Goal: Complete application form: Complete application form

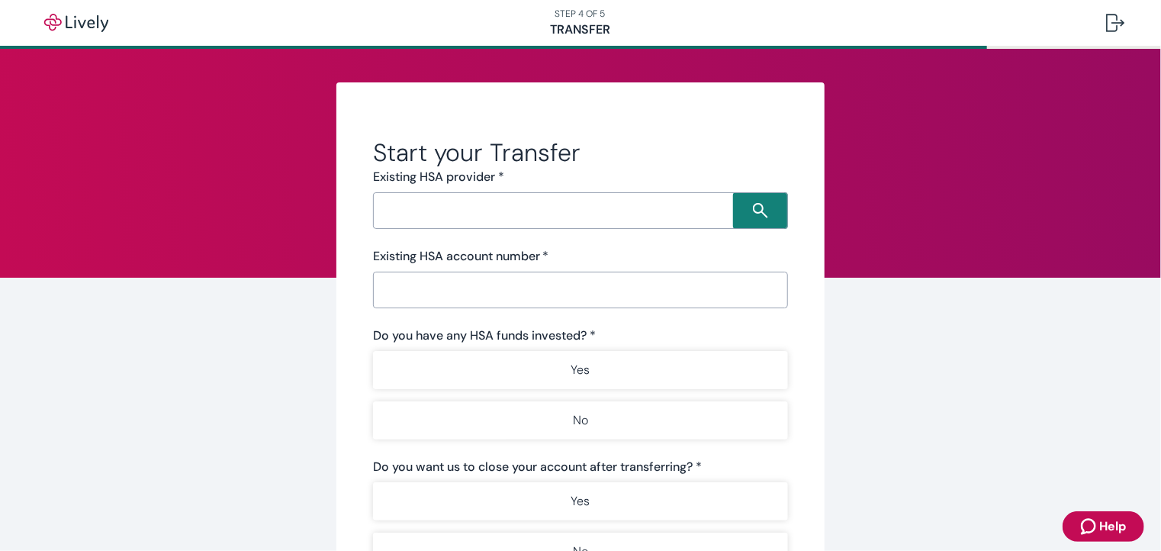
click at [416, 214] on input "Search input" at bounding box center [555, 210] width 355 height 21
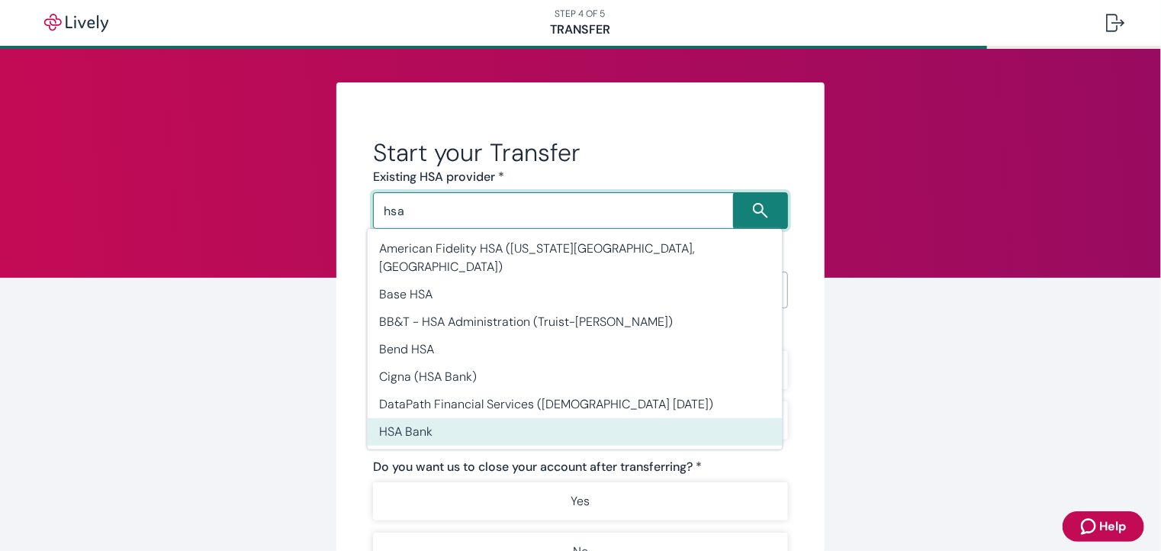
click at [424, 418] on li "HSA Bank" at bounding box center [575, 431] width 415 height 27
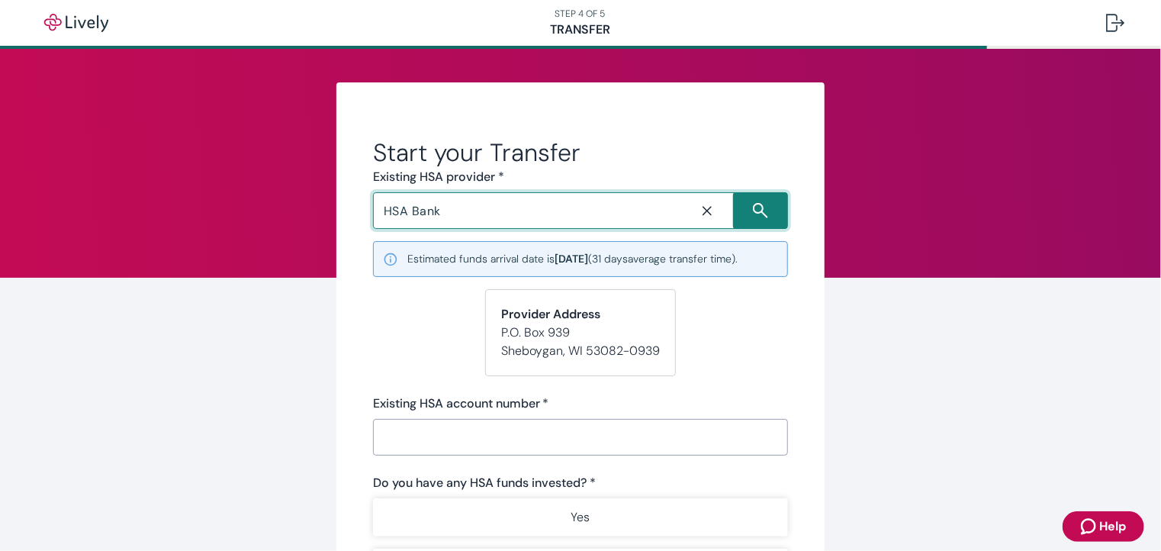
type input "HSA Bank"
click at [439, 432] on input "Existing HSA account number   *" at bounding box center [580, 437] width 415 height 31
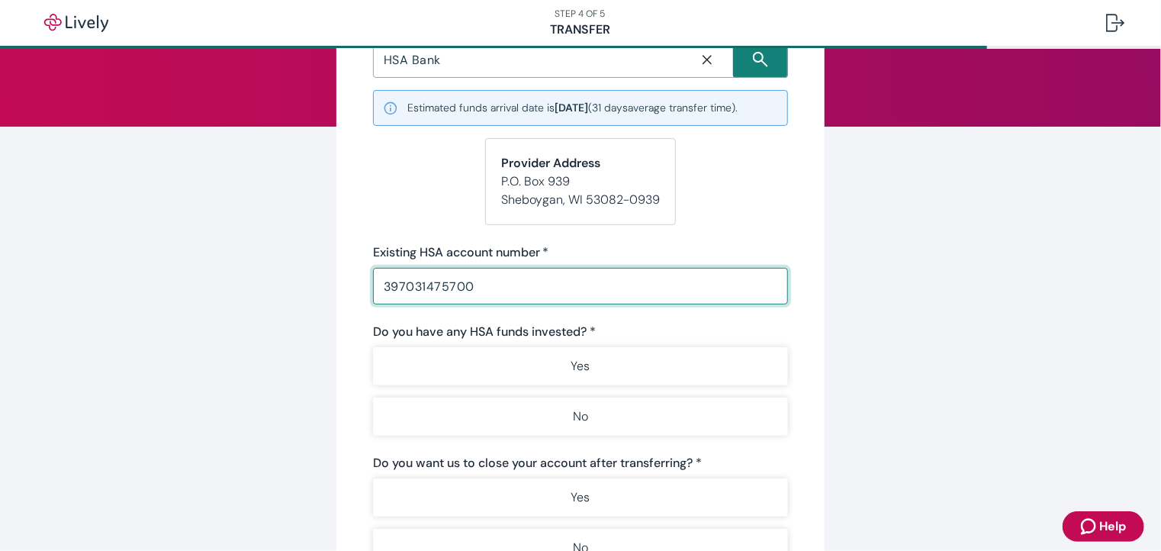
scroll to position [153, 0]
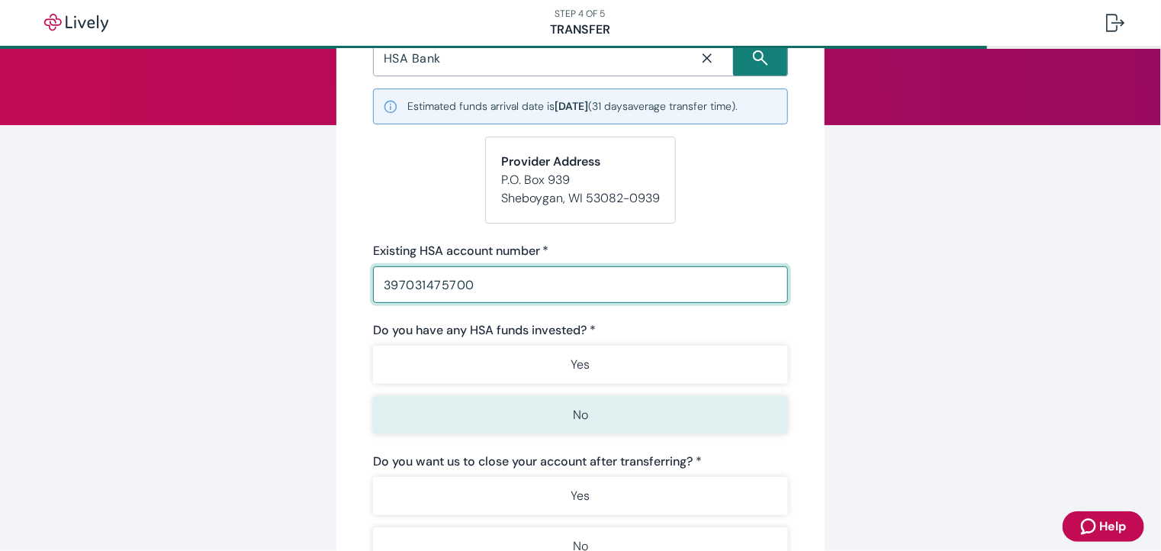
type input "397031475700"
click at [551, 412] on button "No" at bounding box center [580, 415] width 415 height 38
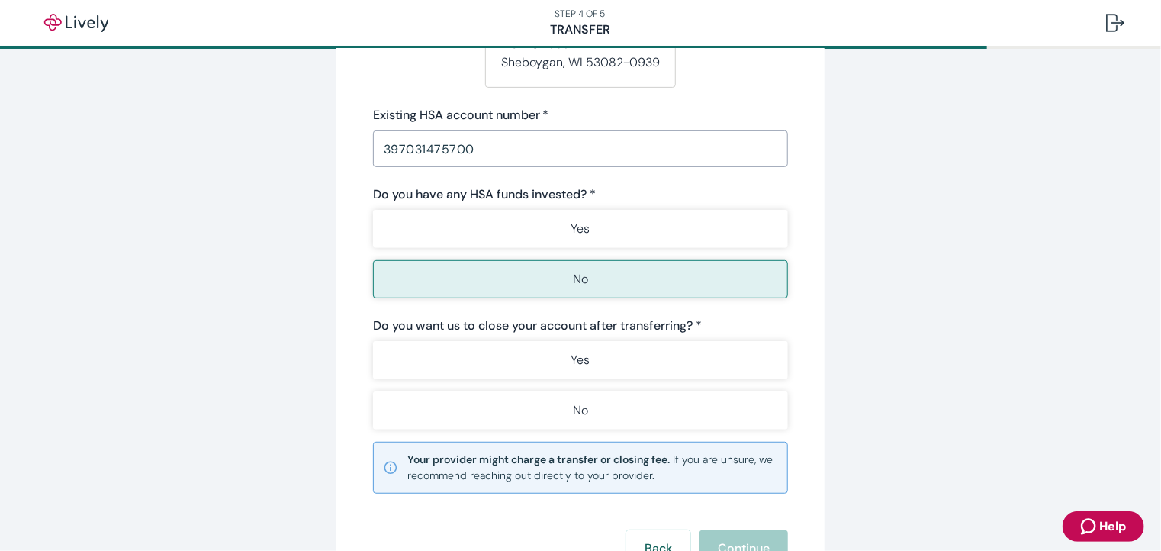
scroll to position [305, 0]
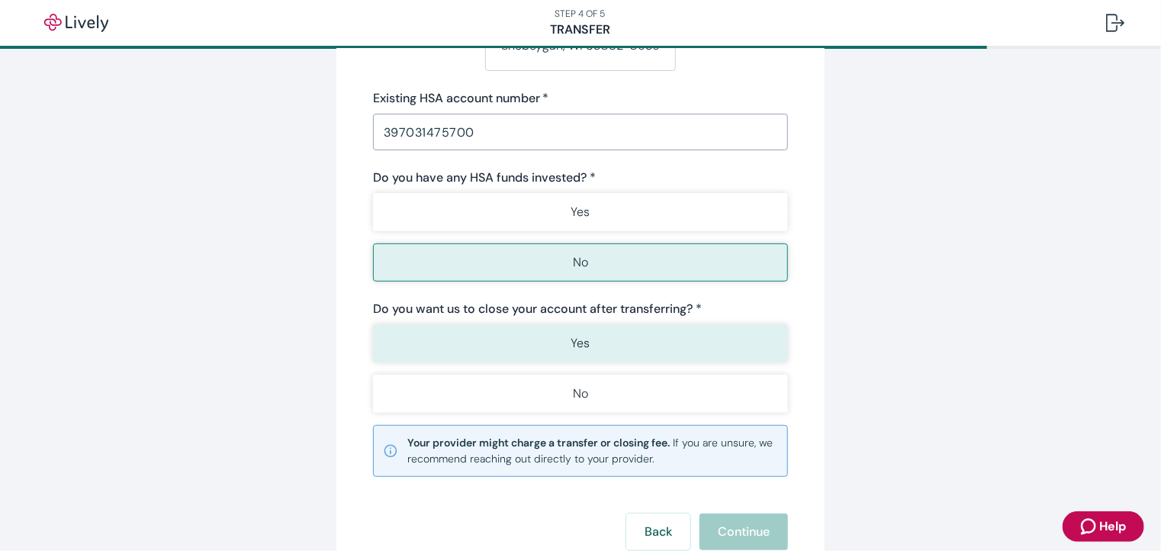
click at [533, 345] on button "Yes" at bounding box center [580, 343] width 415 height 38
click at [746, 526] on button "Continue" at bounding box center [743, 531] width 88 height 37
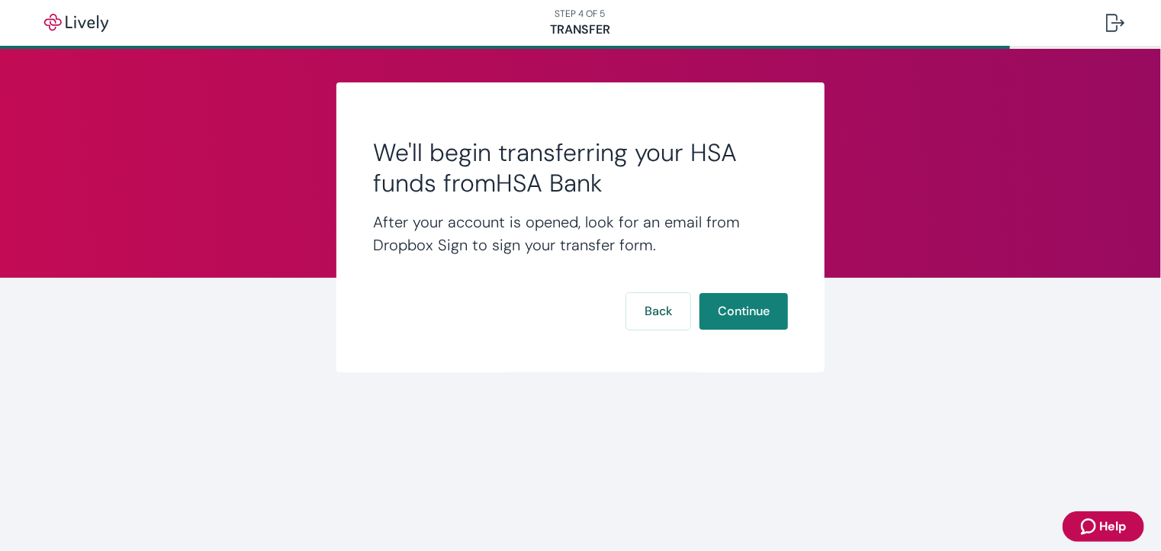
click at [741, 310] on button "Continue" at bounding box center [743, 311] width 88 height 37
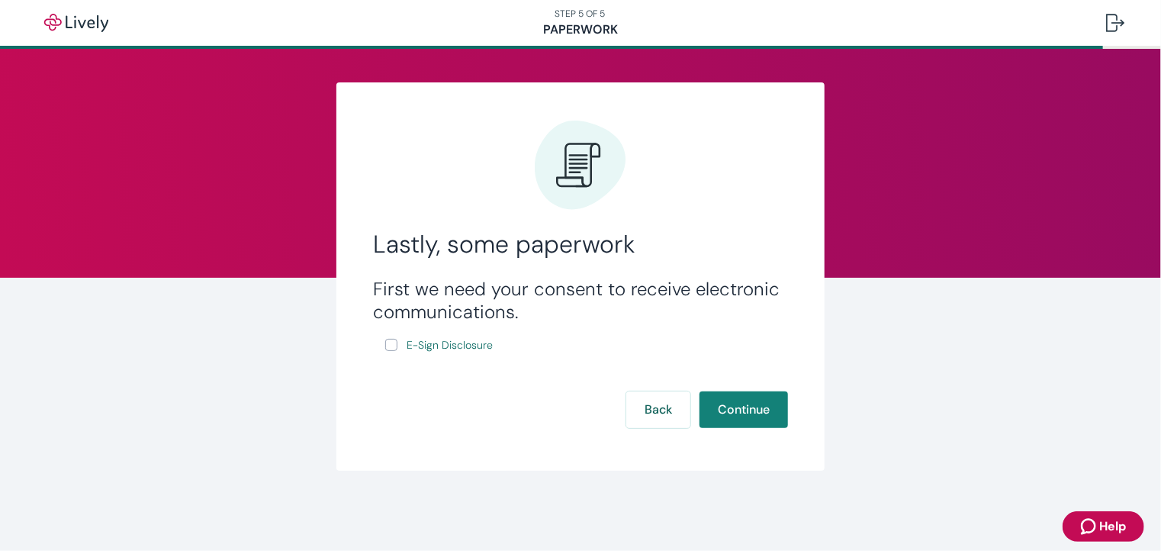
click at [390, 344] on input "E-Sign Disclosure" at bounding box center [391, 345] width 12 height 12
checkbox input "true"
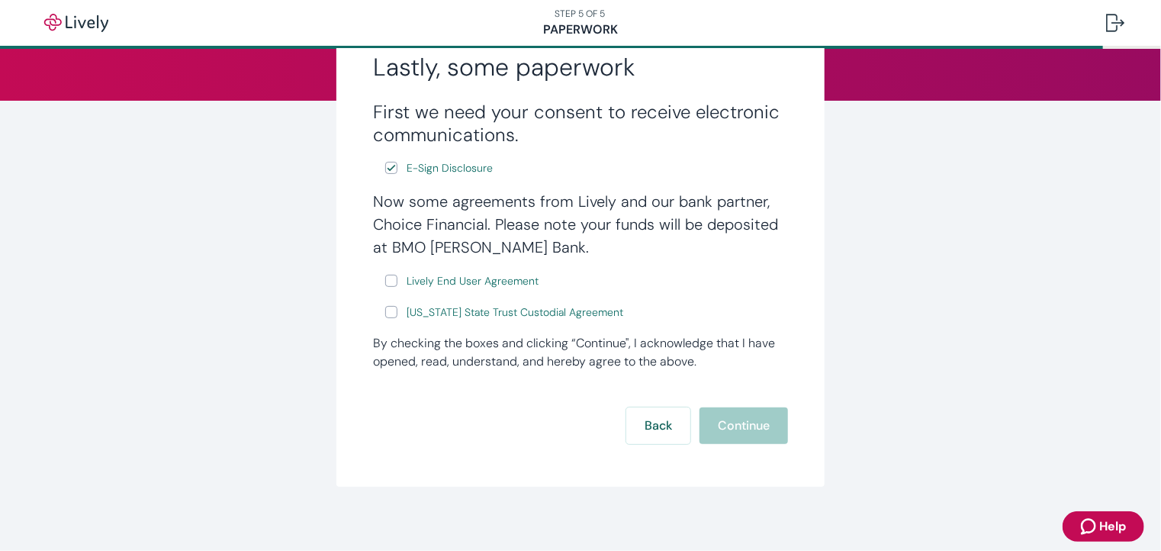
scroll to position [188, 0]
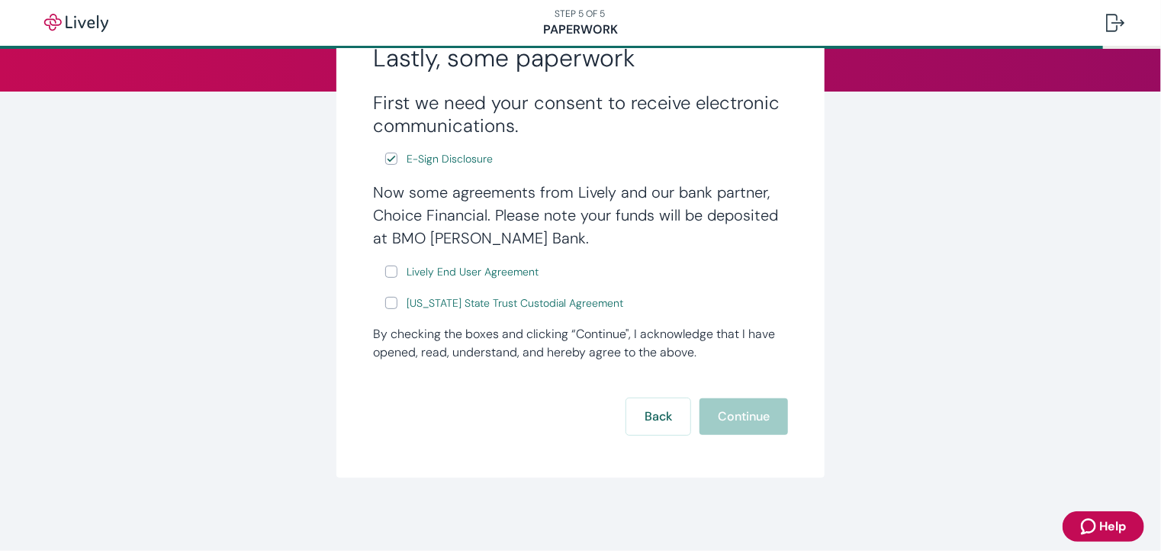
click at [387, 266] on input "Lively End User Agreement" at bounding box center [391, 271] width 12 height 12
checkbox input "true"
click at [385, 300] on input "Wyoming State Trust Custodial Agreement" at bounding box center [391, 303] width 12 height 12
checkbox input "true"
click at [721, 413] on button "Continue" at bounding box center [743, 416] width 88 height 37
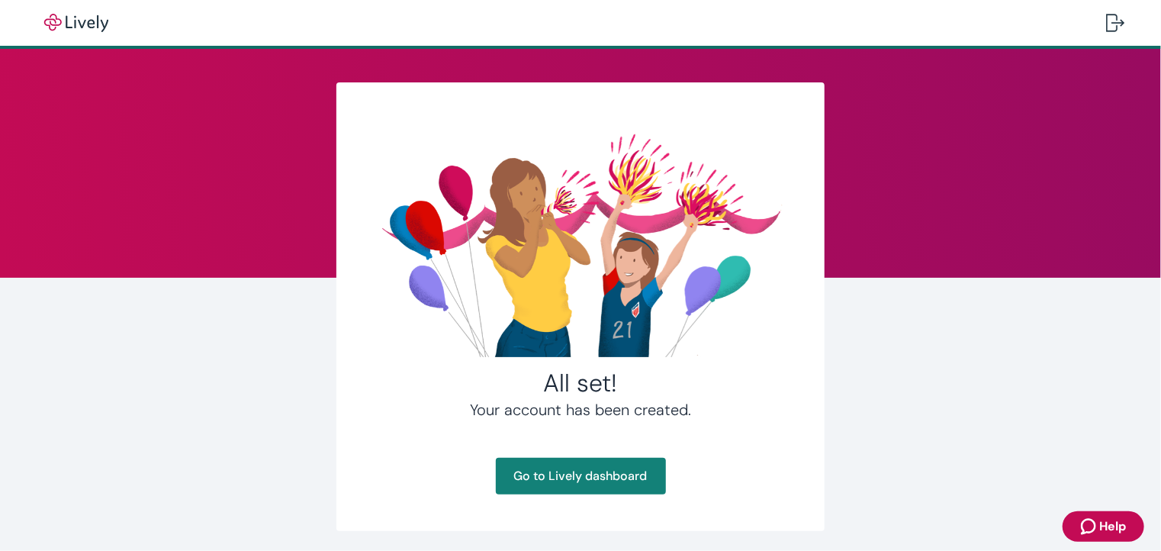
click at [1104, 521] on span "Help" at bounding box center [1112, 526] width 27 height 18
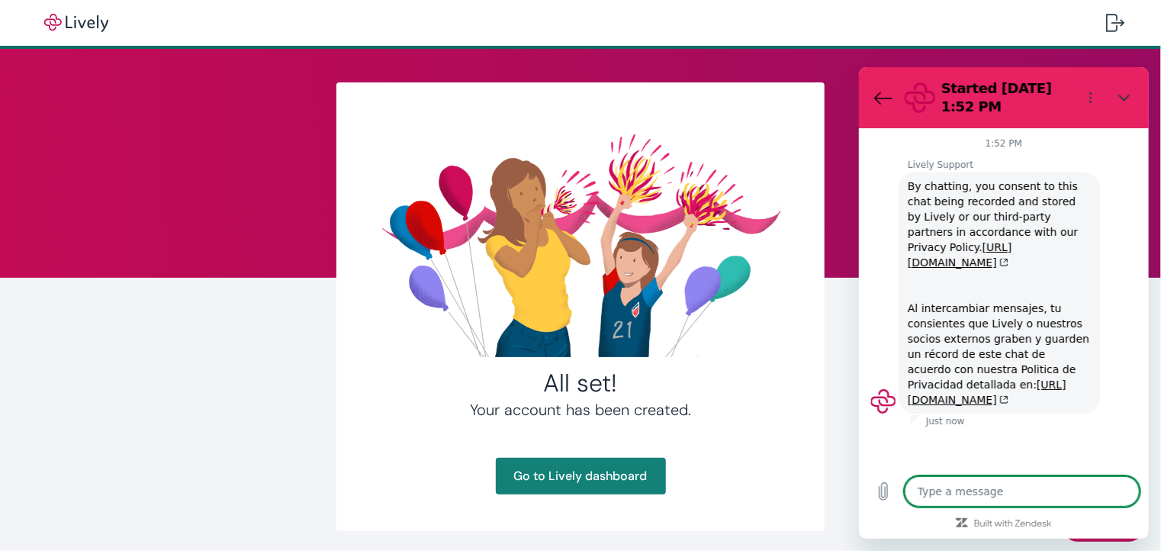
type textarea "x"
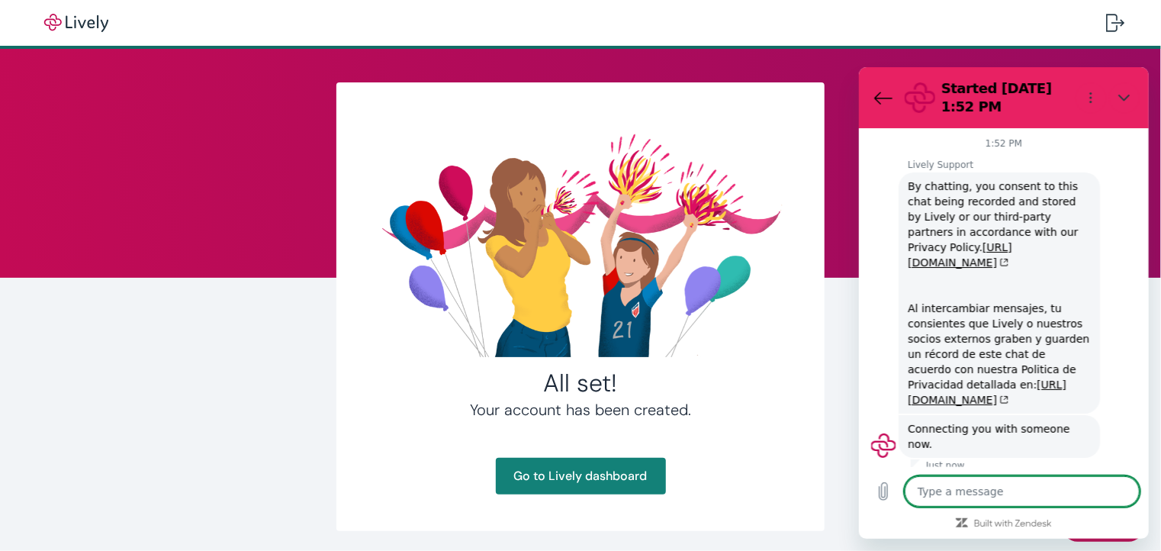
type textarea "s"
type textarea "x"
type textarea "se"
type textarea "x"
type textarea "set"
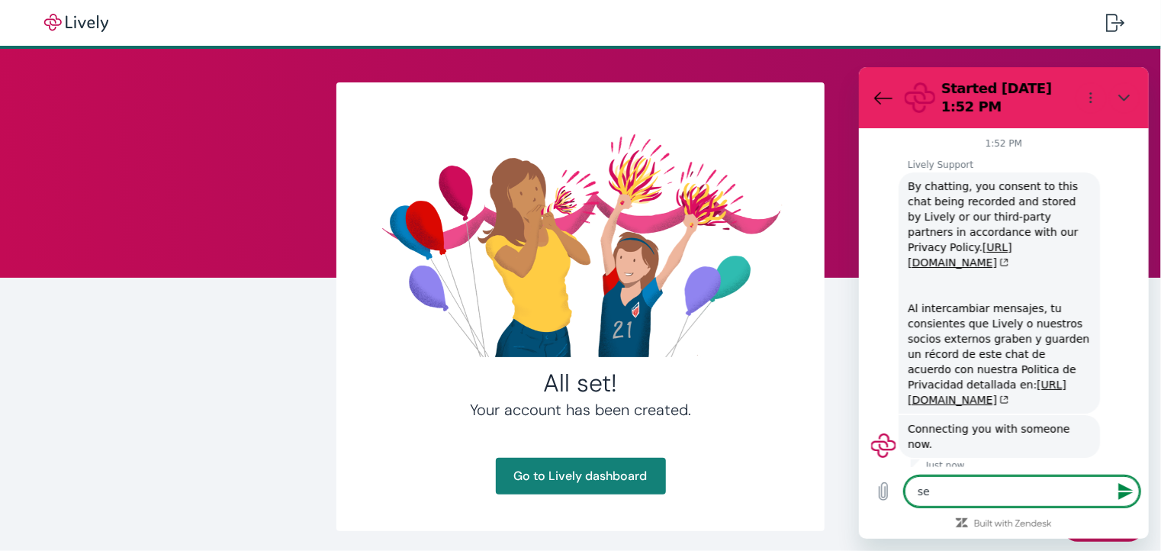
type textarea "x"
type textarea "sett"
type textarea "x"
type textarea "setti"
type textarea "x"
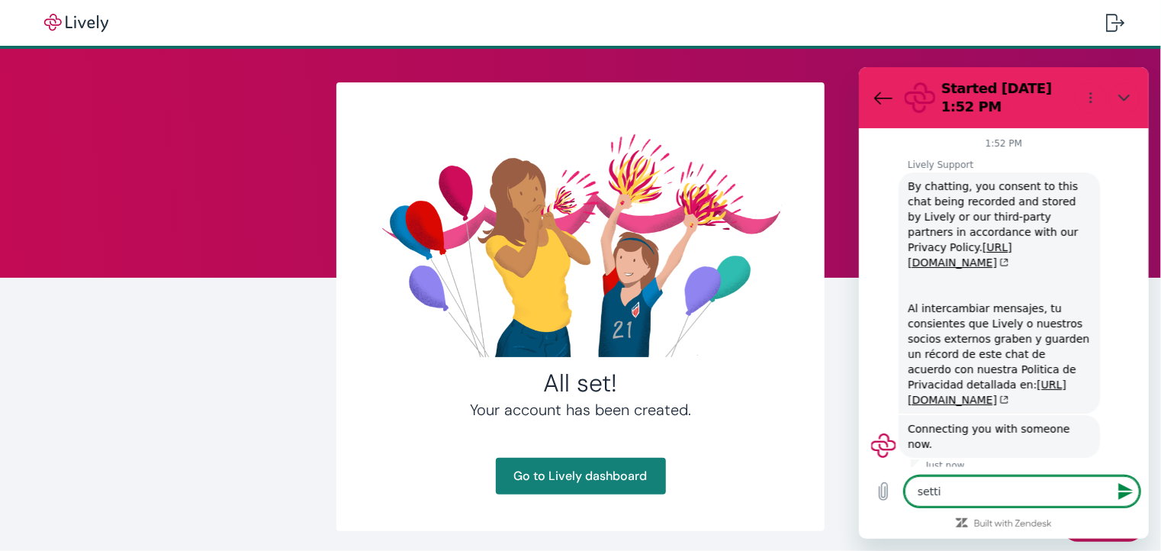
type textarea "settin"
type textarea "x"
type textarea "setting"
type textarea "x"
type textarea "setting"
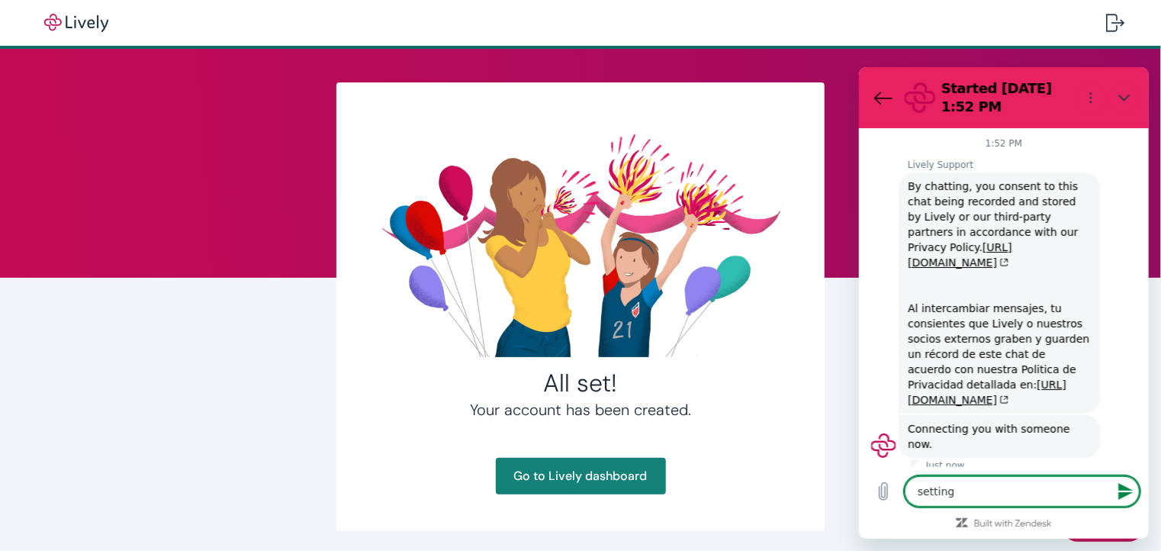
type textarea "x"
type textarea "setting u"
type textarea "x"
type textarea "setting up"
type textarea "x"
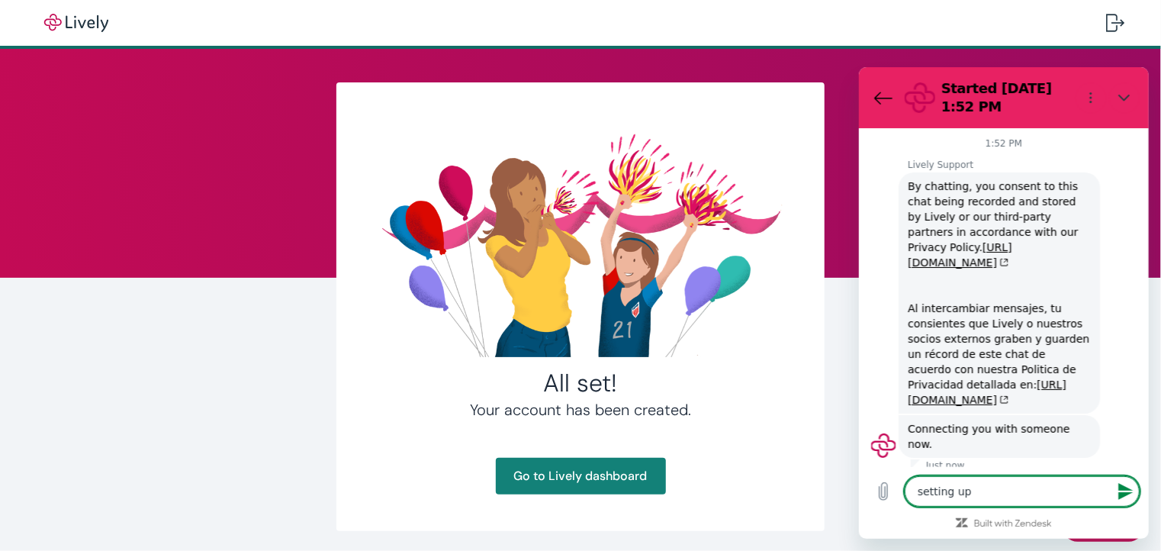
type textarea "setting up"
type textarea "x"
type textarea "setting up a"
type textarea "x"
type textarea "setting up a"
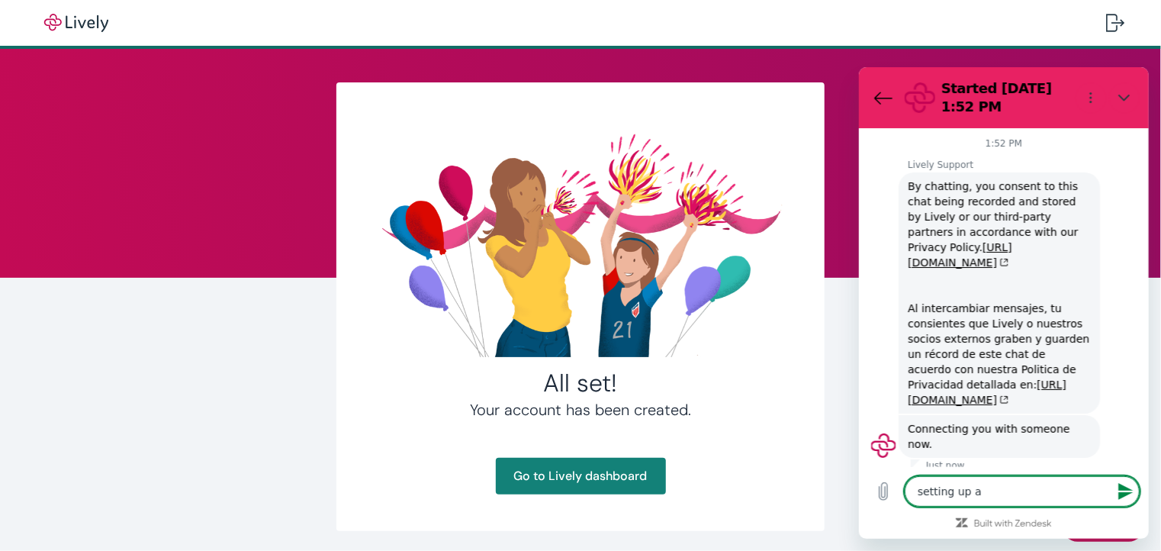
type textarea "x"
type textarea "setting up a n"
type textarea "x"
type textarea "setting up a ne"
type textarea "x"
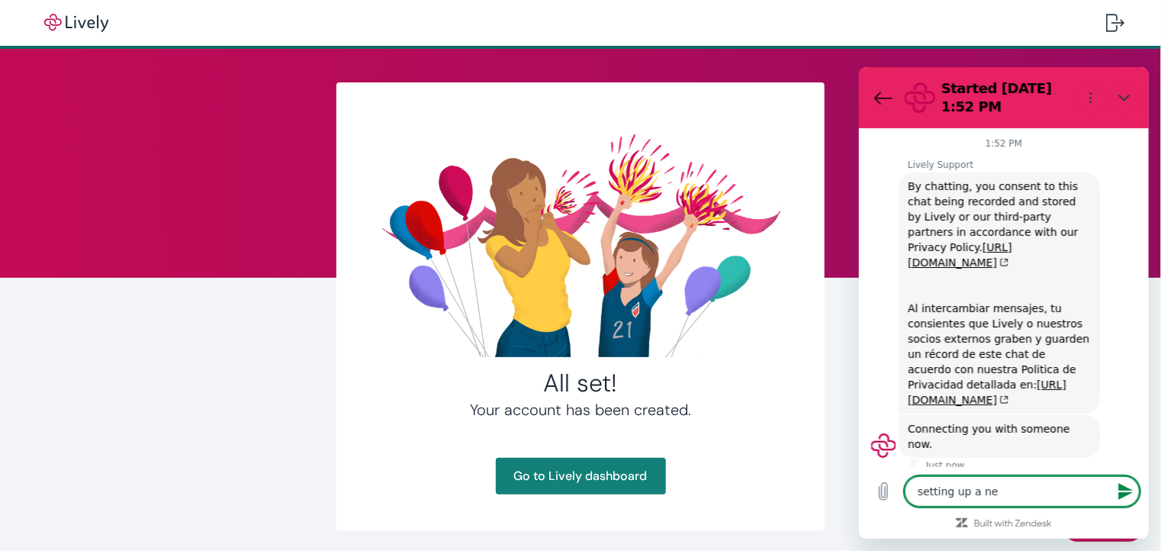
type textarea "setting up a new"
type textarea "x"
type textarea "setting up a new"
type textarea "x"
type textarea "setting up a new a"
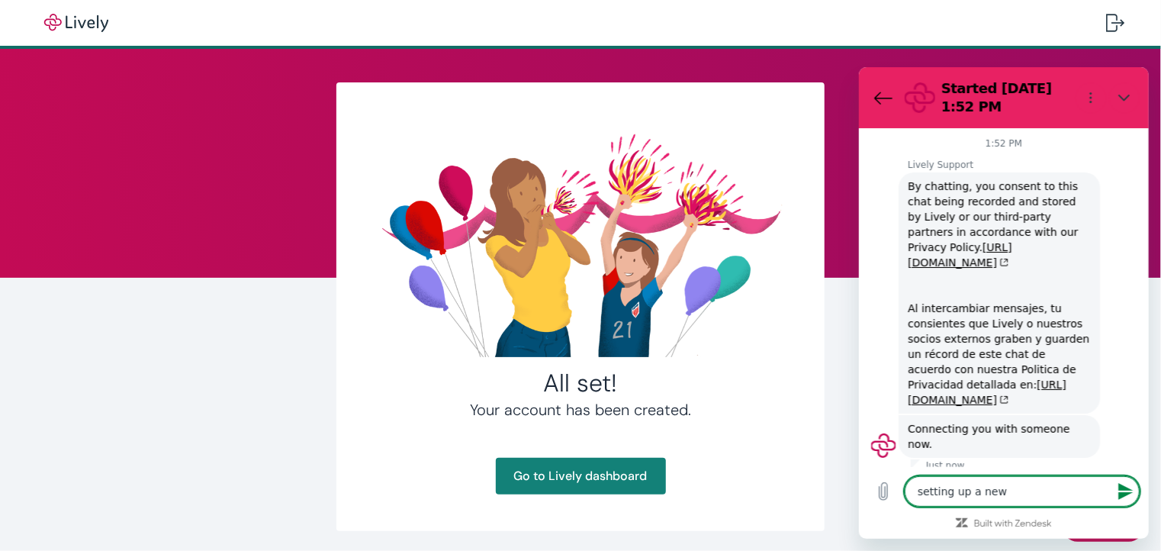
type textarea "x"
type textarea "setting up a new ac"
type textarea "x"
type textarea "setting up a new acc"
type textarea "x"
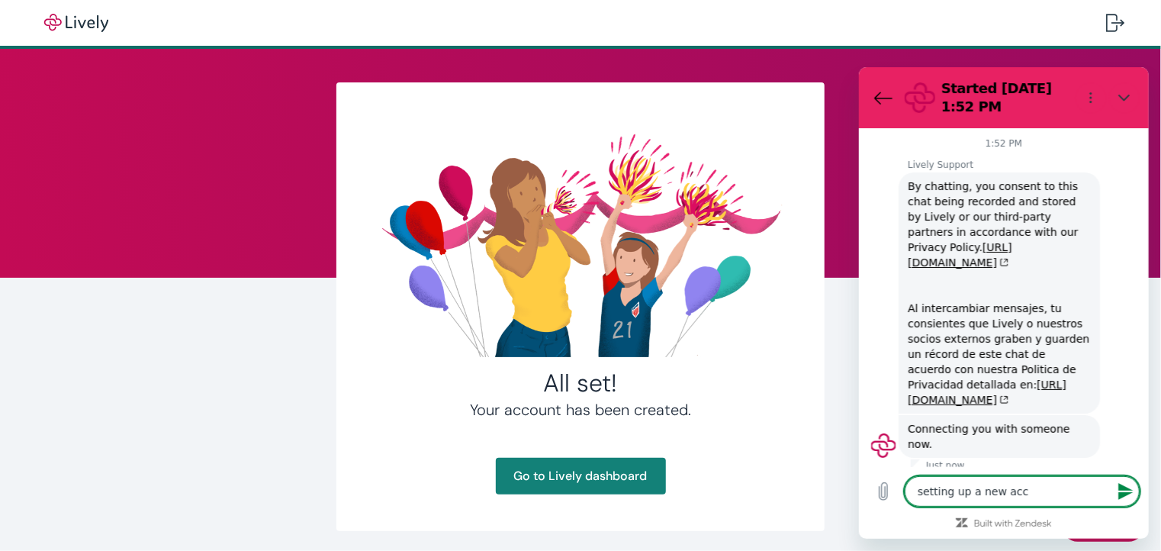
type textarea "setting up a new acco"
type textarea "x"
type textarea "setting up a new accou"
type textarea "x"
type textarea "setting up a new accoun"
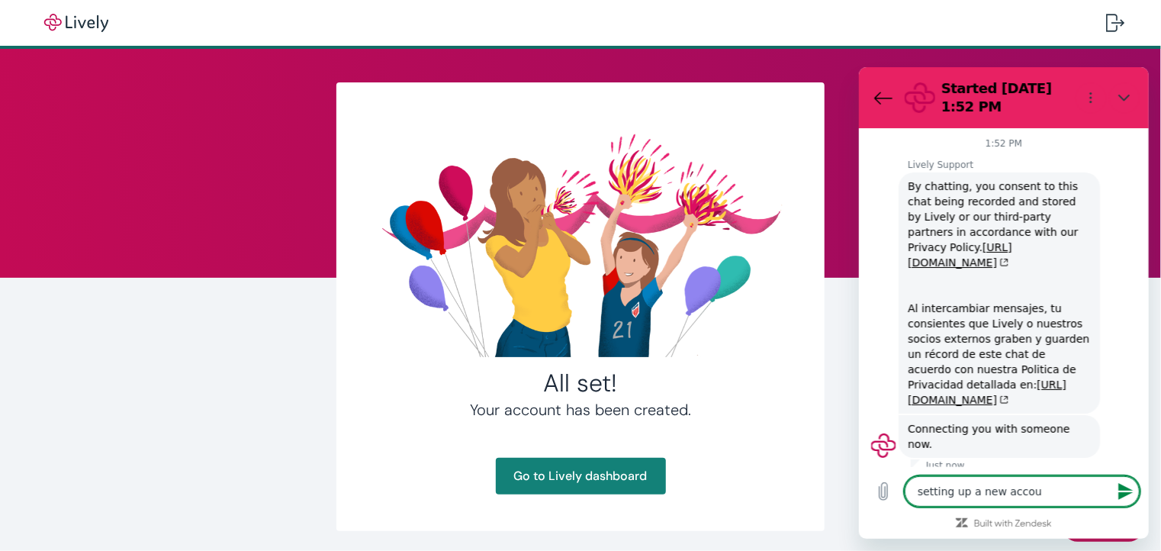
type textarea "x"
type textarea "setting up a new account"
type textarea "x"
type textarea "setting up a new account"
type textarea "x"
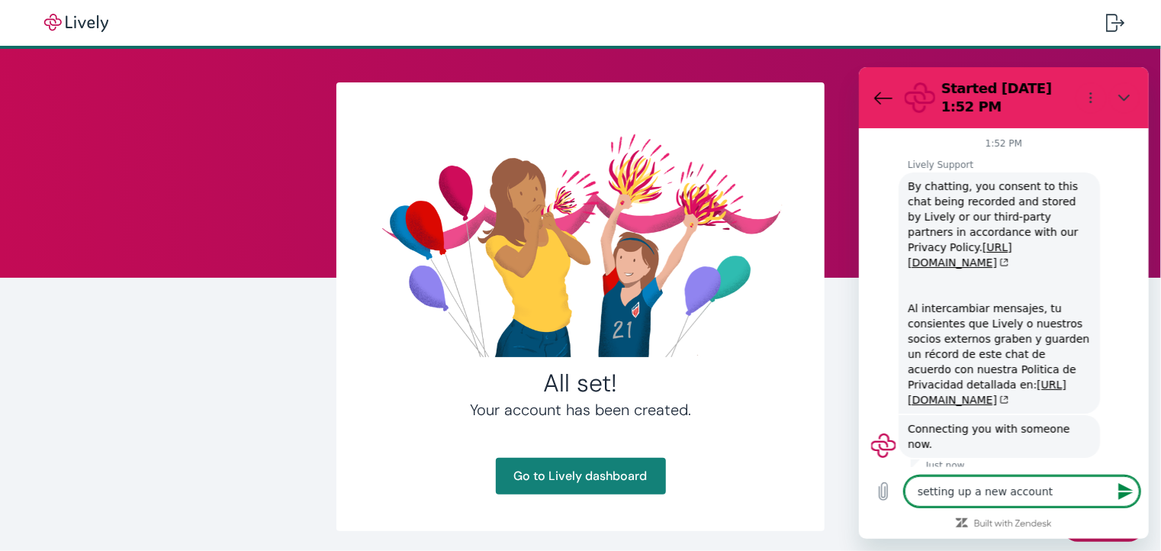
type textarea "setting up a new account a"
type textarea "x"
type textarea "setting up a new account an"
type textarea "x"
type textarea "setting up a new account and"
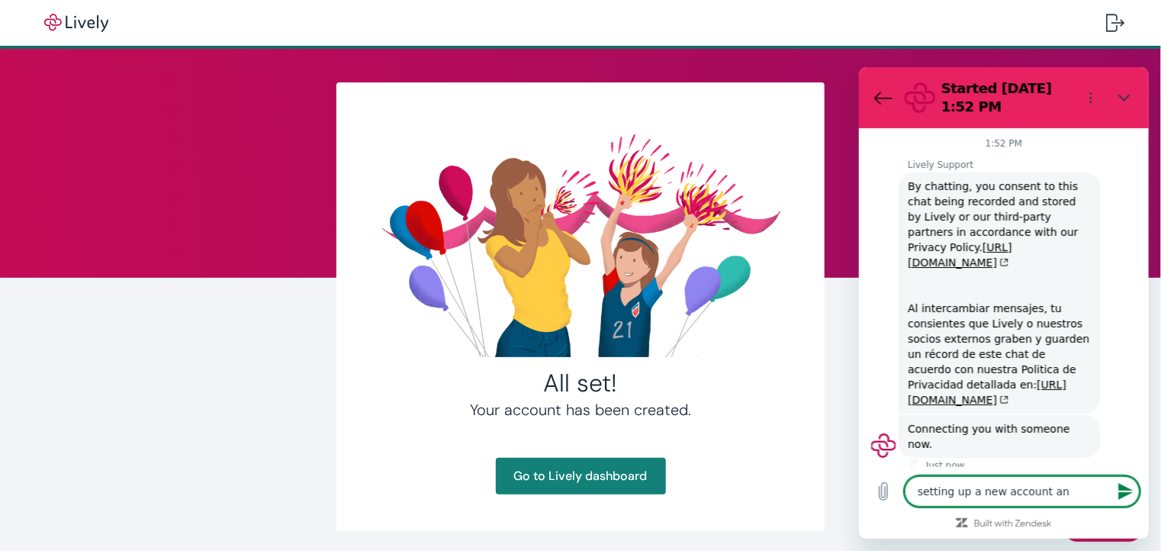
type textarea "x"
type textarea "setting up a new account and"
type textarea "x"
type textarea "setting up a new account and m"
type textarea "x"
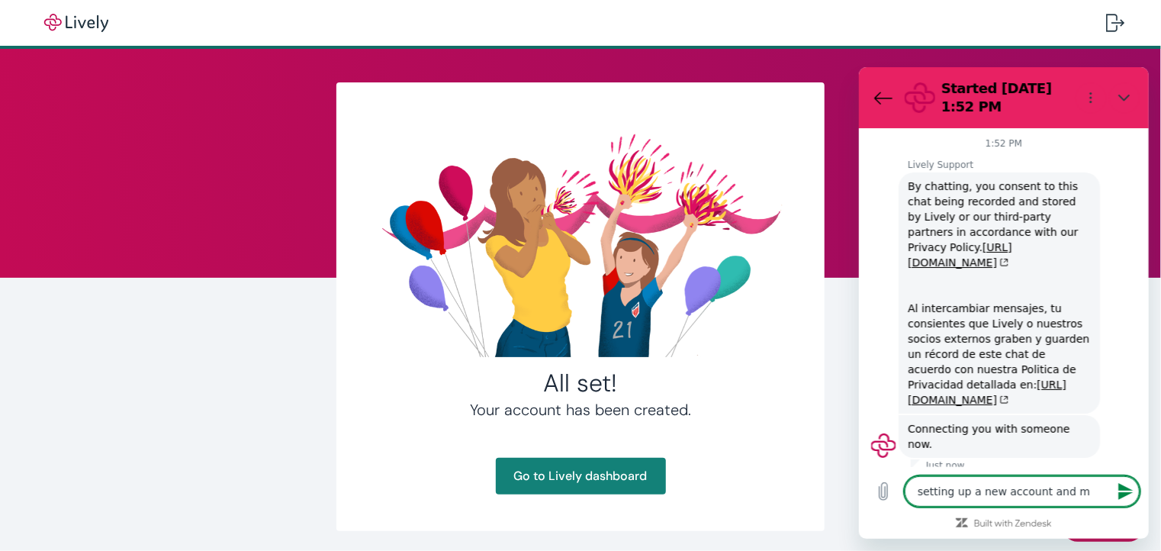
type textarea "setting up a new account and ma"
type textarea "x"
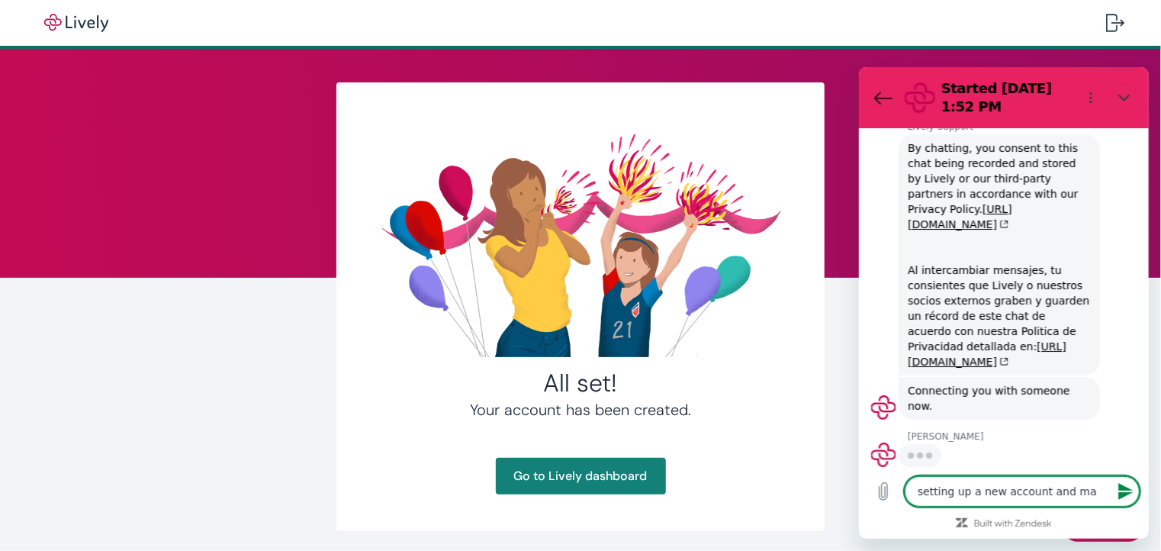
type textarea "setting up a new account and mad"
type textarea "x"
type textarea "setting up a new account and made"
type textarea "x"
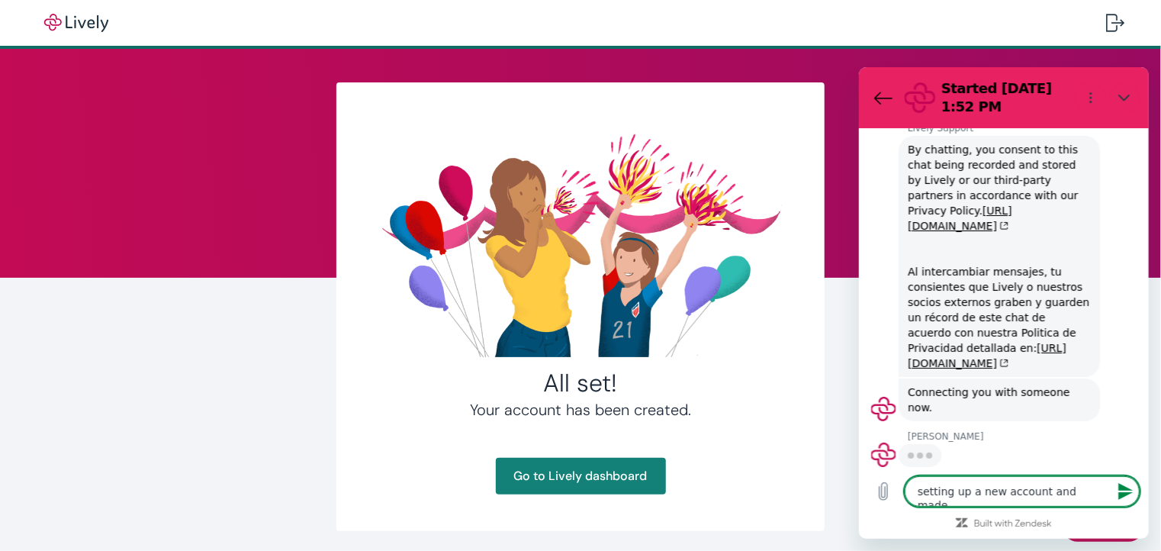
type textarea "setting up a new account and made"
type textarea "x"
type textarea "setting up a new account and made a"
type textarea "x"
type textarea "setting up a new account and made a"
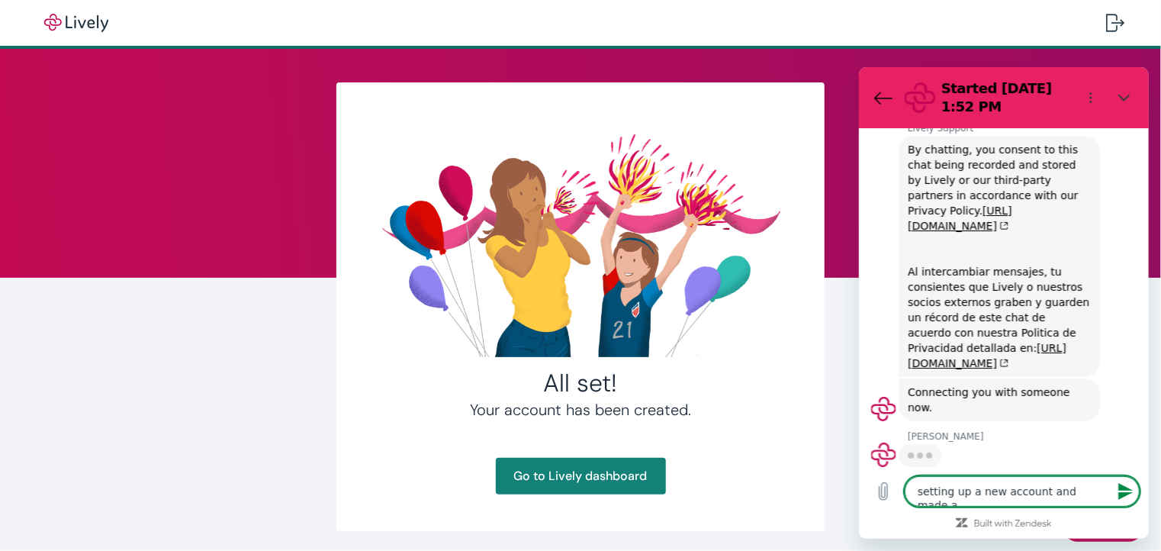
type textarea "x"
type textarea "setting up a new account and made a m"
type textarea "x"
type textarea "setting up a new account and made a mi"
type textarea "x"
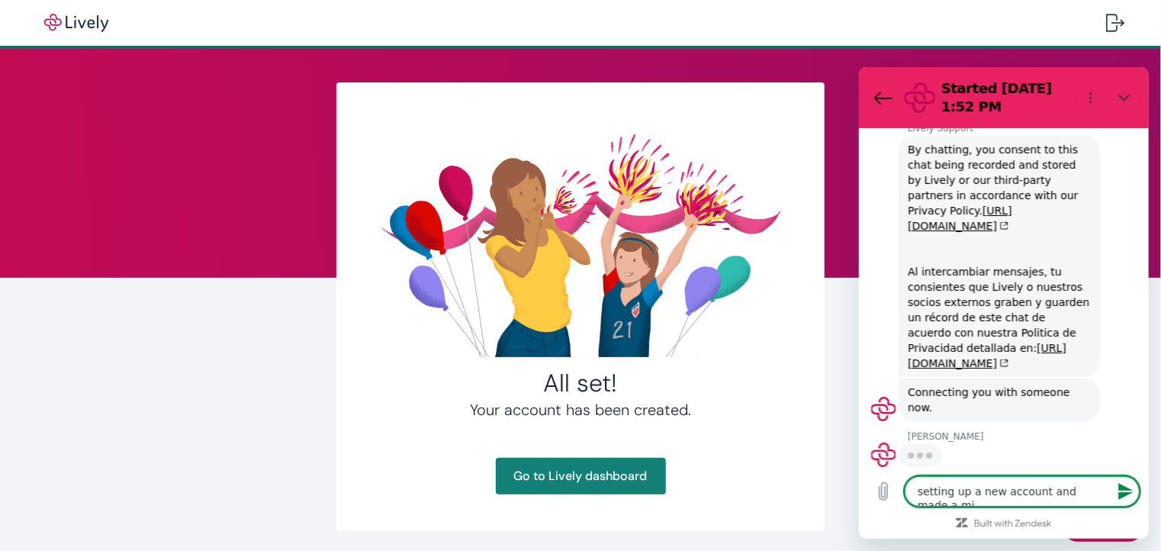
scroll to position [38, 0]
type textarea "setting up a new account and made a mis"
type textarea "x"
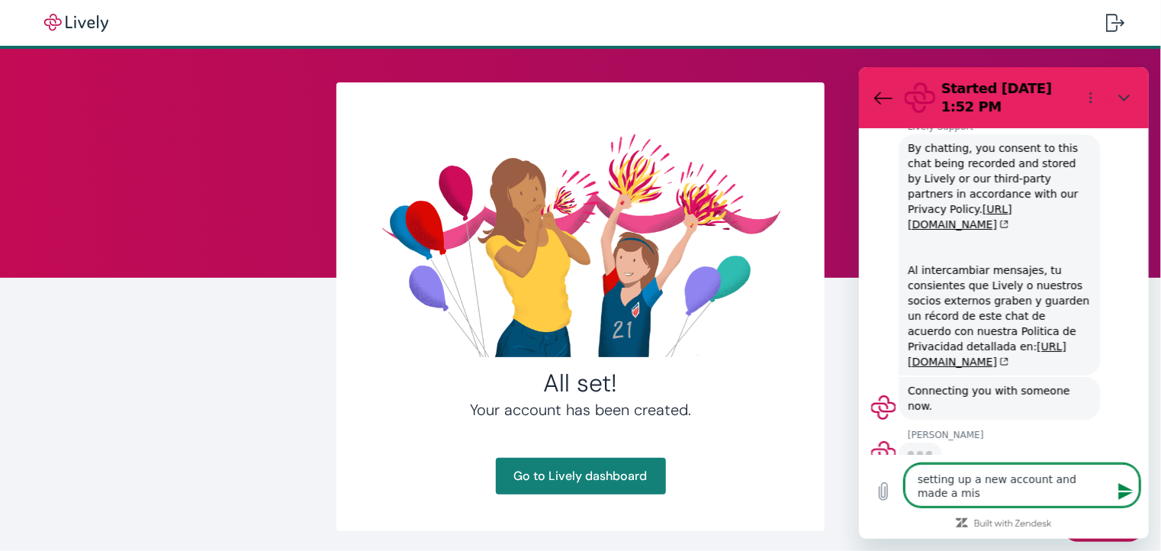
type textarea "setting up a new account and made a mist"
type textarea "x"
type textarea "setting up a new account and made a mista"
type textarea "x"
type textarea "setting up a new account and made a mistak"
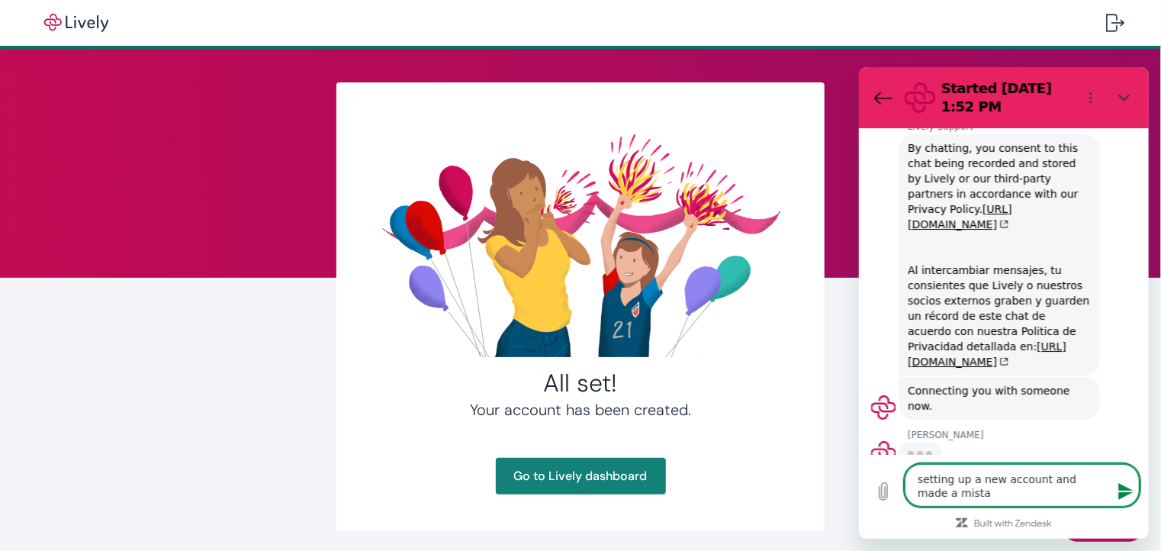
type textarea "x"
type textarea "setting up a new account and made a mistake"
type textarea "x"
type textarea "setting up a new account and made a mistake"
type textarea "x"
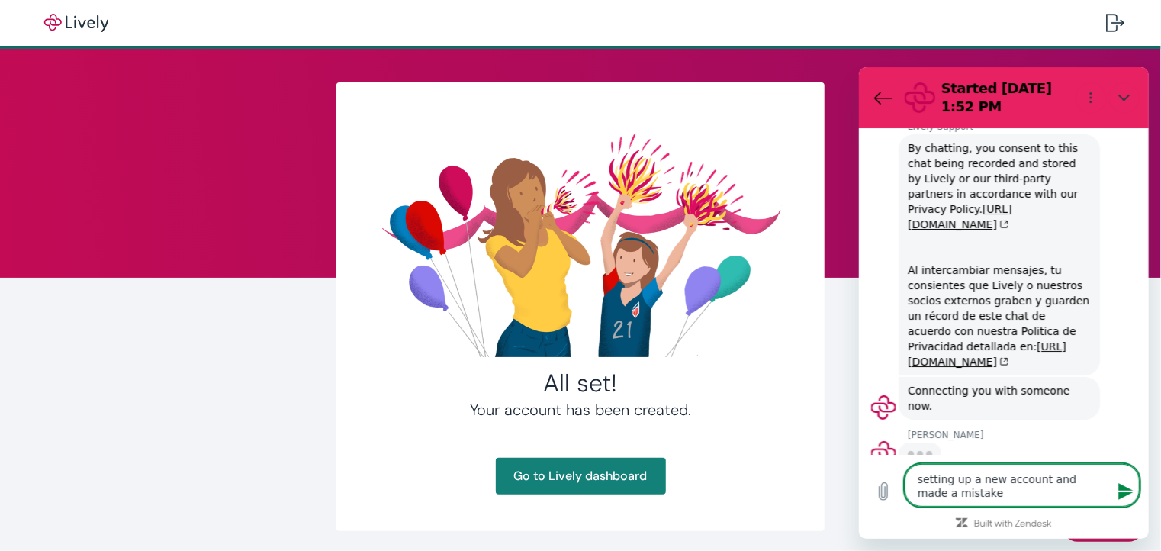
type textarea "setting up a new account and made a mistake i"
type textarea "x"
type textarea "setting up a new account and made a mistake in"
type textarea "x"
type textarea "setting up a new account and made a mistake in"
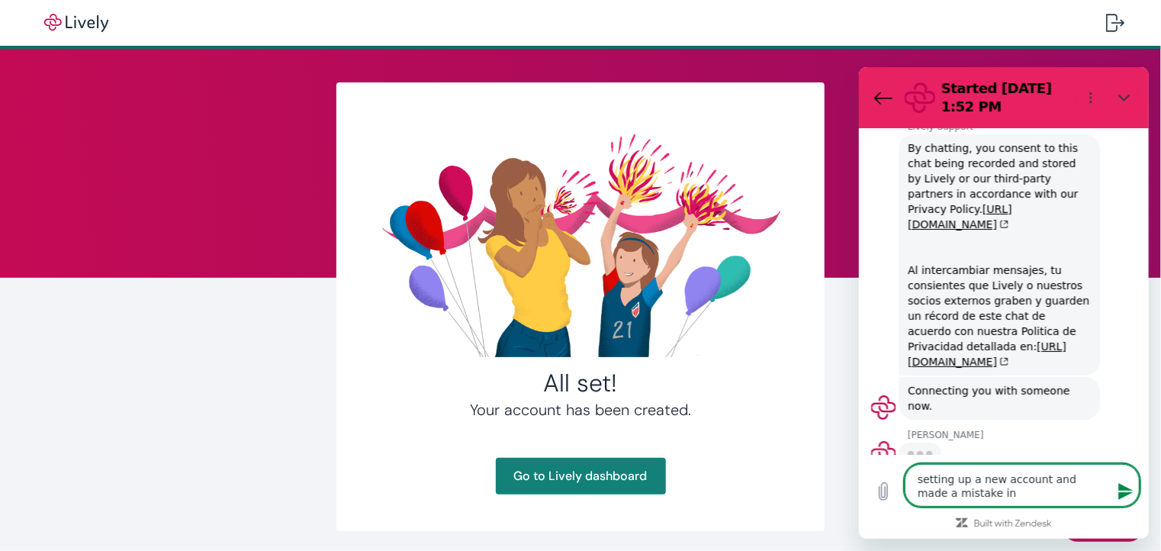
type textarea "x"
type textarea "setting up a new account and made a mistake in e"
type textarea "x"
type textarea "setting up a new account and made a mistake in em"
type textarea "x"
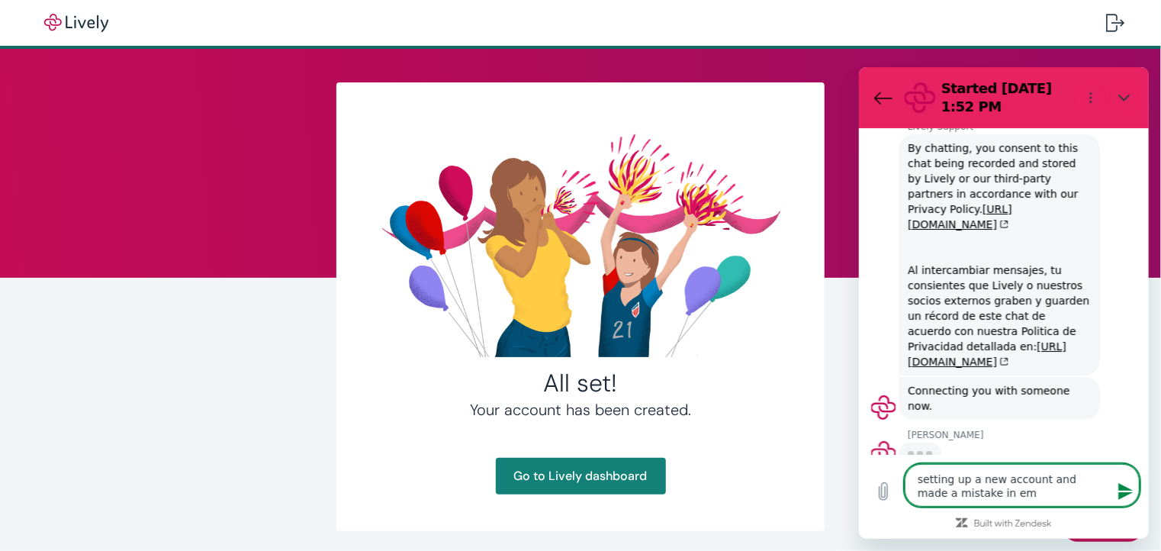
type textarea "setting up a new account and made a mistake in ema"
type textarea "x"
type textarea "setting up a new account and made a mistake in emai"
type textarea "x"
type textarea "setting up a new account and made a mistake in email"
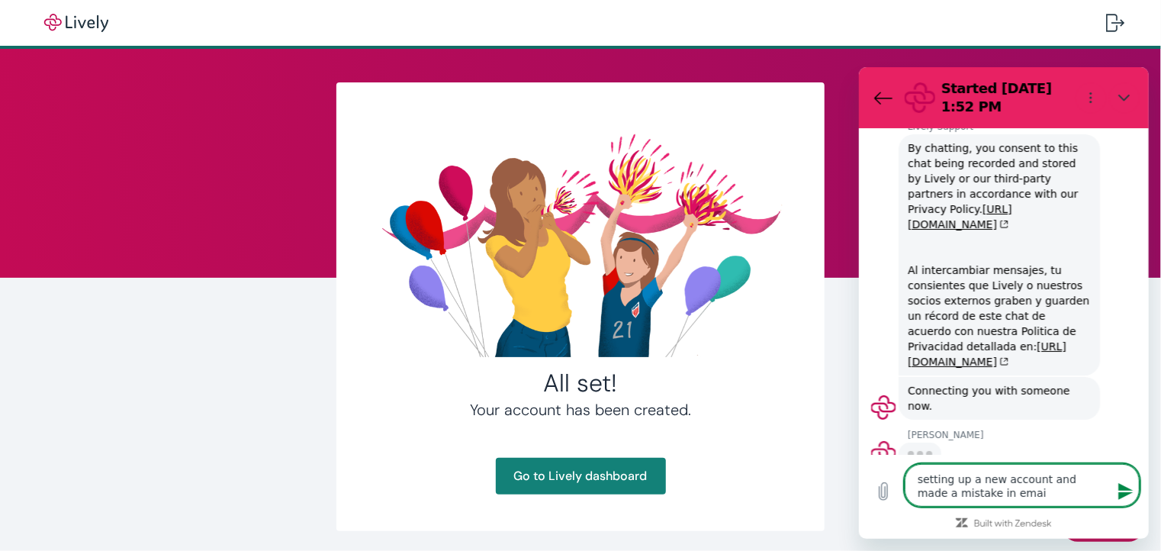
type textarea "x"
type textarea "setting up a new account and made a mistake in email"
type textarea "x"
type textarea "setting up a new account and made a mistake in email a"
type textarea "x"
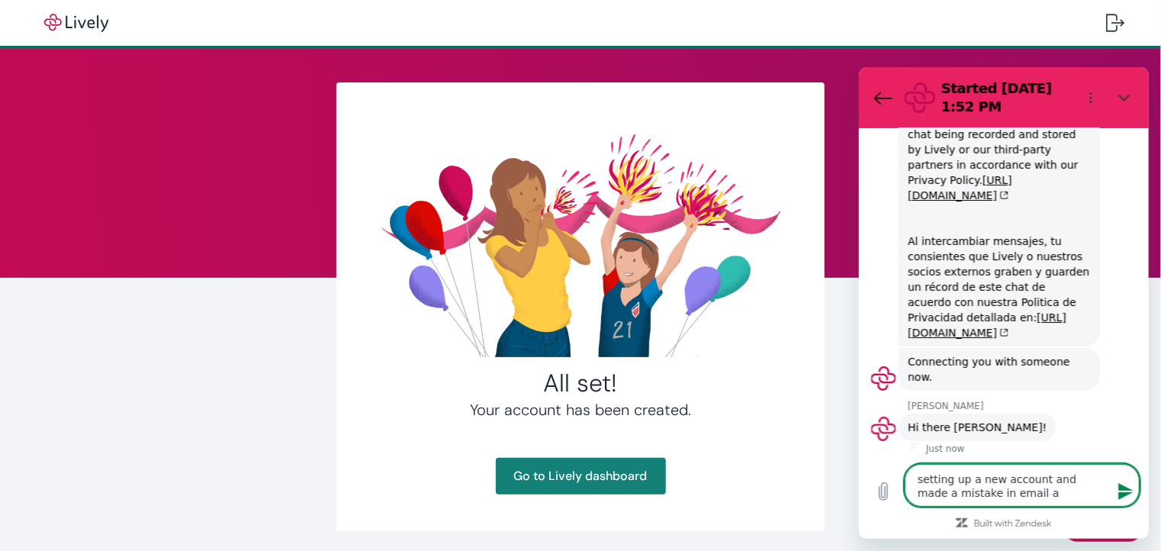
type textarea "setting up a new account and made a mistake in email ad"
type textarea "x"
type textarea "setting up a new account and made a mistake in email add"
type textarea "x"
type textarea "setting up a new account and made a mistake in email addr"
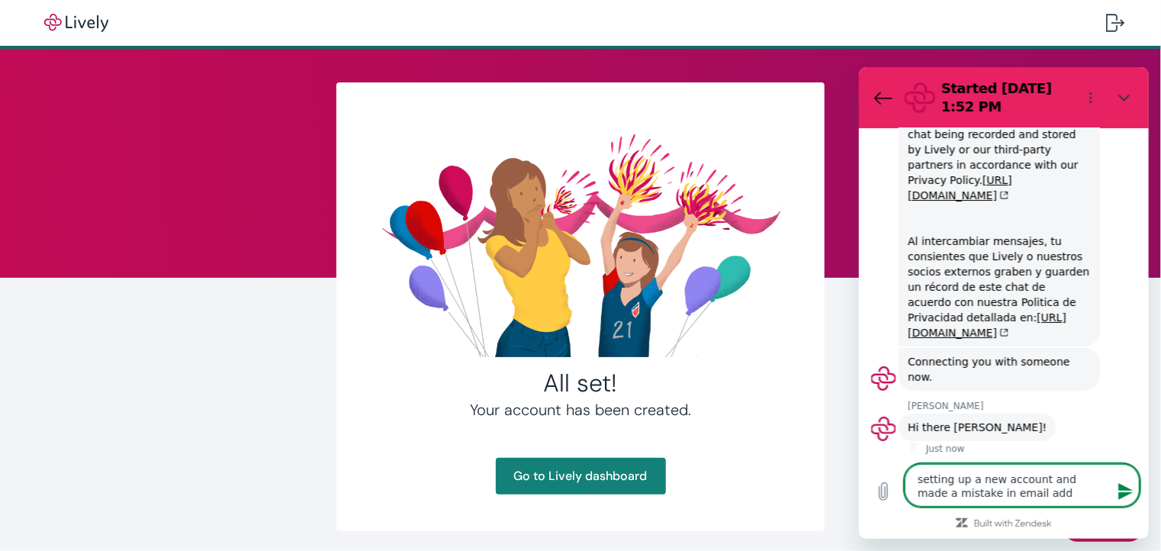
type textarea "x"
type textarea "setting up a new account and made a mistake in email addre"
type textarea "x"
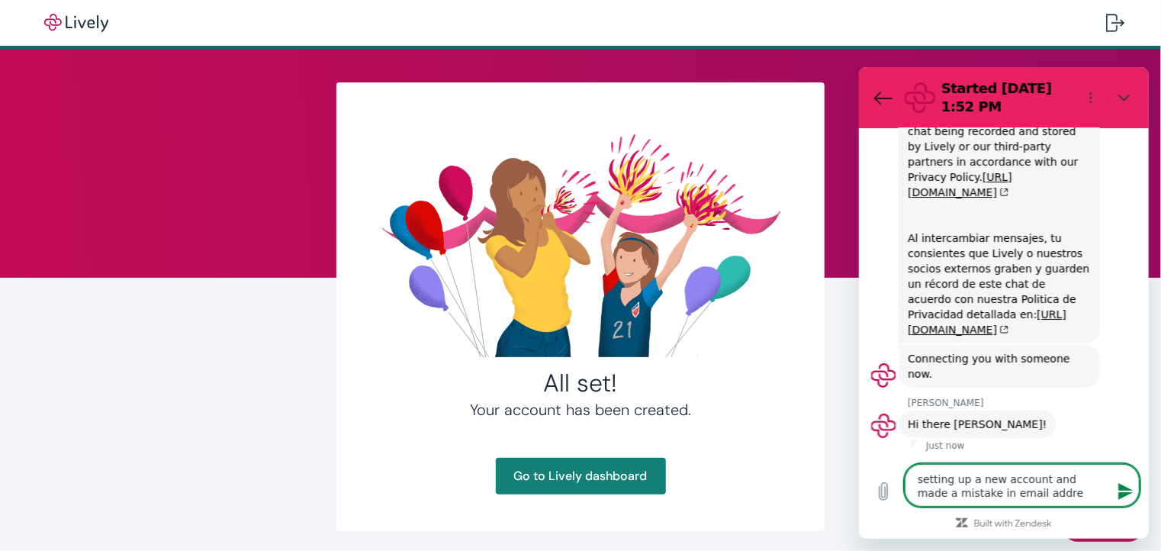
type textarea "setting up a new account and made a mistake in email addres"
type textarea "x"
type textarea "setting up a new account and made a mistake in email address"
type textarea "x"
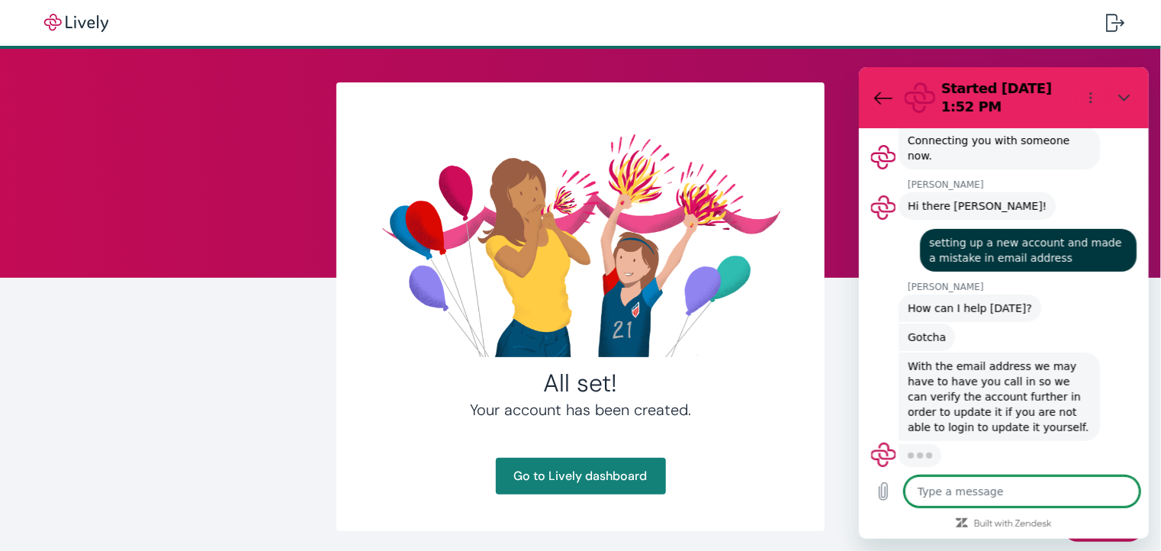
scroll to position [287, 0]
type textarea "x"
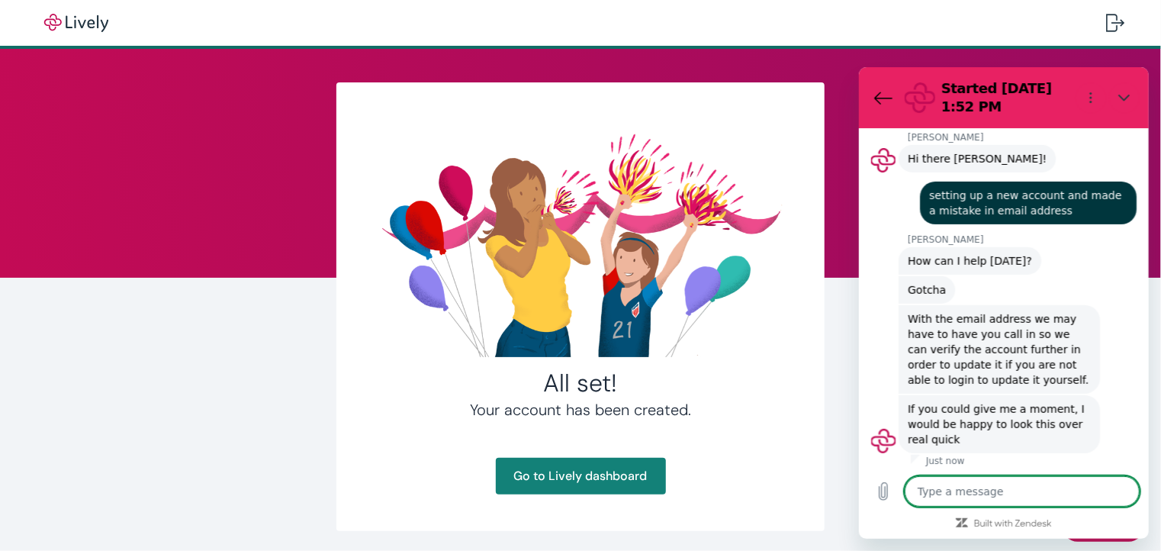
scroll to position [339, 0]
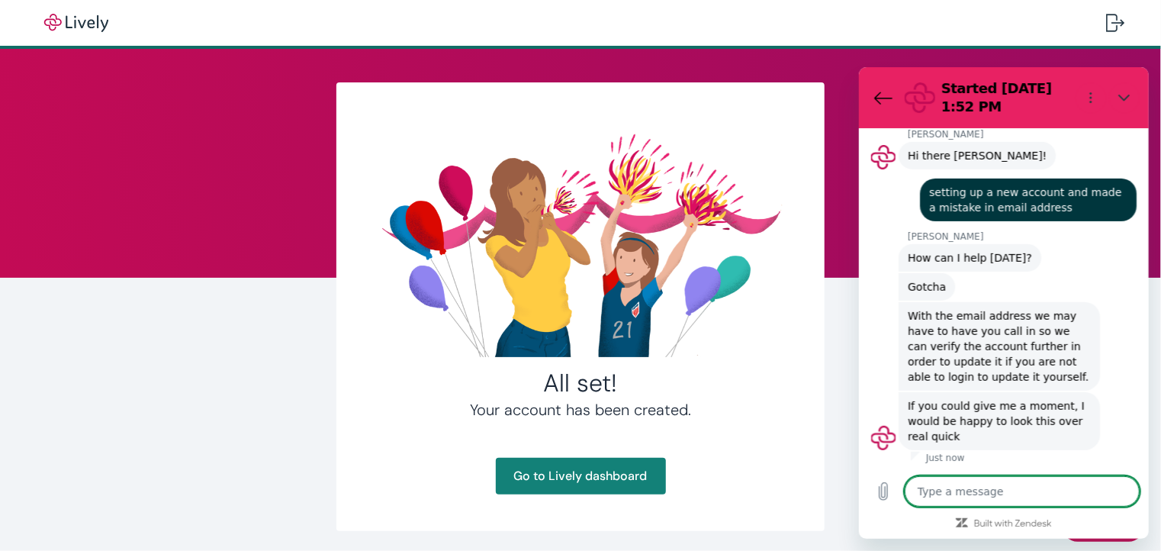
type textarea "t"
type textarea "x"
type textarea "th"
type textarea "x"
type textarea "tha"
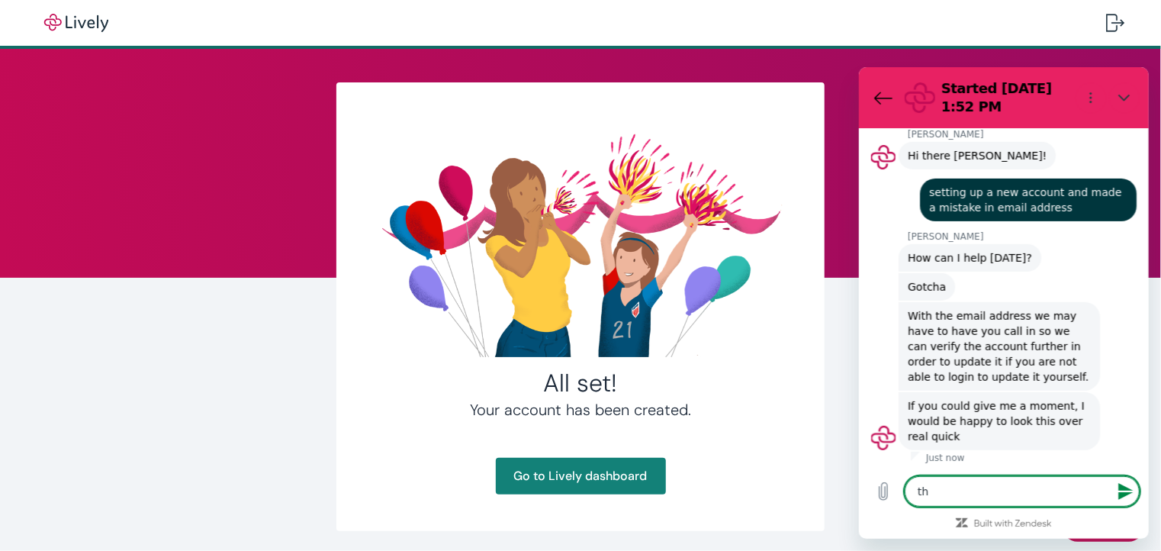
type textarea "x"
type textarea "than"
type textarea "x"
type textarea "thank"
type textarea "x"
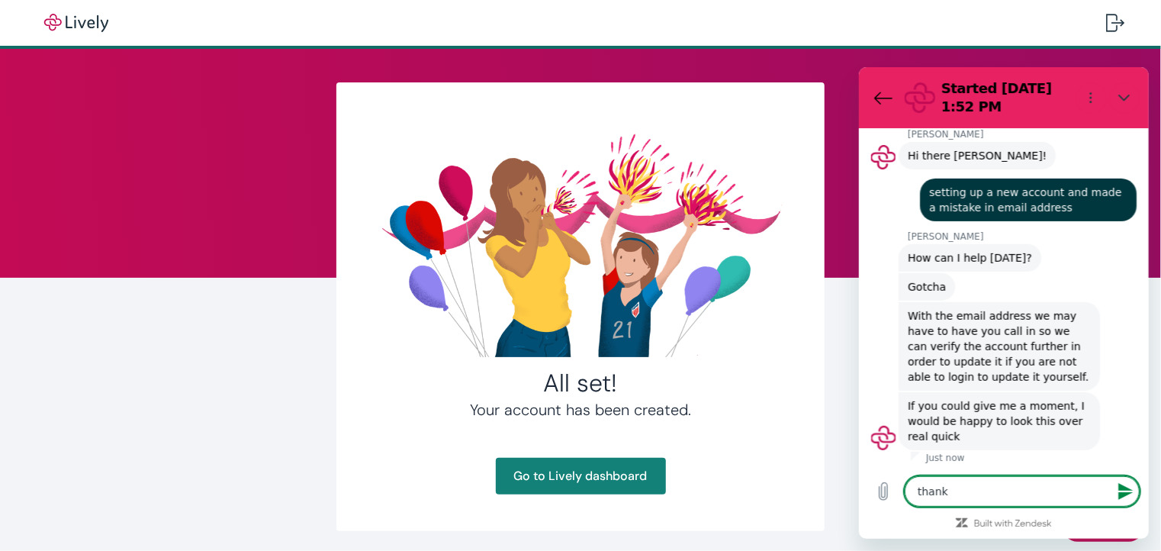
type textarea "thanks"
type textarea "x"
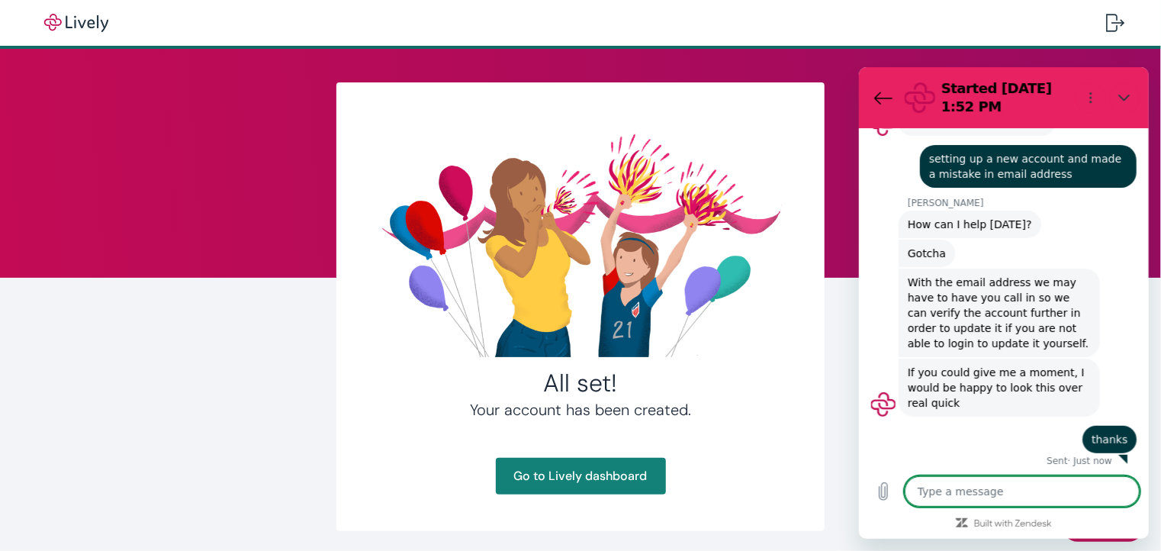
scroll to position [375, 0]
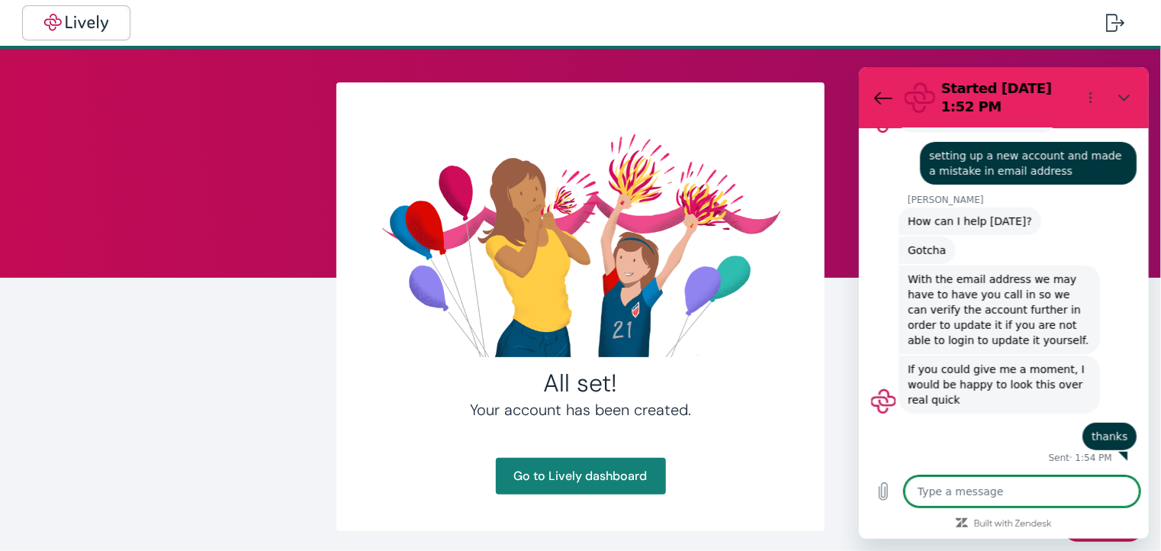
click at [48, 18] on img "button" at bounding box center [76, 23] width 85 height 18
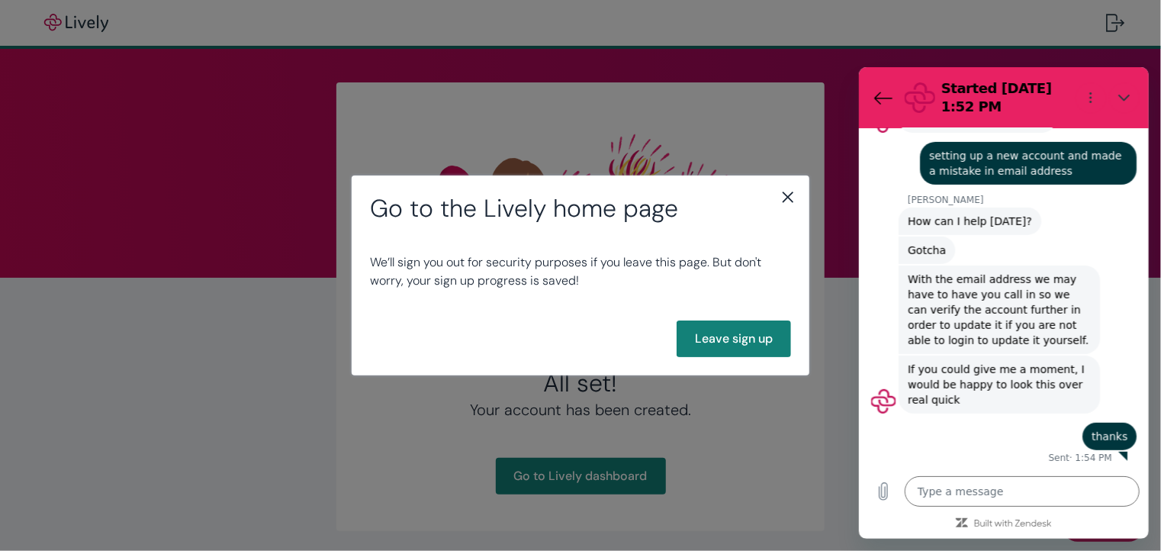
click at [790, 198] on icon "close" at bounding box center [788, 197] width 18 height 18
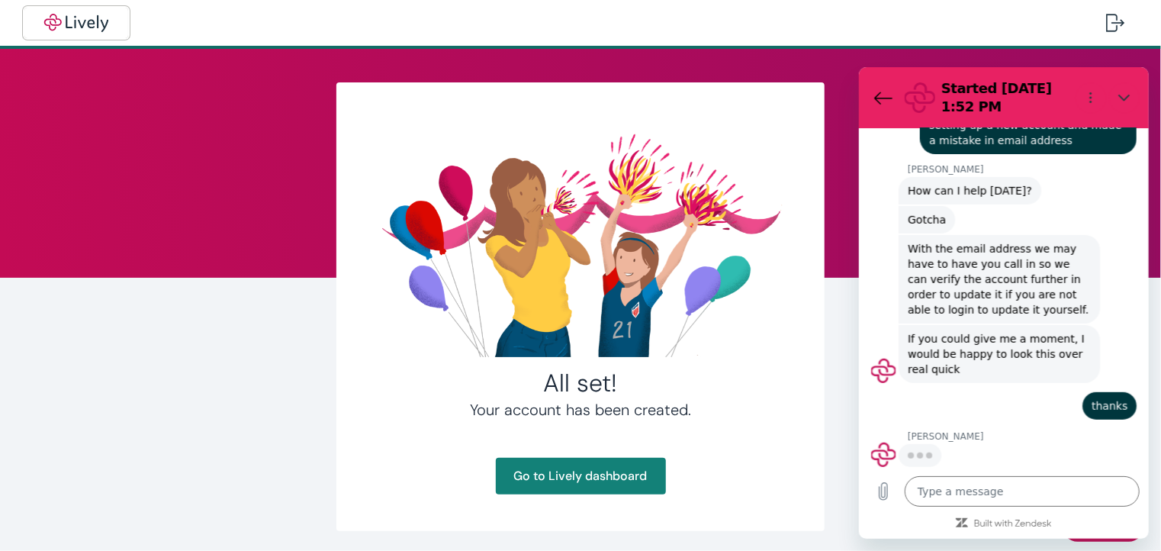
scroll to position [404, 0]
type textarea "x"
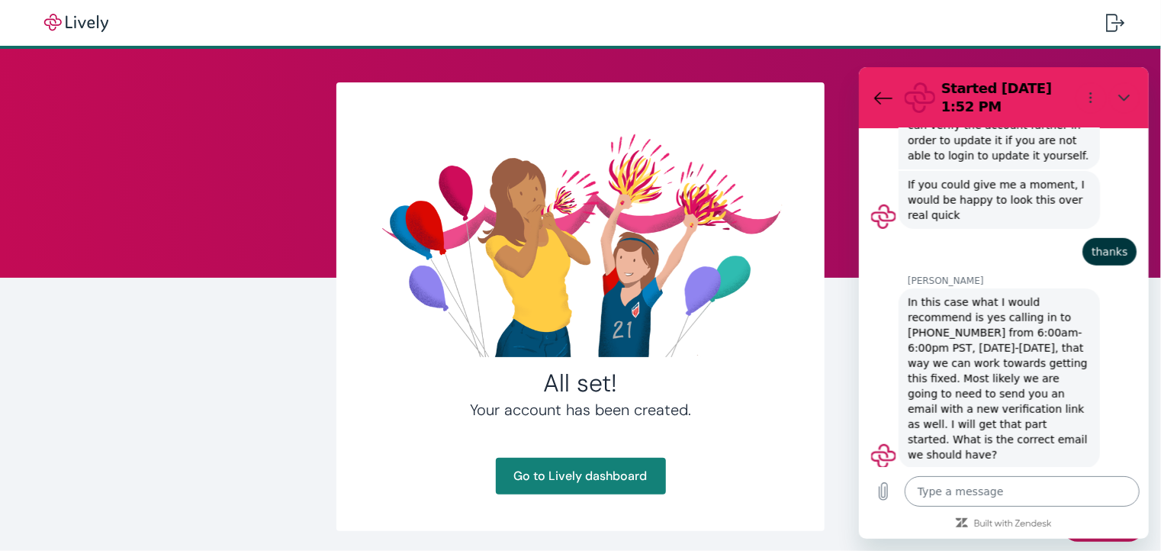
scroll to position [563, 0]
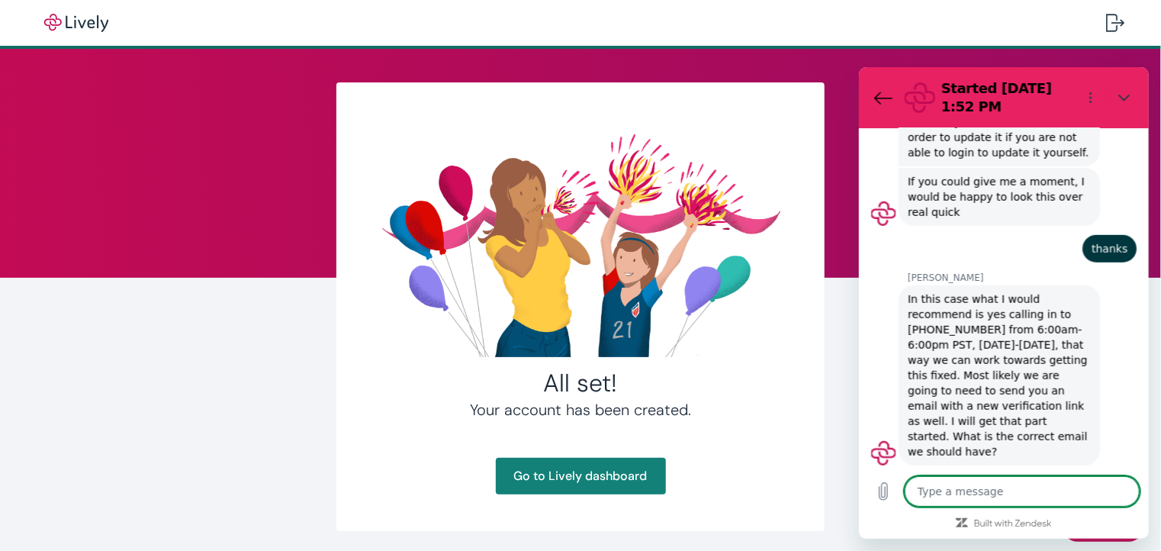
click at [941, 485] on textarea at bounding box center [1021, 490] width 235 height 31
type textarea "d"
type textarea "x"
type textarea "ds"
type textarea "x"
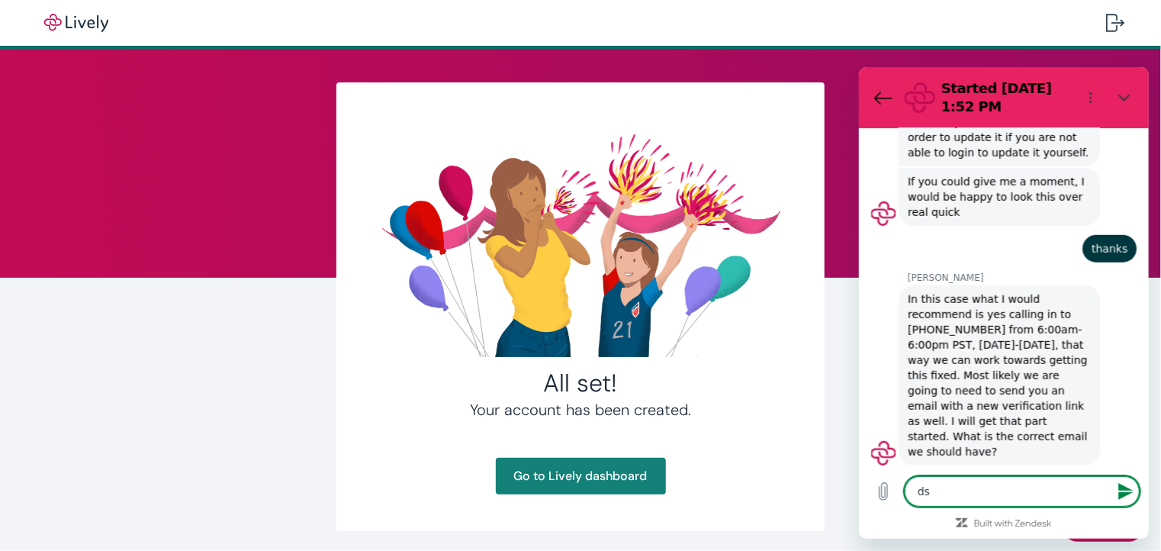
type textarea "dsk"
type textarea "x"
type textarea "dsk5"
type textarea "x"
type textarea "dsk53"
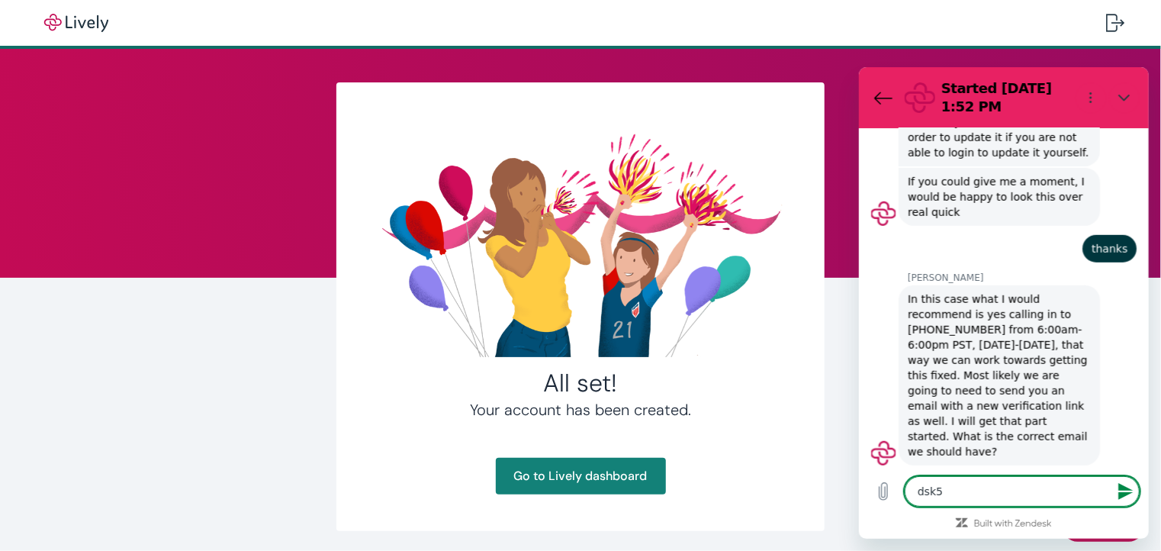
type textarea "x"
type textarea "dsk53@"
type textarea "x"
type textarea "dsk53@h"
type textarea "x"
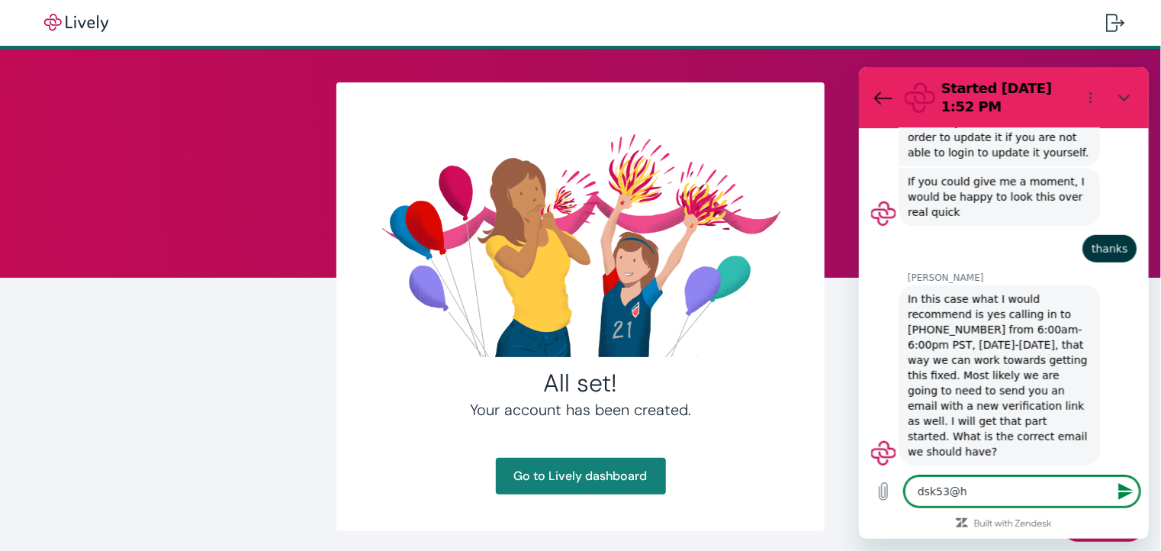
type textarea "dsk53@ho"
type textarea "x"
type textarea "dsk53@hot"
type textarea "x"
type textarea "dsk53@hotm"
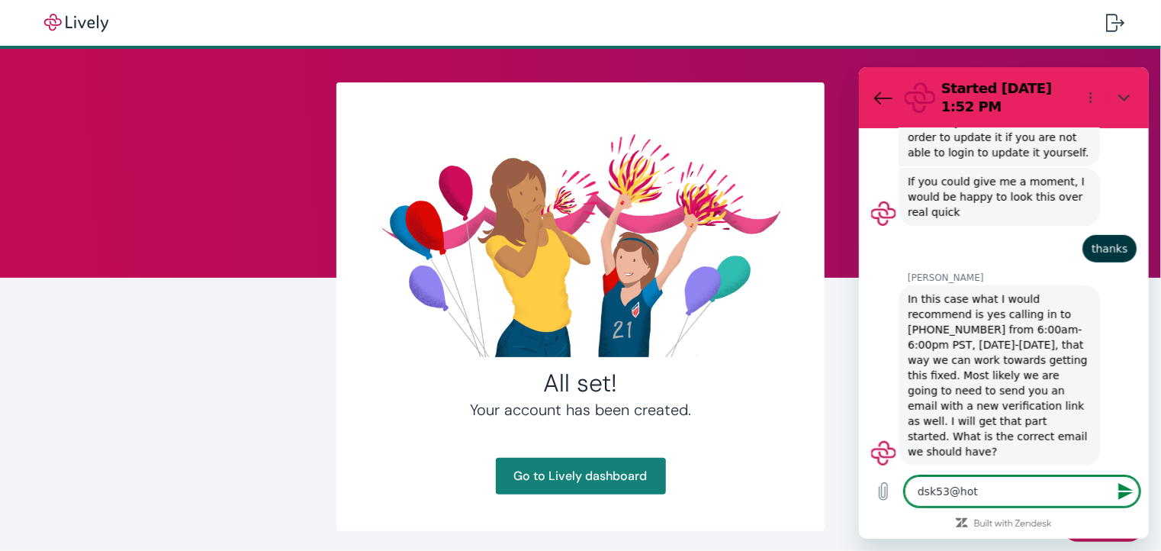
type textarea "x"
type textarea "dsk53@hotma"
type textarea "x"
type textarea "dsk53@hotmai"
type textarea "x"
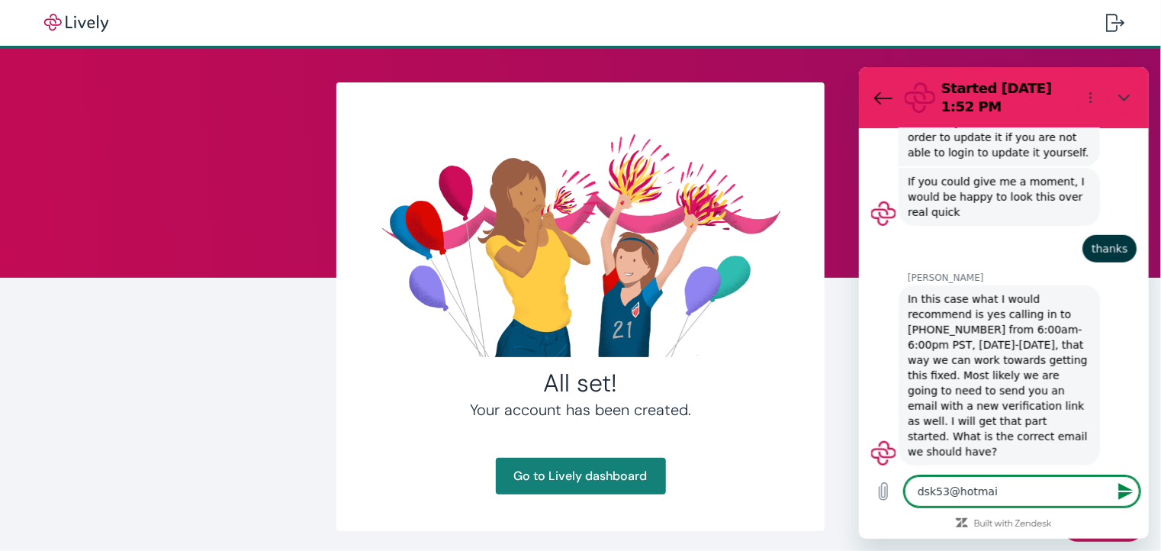
type textarea "dsk53@hotmail"
type textarea "x"
type textarea "dsk53@hotmail."
type textarea "x"
type textarea "dsk53@hotmail.c"
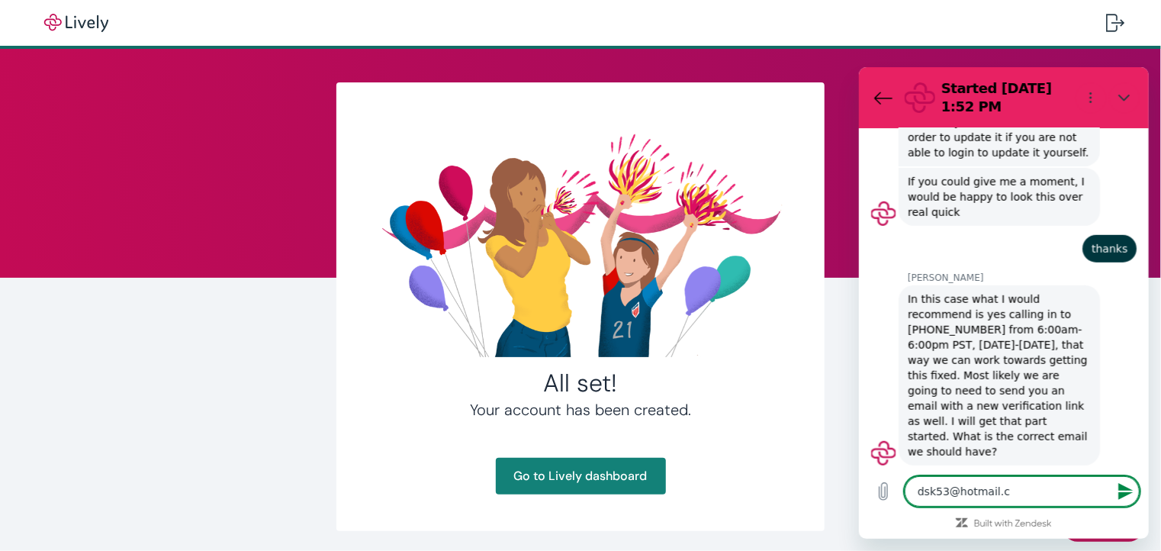
type textarea "x"
type textarea "dsk53@hotmail.co"
type textarea "x"
type textarea "dsk53@hotmail.com"
type textarea "x"
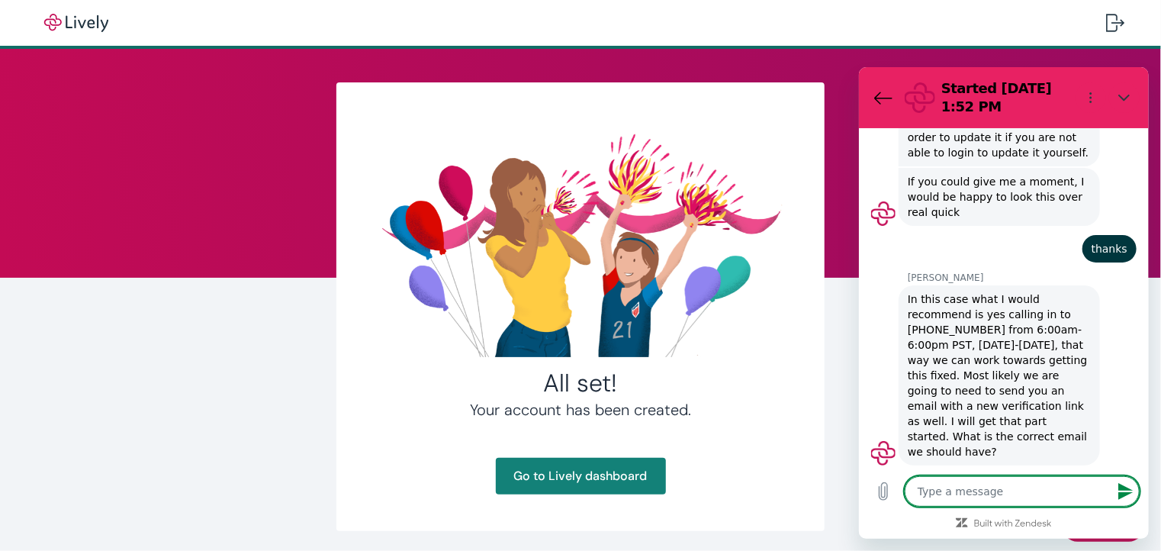
type textarea "x"
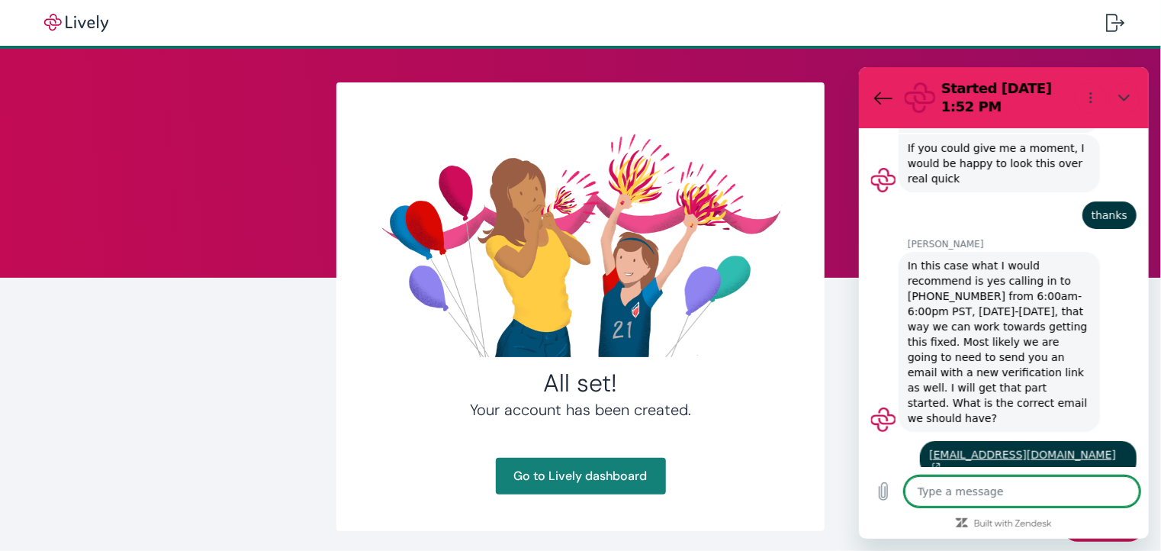
scroll to position [599, 0]
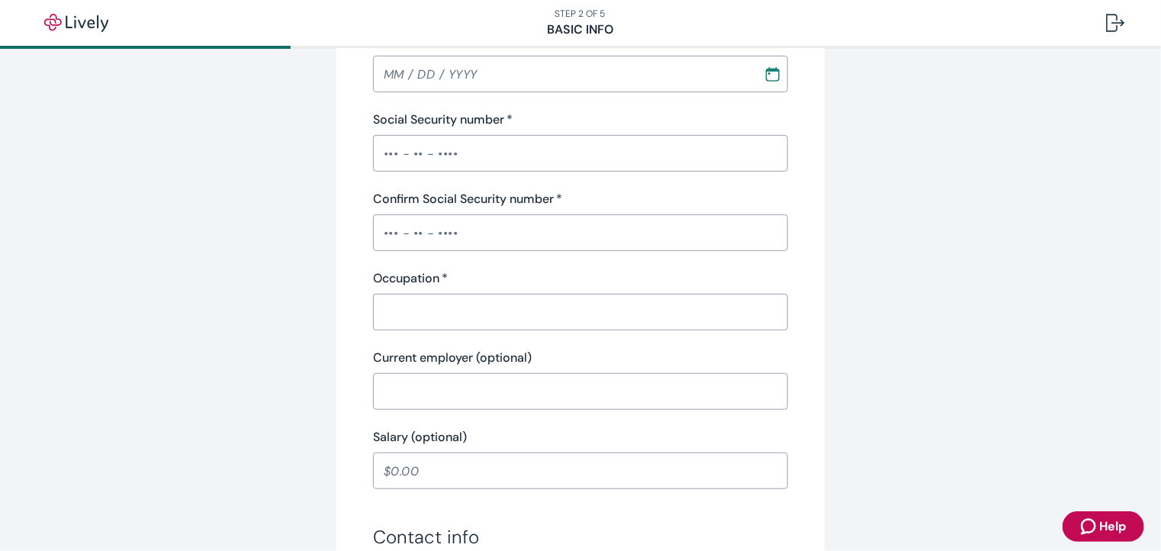
scroll to position [458, 0]
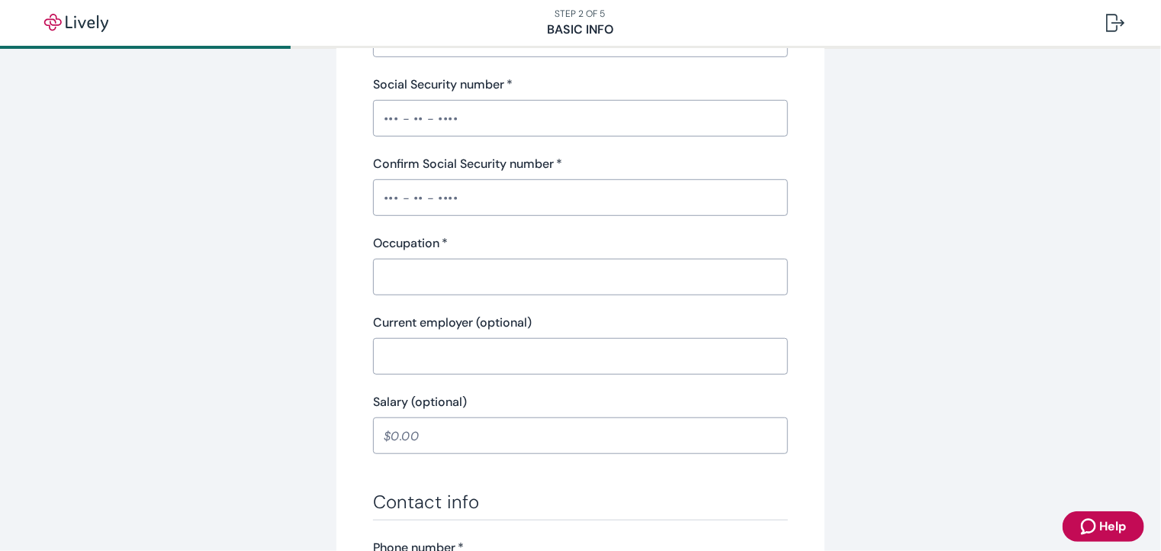
click at [1090, 527] on icon "Zendesk support icon" at bounding box center [1090, 526] width 18 height 18
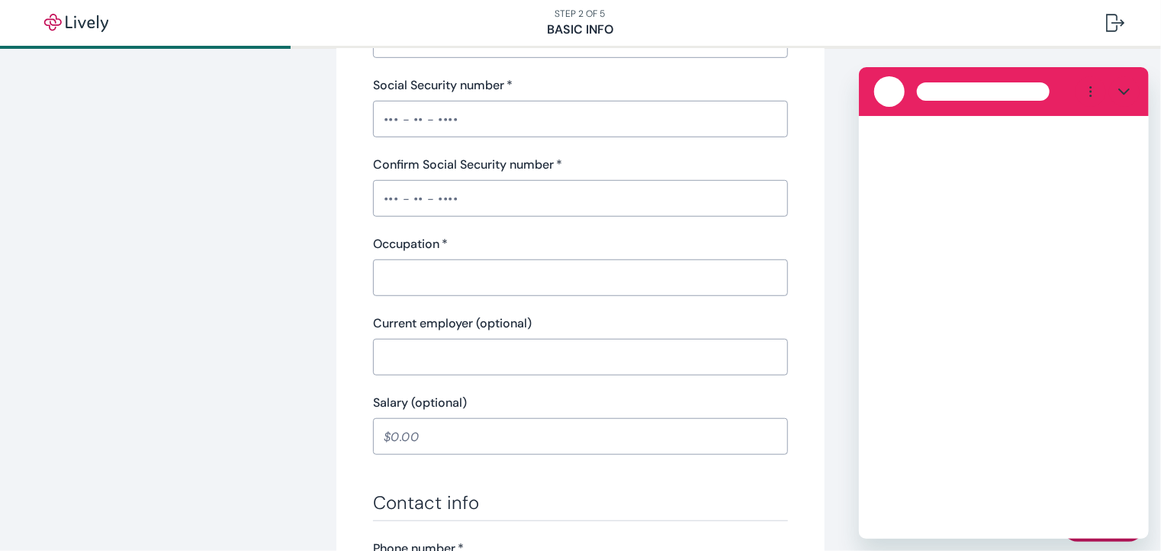
scroll to position [0, 0]
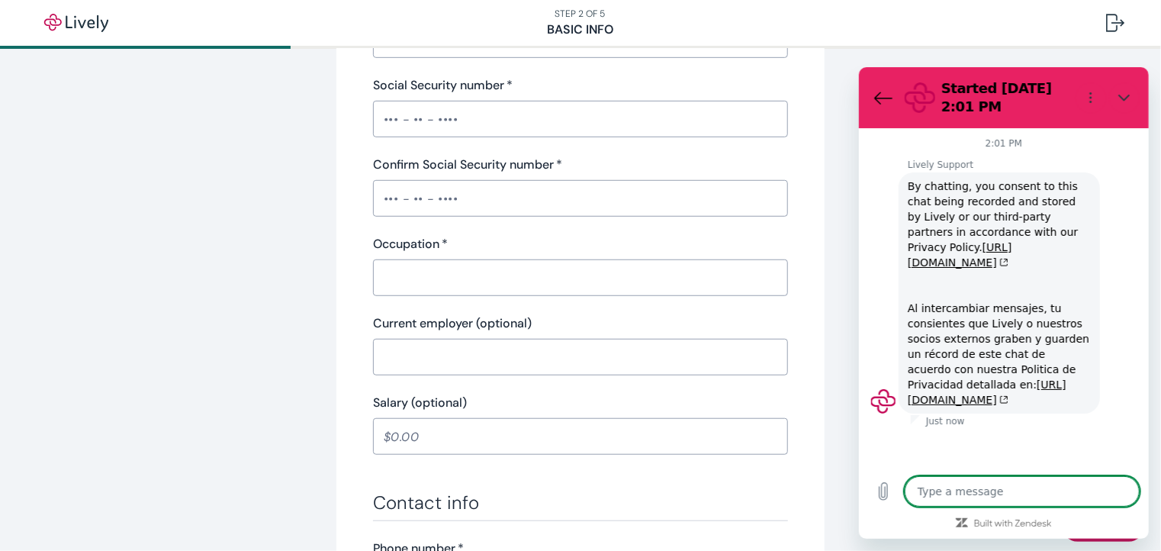
type textarea "x"
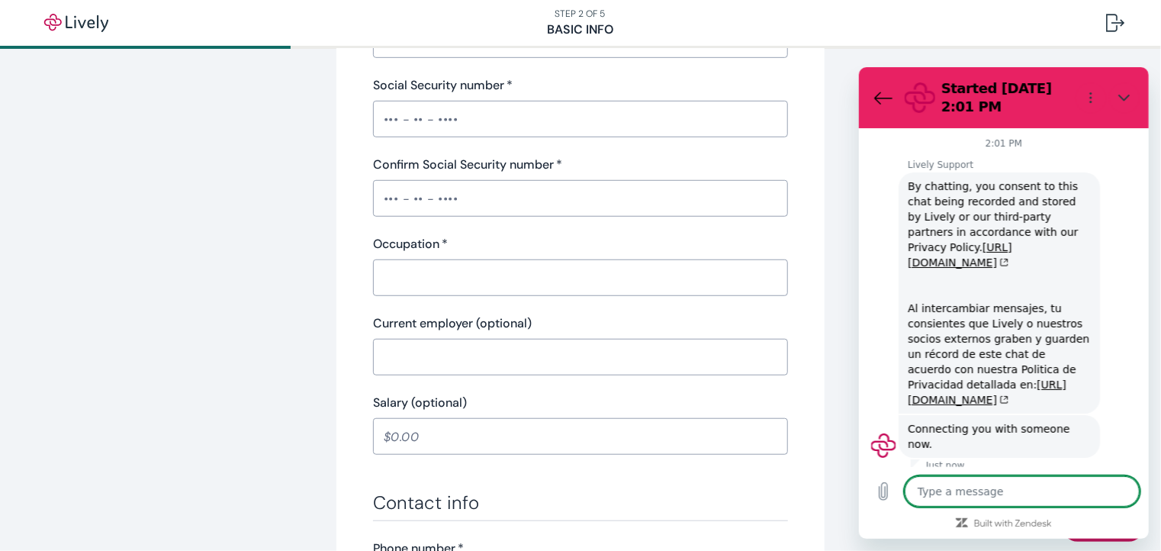
type textarea "i"
type textarea "x"
type textarea "i"
type textarea "x"
type textarea "i w"
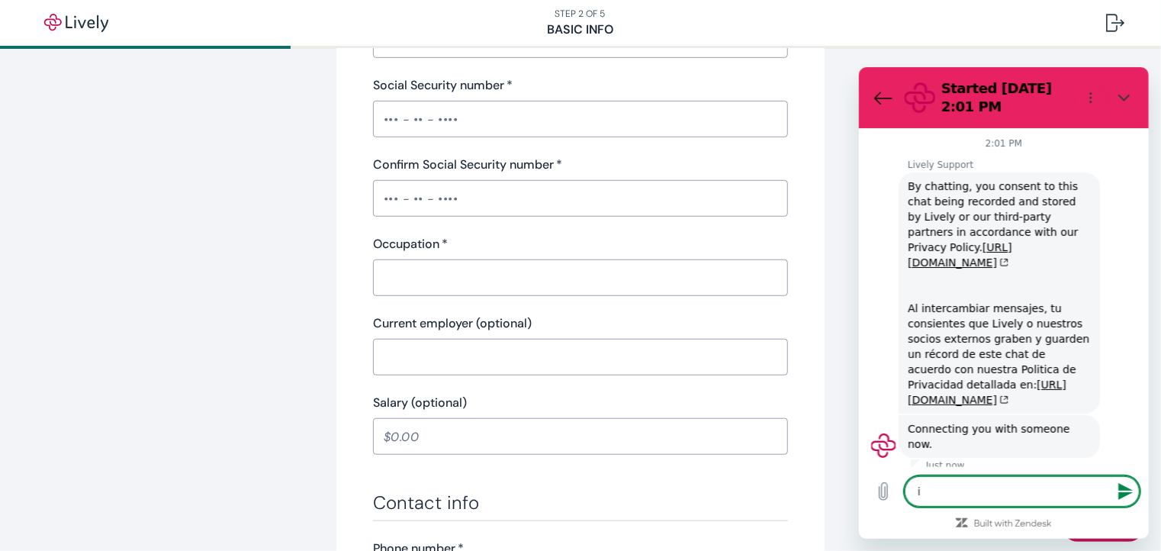
type textarea "x"
type textarea "i wa"
type textarea "x"
type textarea "i was"
type textarea "x"
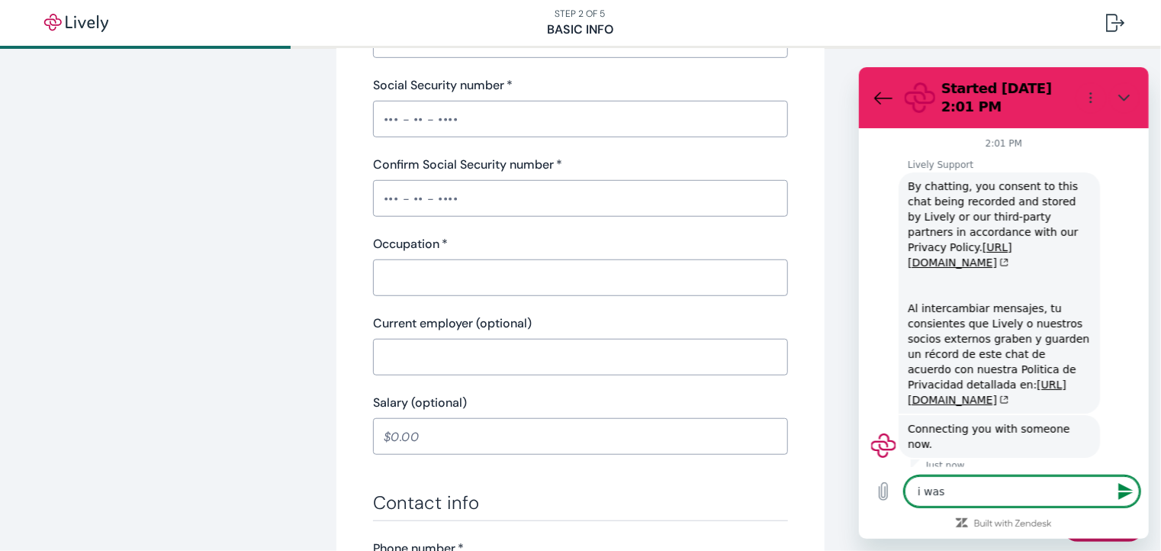
type textarea "i was"
type textarea "x"
type textarea "i was c"
type textarea "x"
type textarea "i was cg"
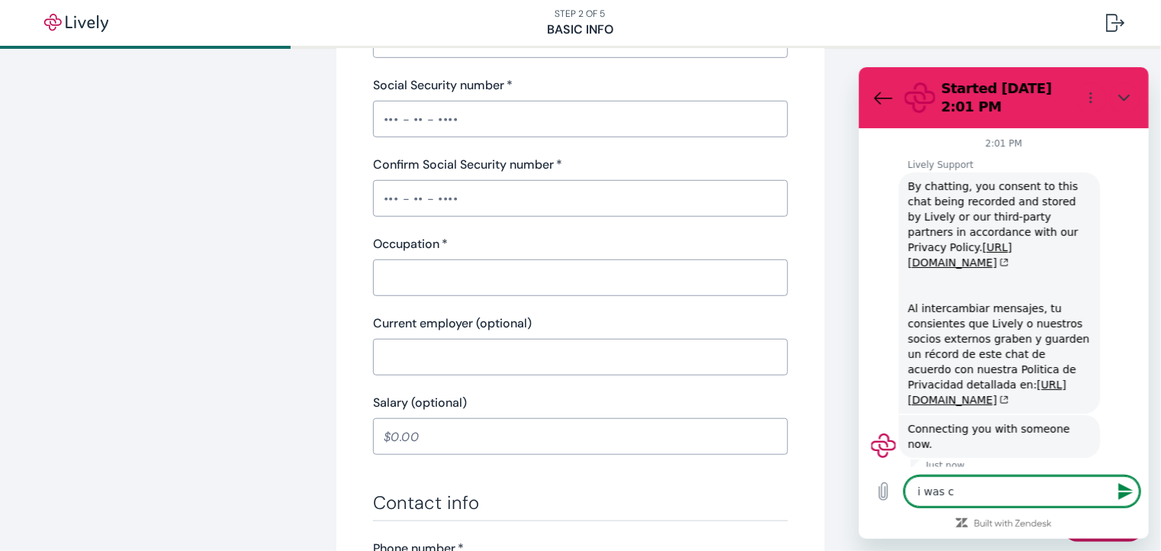
type textarea "x"
type textarea "i was cgh"
type textarea "x"
type textarea "i was cgha"
type textarea "x"
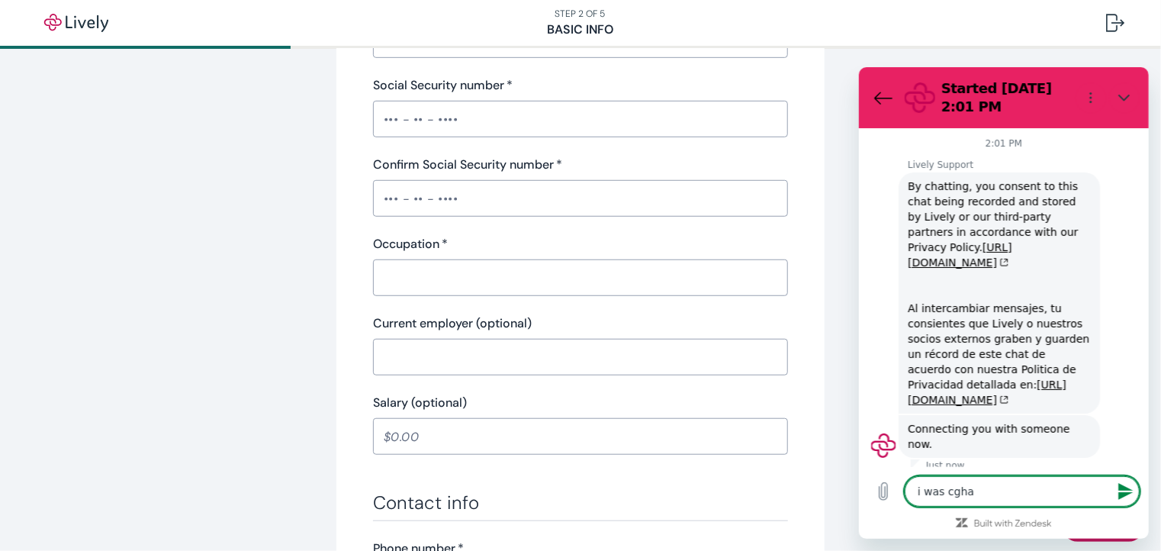
type textarea "i was cghat"
type textarea "x"
type textarea "i was cghatt"
type textarea "x"
type textarea "i was cghatti"
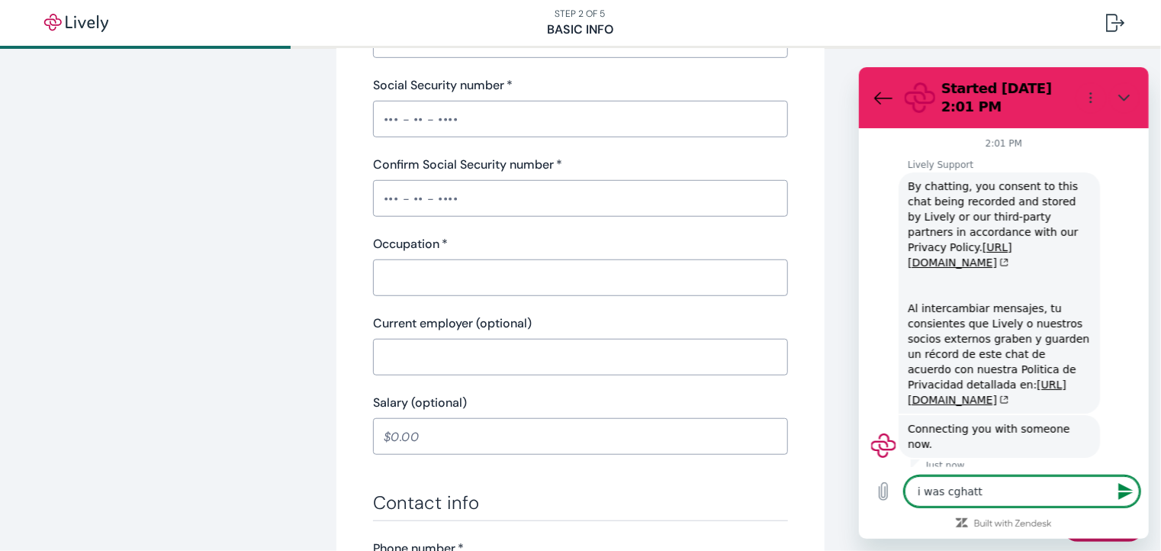
type textarea "x"
type textarea "i was cghattin"
type textarea "x"
type textarea "i was cghatting"
type textarea "x"
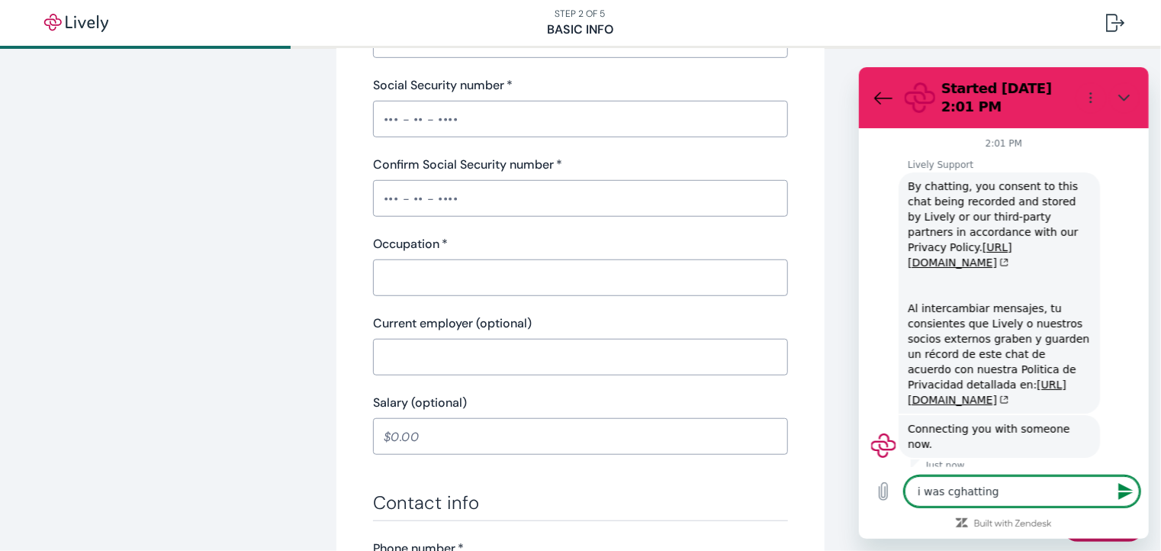
type textarea "i was cghatting"
type textarea "x"
type textarea "i was cghatting w"
type textarea "x"
type textarea "i was cghatting wi"
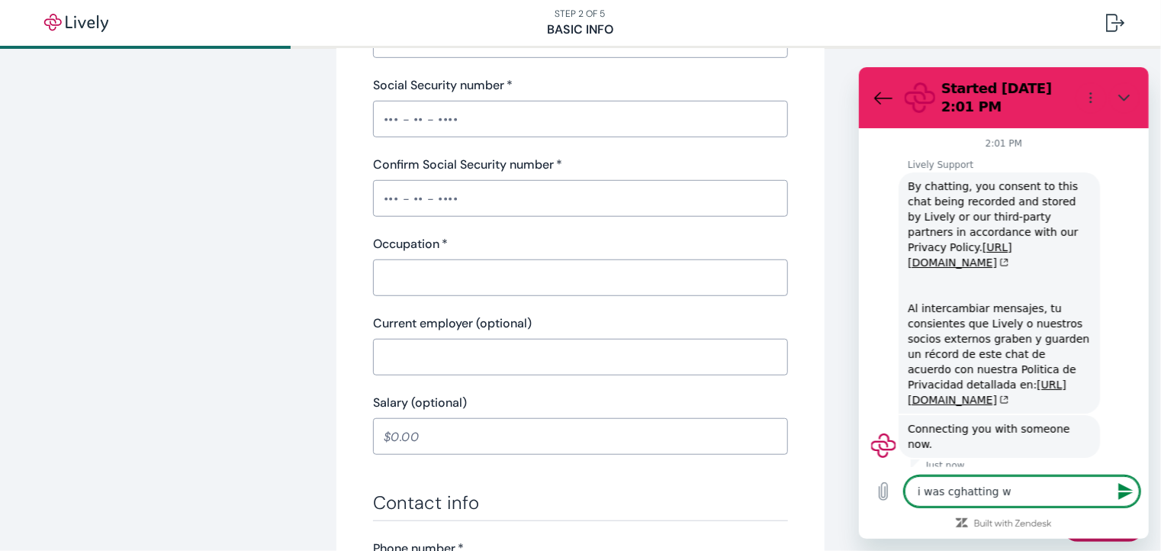
type textarea "x"
type textarea "i was cghatting wit"
type textarea "x"
type textarea "i was cghatting with"
type textarea "x"
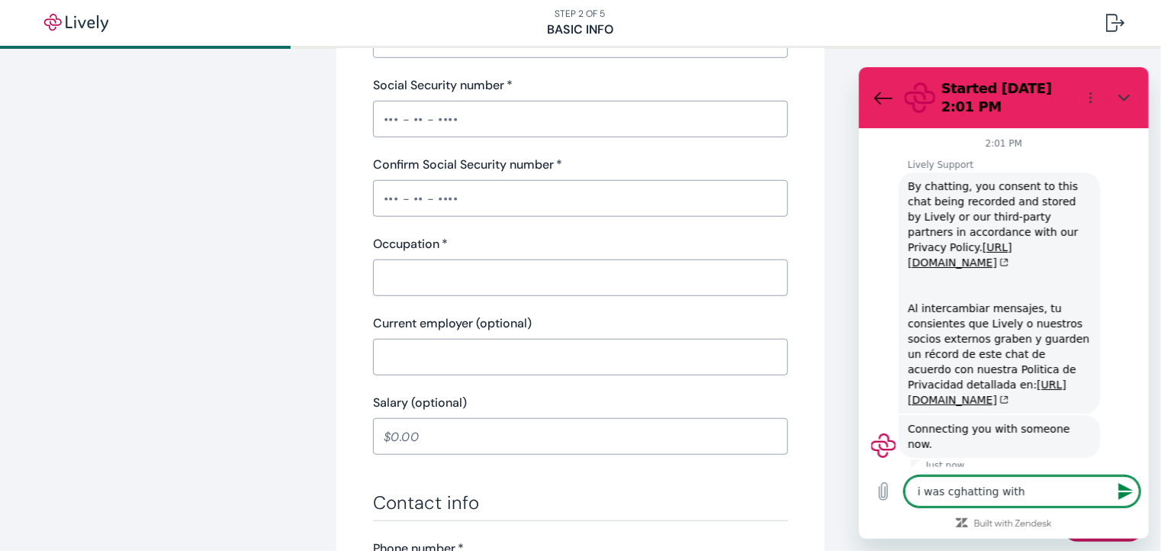
type textarea "i was cghatting with"
type textarea "x"
type textarea "i was cghatting with a"
type textarea "x"
type textarea "i was cghatting with aa"
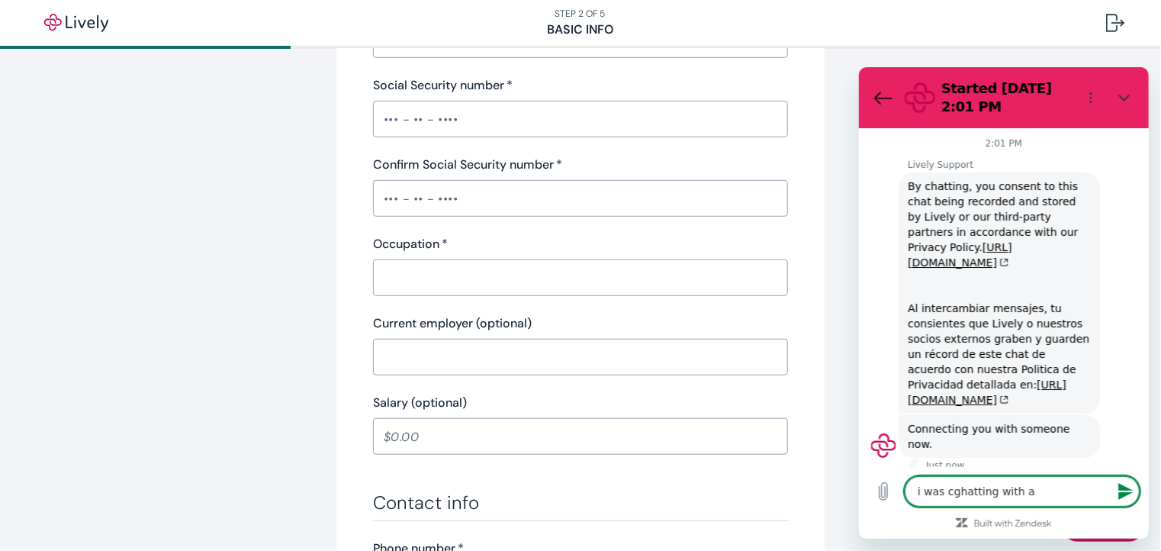
type textarea "x"
type textarea "i was cghatting with aar"
type textarea "x"
type textarea "i was cghatting with aaro"
type textarea "x"
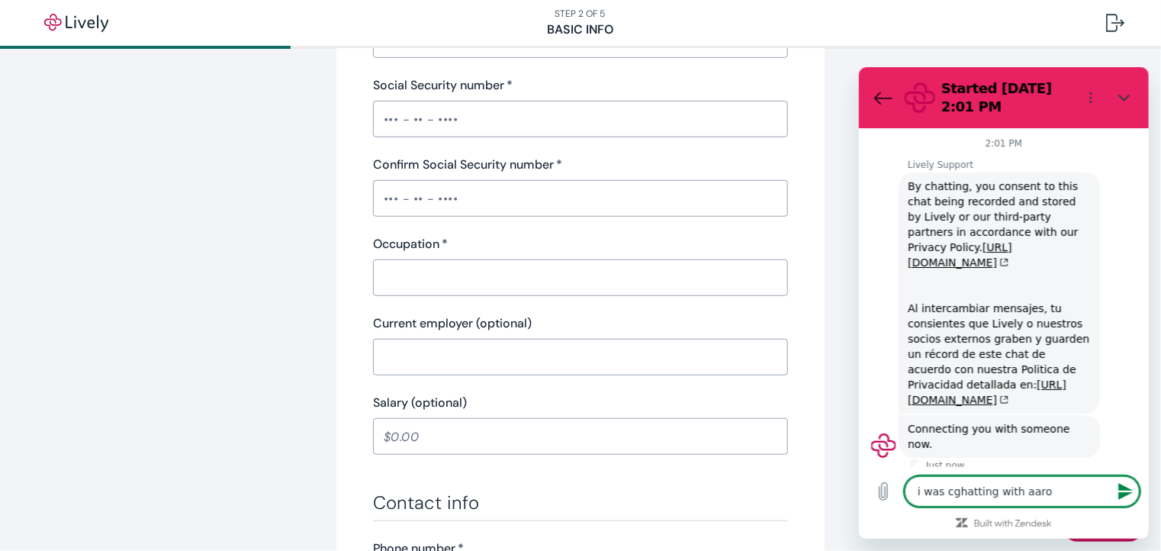
type textarea "i was cghatting with aaron"
type textarea "x"
type textarea "i was cghatting with aaron,"
type textarea "x"
type textarea "i was cghatting with aaron,"
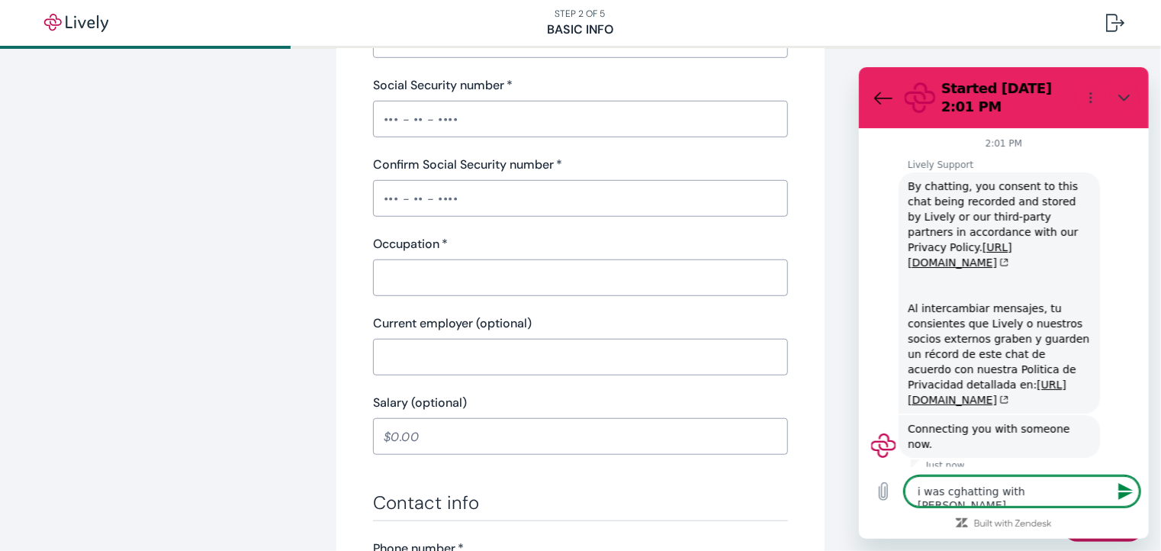
type textarea "x"
type textarea "i was cghatting with aaron, g"
type textarea "x"
type textarea "i was cghatting with aaron, go"
type textarea "x"
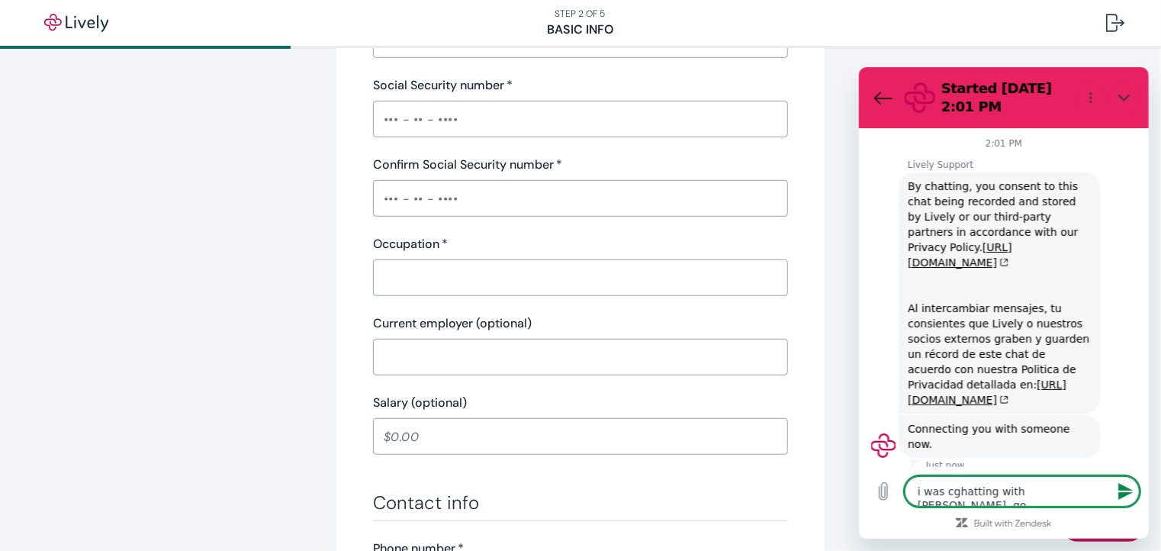
type textarea "i was cghatting with aaron, got"
type textarea "x"
type textarea "i was cghatting with aaron, got"
type textarea "x"
type textarea "i was cghatting with aaron, got s"
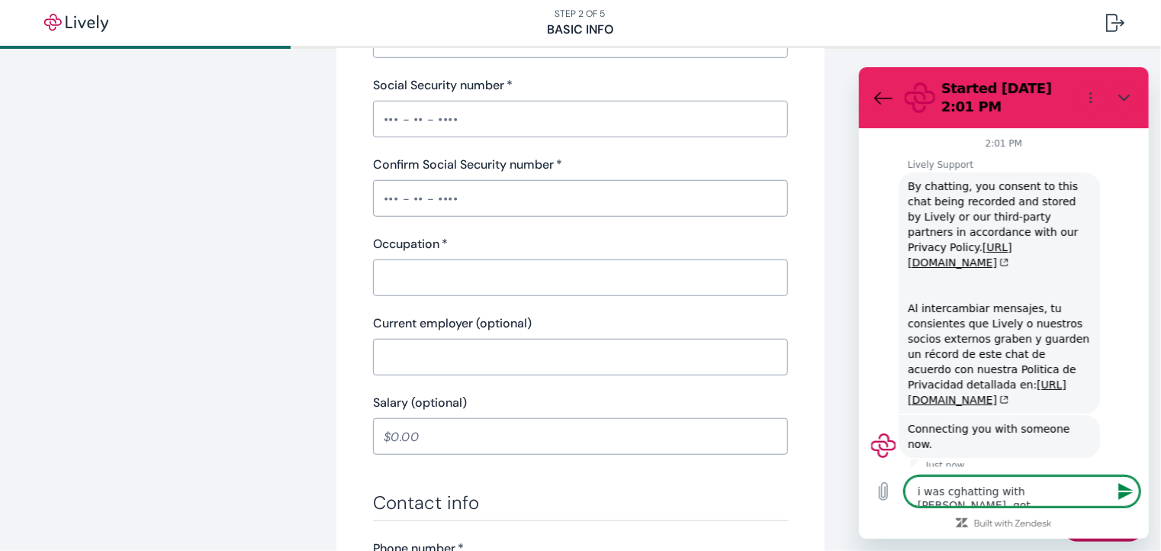
type textarea "x"
type textarea "i was cghatting with aaron, got sh"
type textarea "x"
type textarea "i was cghatting with aaron, got shu"
type textarea "x"
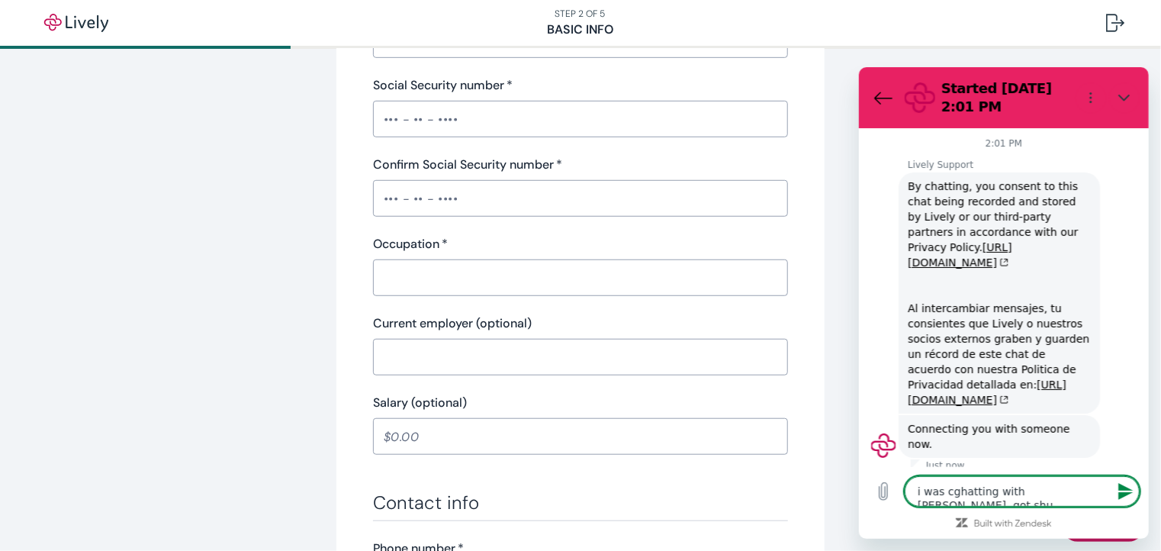
type textarea "i was cghatting with aaron, got shur"
type textarea "x"
type textarea "i was cghatting with aaron, got shur"
type textarea "x"
type textarea "i was cghatting with aaron, got shur d"
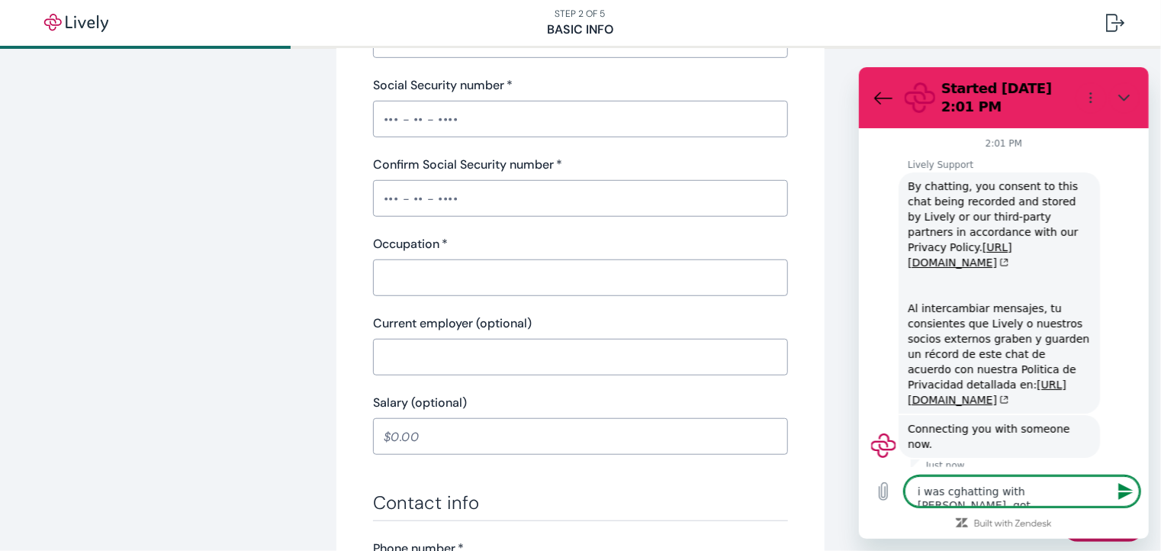
type textarea "x"
type textarea "i was cghatting with aaron, got shur do"
type textarea "x"
type textarea "i was cghatting with aaron, got shur dow"
type textarea "x"
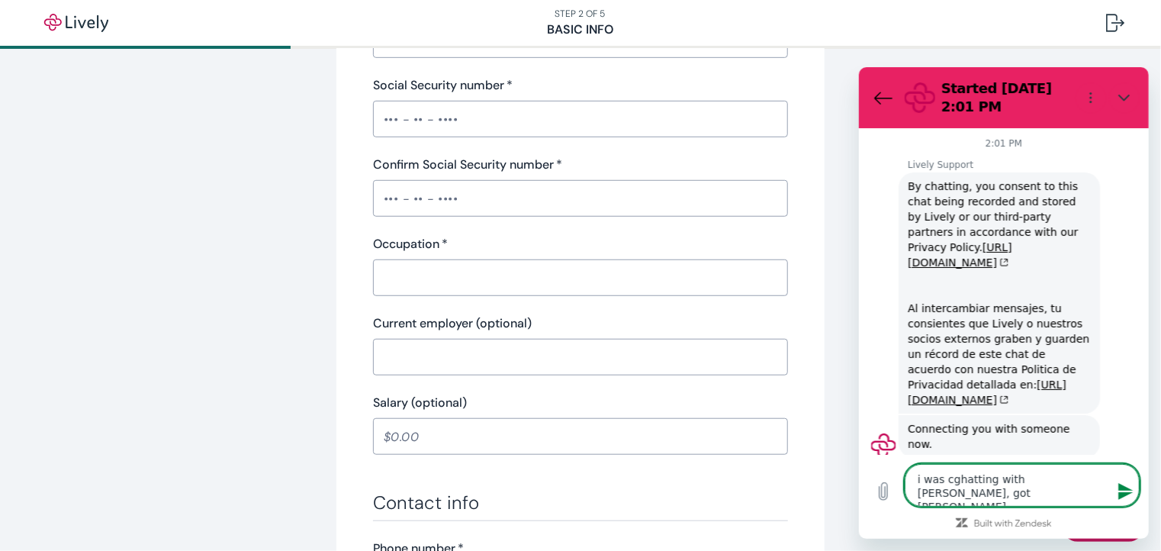
type textarea "i was cghatting with aaron, got shur down"
type textarea "x"
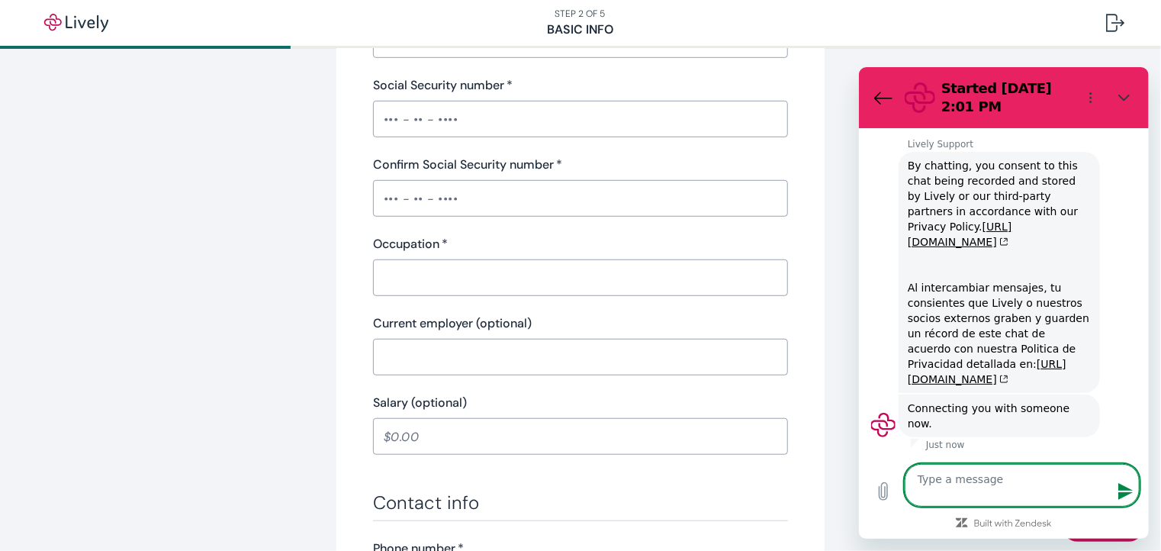
type textarea "x"
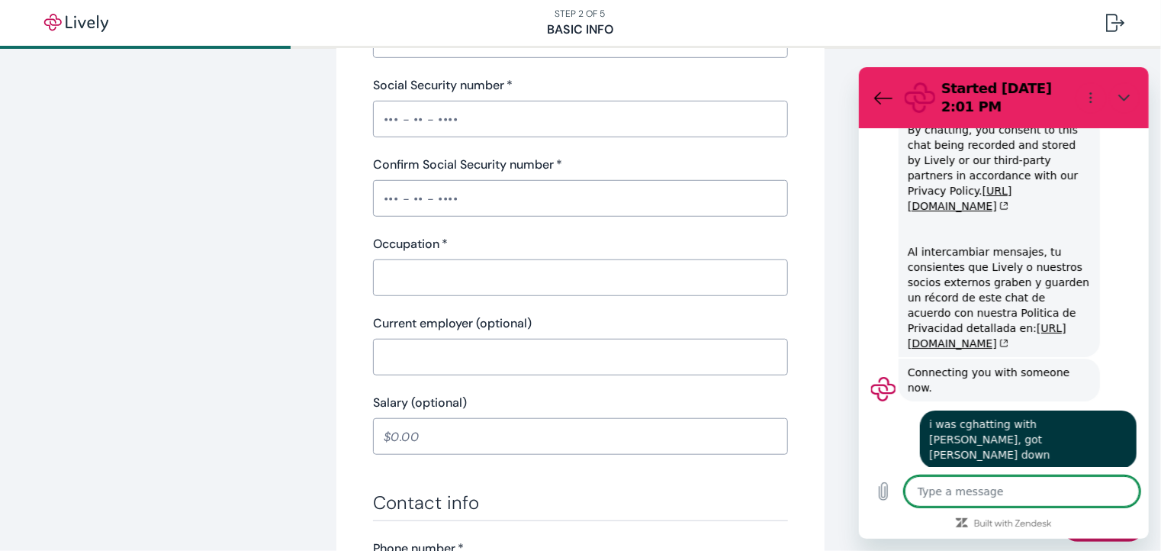
scroll to position [59, 0]
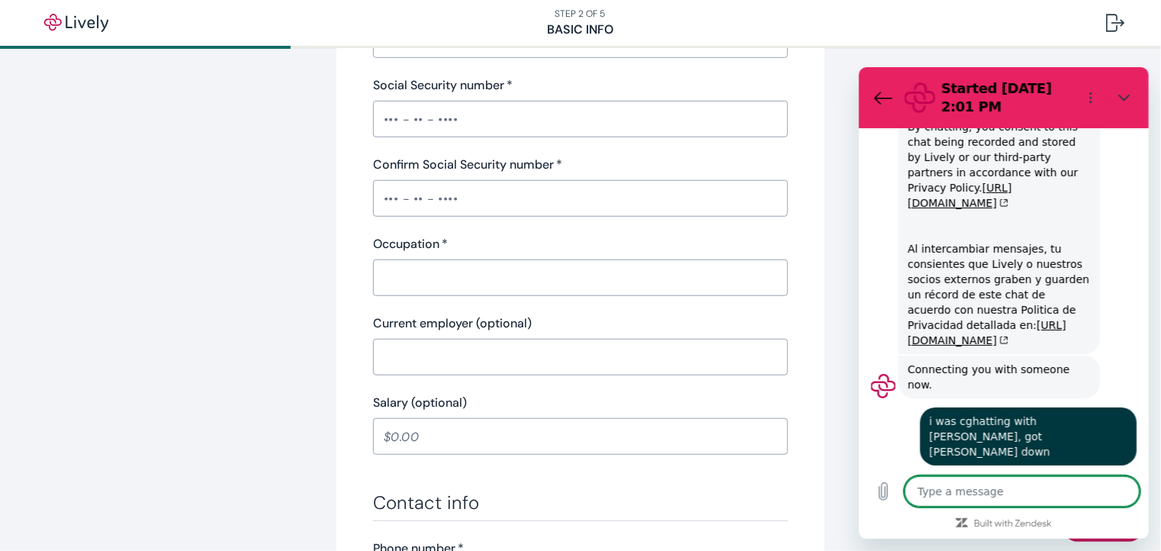
type textarea "a"
type textarea "x"
type textarea "am"
type textarea "x"
type textarea "am"
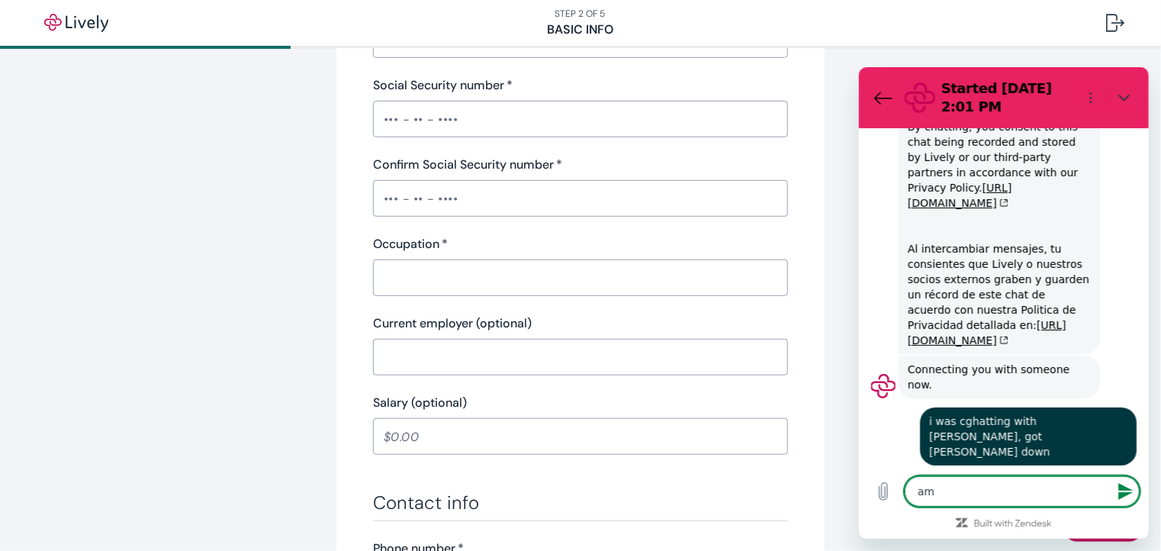
type textarea "x"
type textarea "am i"
type textarea "x"
type textarea "am in"
type textarea "x"
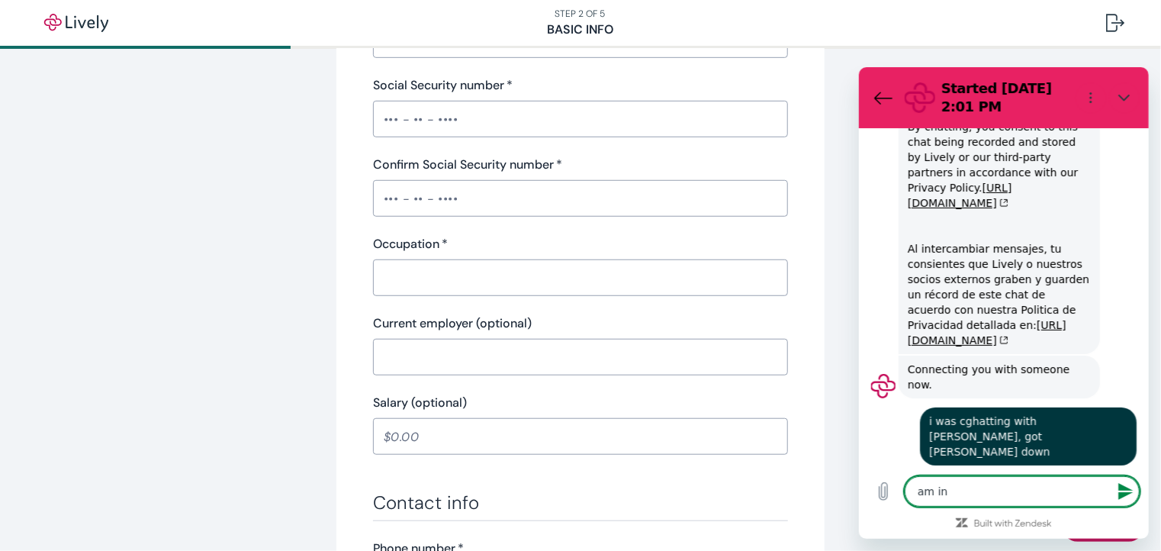
type textarea "am in"
type textarea "x"
type textarea "am in p"
type textarea "x"
type textarea "am in pr"
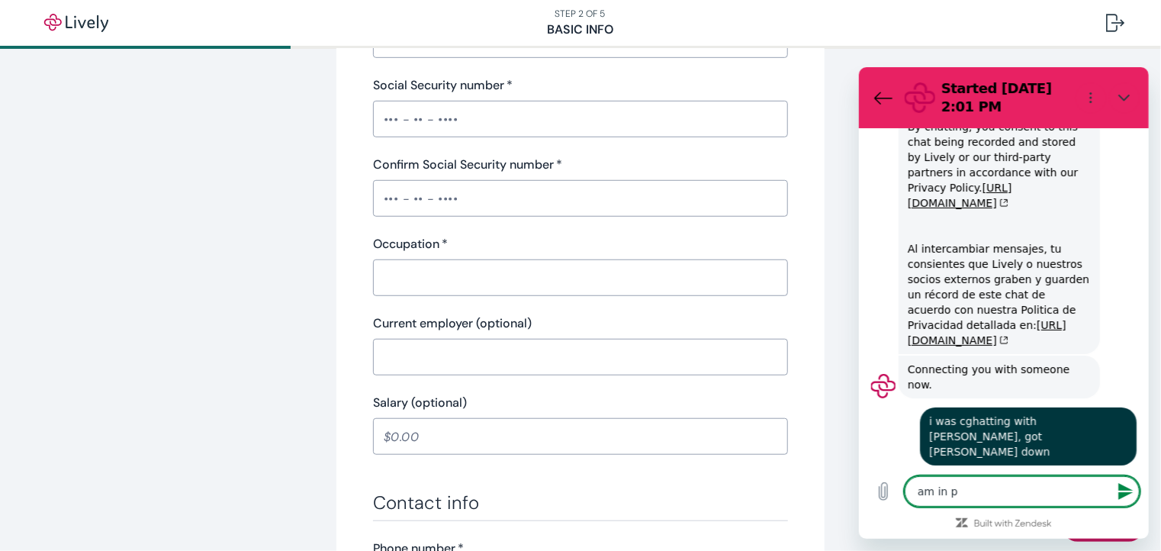
type textarea "x"
type textarea "am in pro"
type textarea "x"
type textarea "am in proc"
type textarea "x"
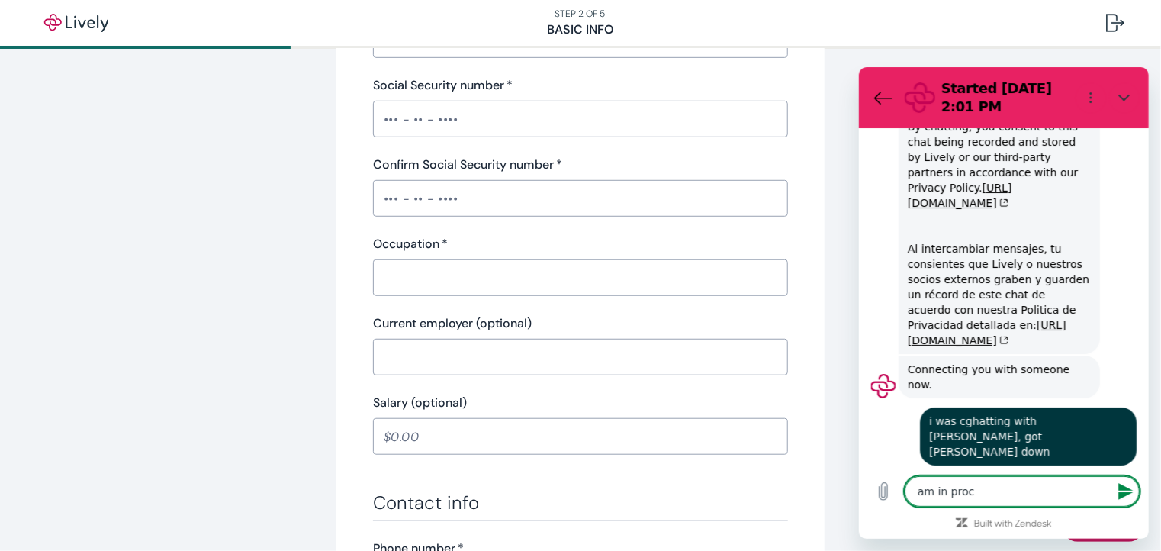
type textarea "am in proce"
type textarea "x"
type textarea "am in proces"
type textarea "x"
type textarea "am in process"
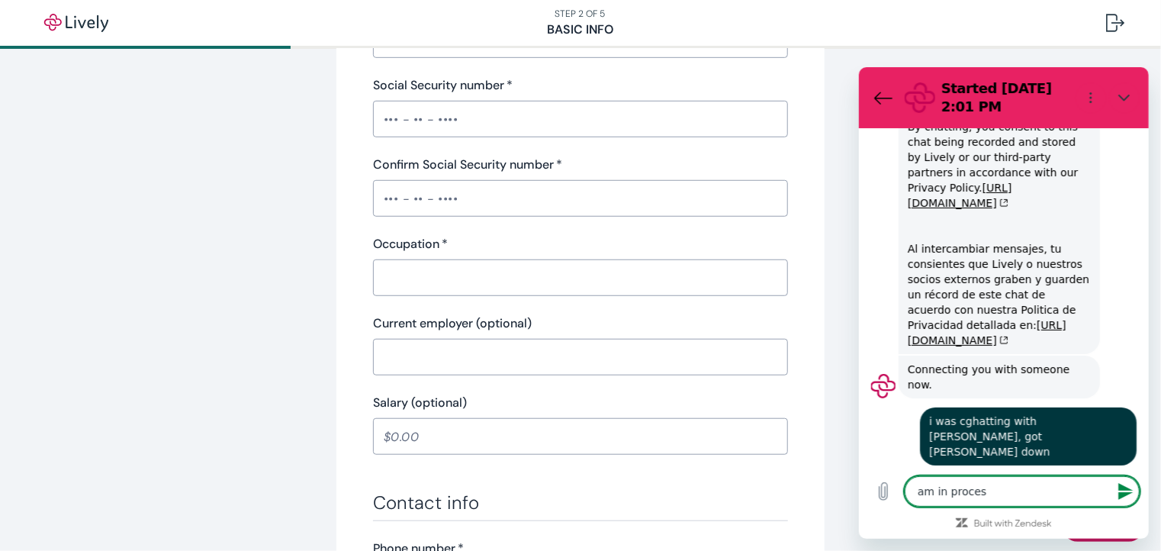
type textarea "x"
type textarea "am in process"
type textarea "x"
type textarea "am in process o"
type textarea "x"
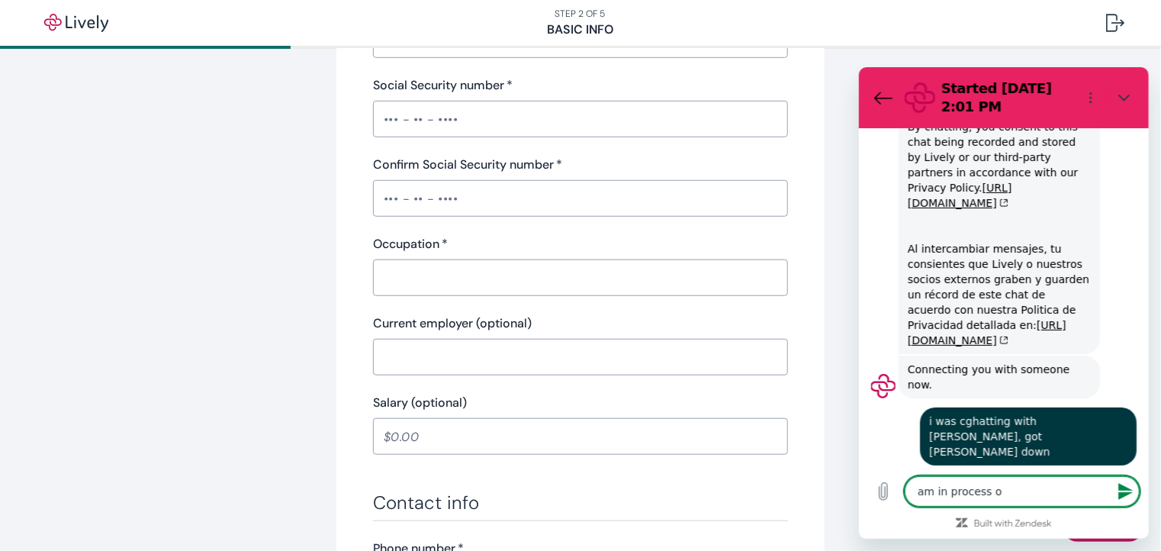
type textarea "am in process of"
type textarea "x"
type textarea "am in process of"
type textarea "x"
type textarea "am in process of s"
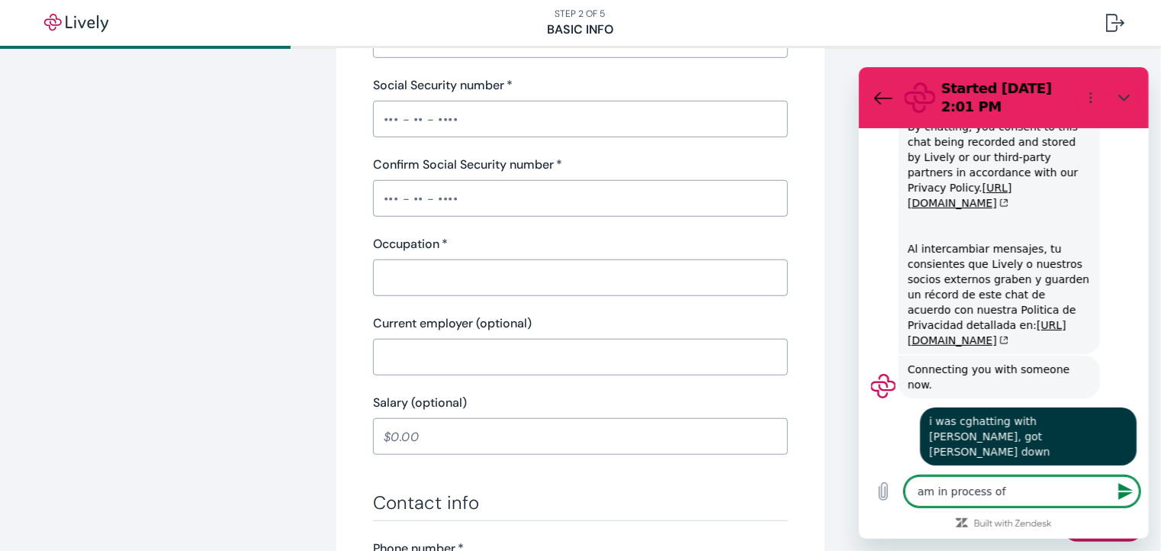
type textarea "x"
type textarea "am in process of se"
type textarea "x"
type textarea "am in process of set"
type textarea "x"
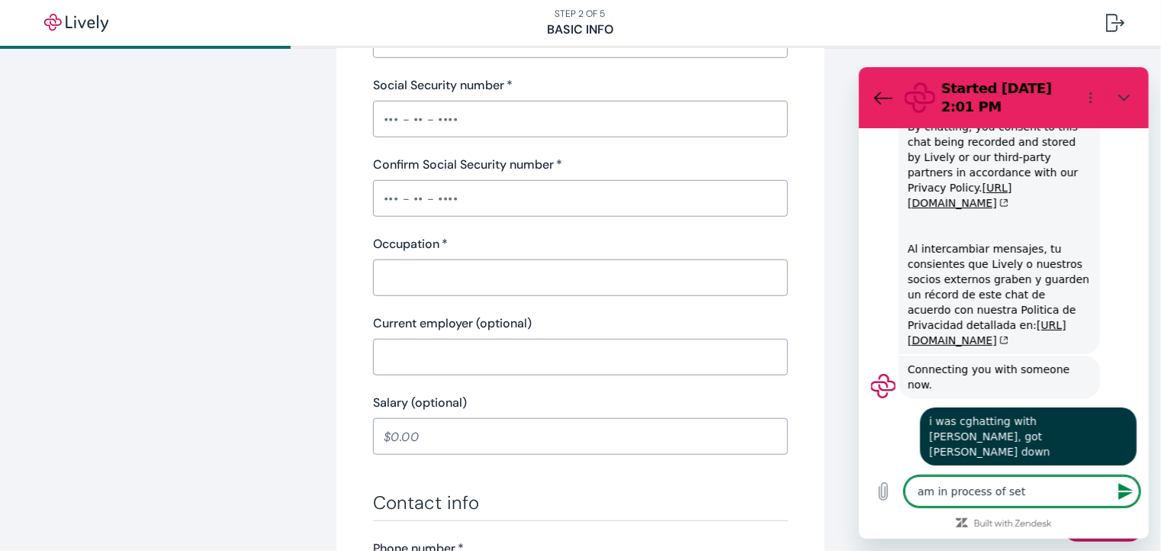
type textarea "am in process of sett"
type textarea "x"
type textarea "am in process of setti"
type textarea "x"
type textarea "am in process of settin"
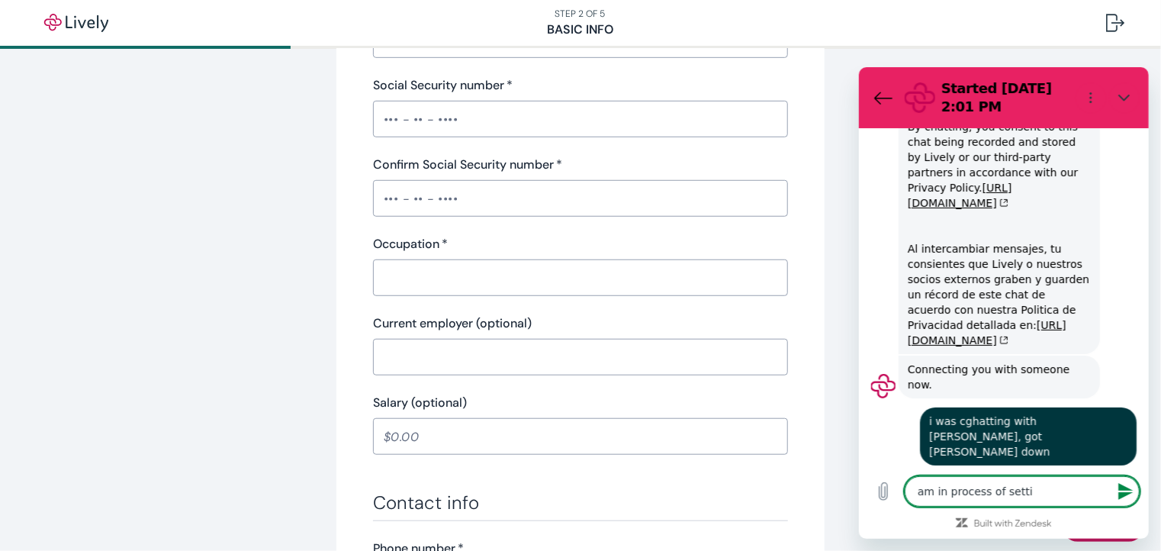
type textarea "x"
type textarea "am in process of setting"
type textarea "x"
type textarea "am in process of setting"
type textarea "x"
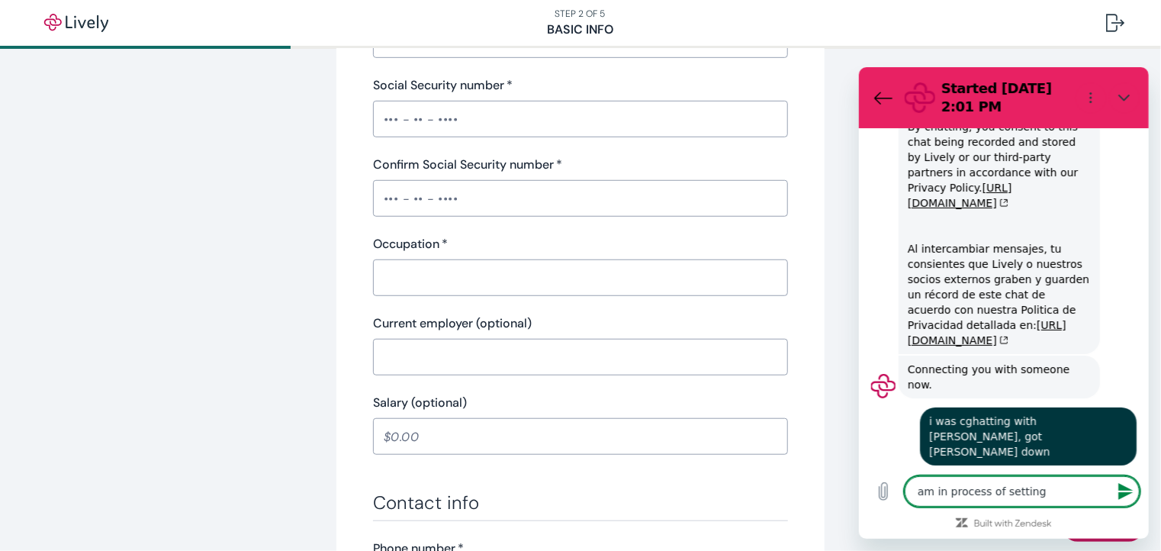
type textarea "am in process of setting u"
type textarea "x"
type textarea "am in process of setting up"
type textarea "x"
type textarea "am in process of setting up"
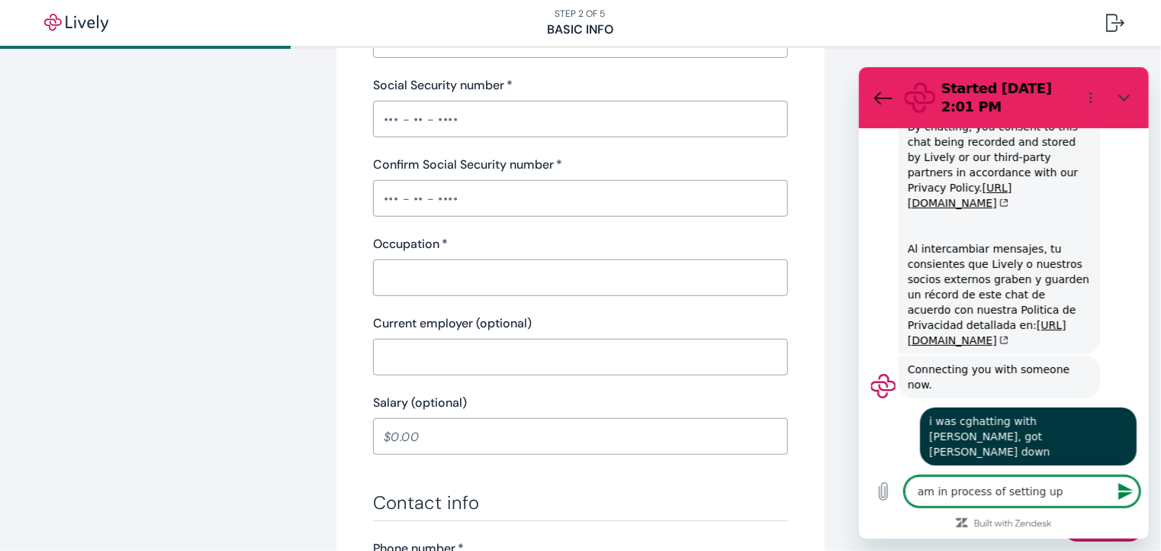
type textarea "x"
type textarea "am in process of setting up a"
type textarea "x"
type textarea "am in process of setting up a"
type textarea "x"
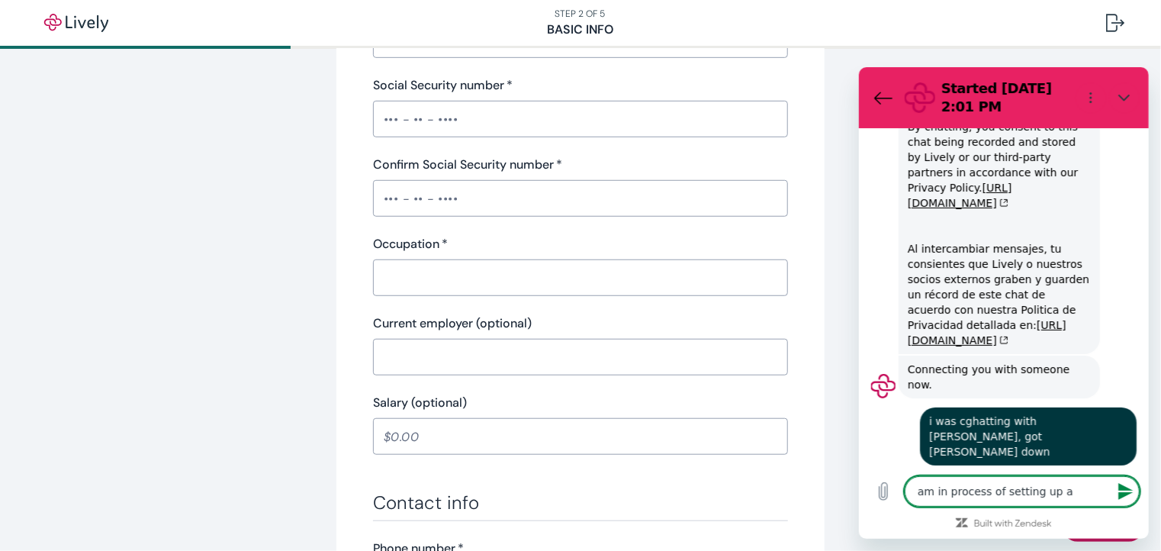
type textarea "am in process of setting up a n"
type textarea "x"
type textarea "am in process of setting up a ne"
type textarea "x"
type textarea "am in process of setting up a new"
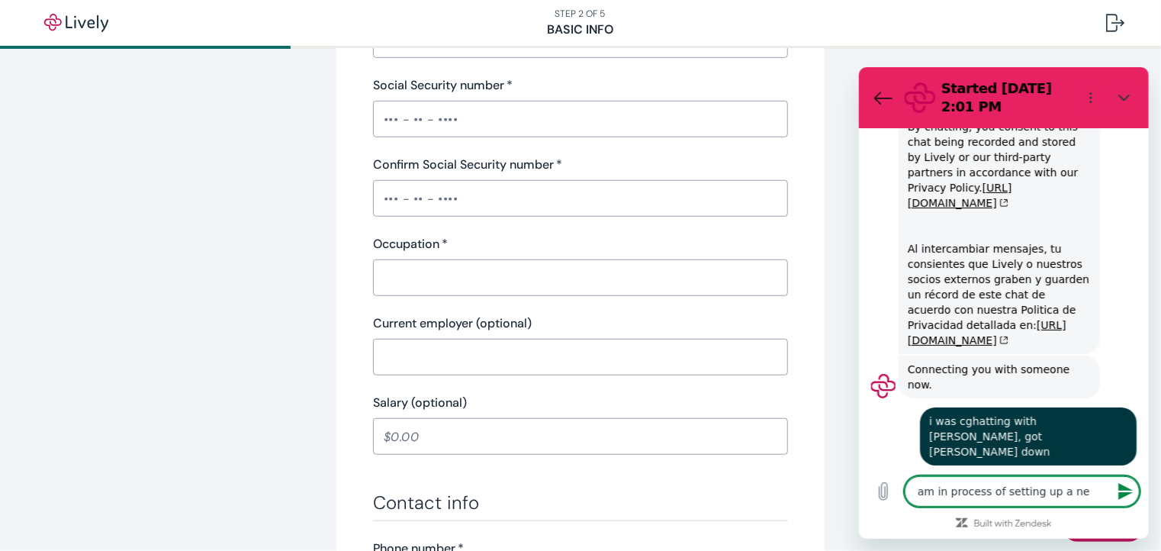
type textarea "x"
type textarea "am in process of setting up a new"
type textarea "x"
type textarea "am in process of setting up a new a"
type textarea "x"
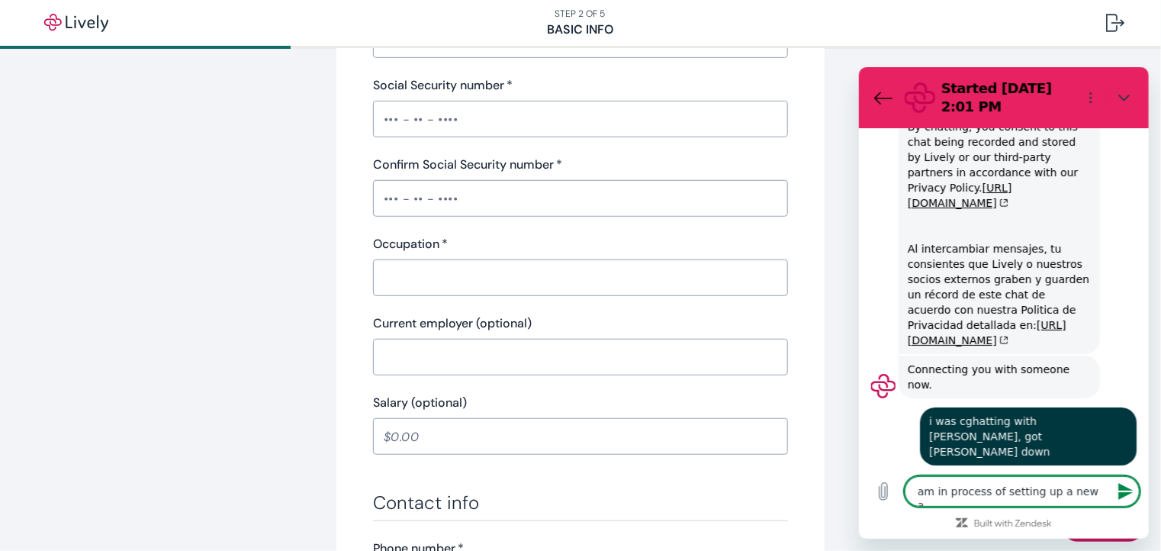
type textarea "am in process of setting up a new ac"
type textarea "x"
type textarea "am in process of setting up a new acc"
type textarea "x"
type textarea "am in process of setting up a new acco"
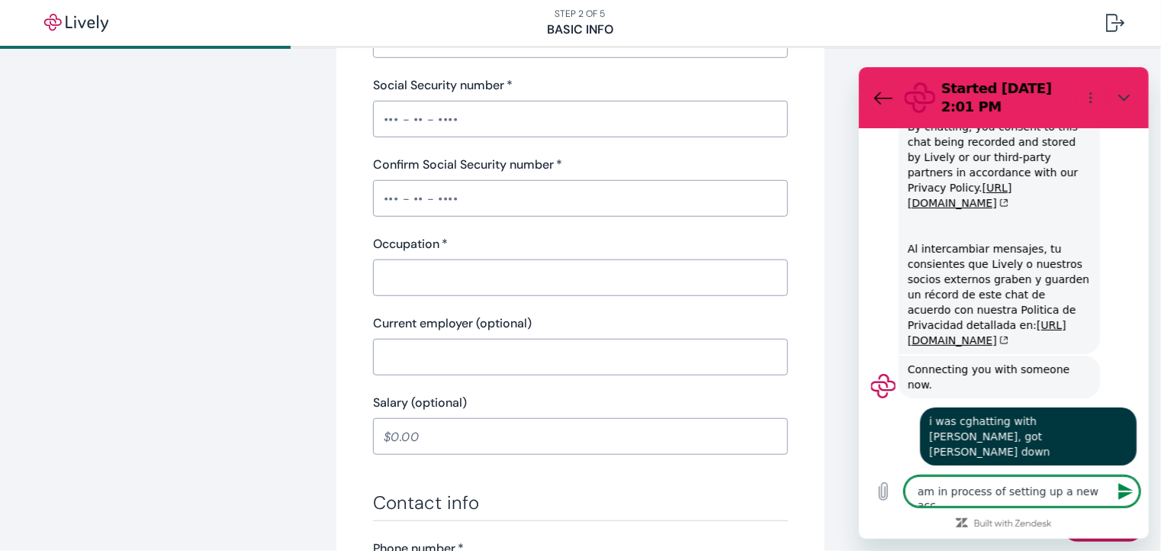
type textarea "x"
type textarea "am in process of setting up a new accou"
type textarea "x"
type textarea "am in process of setting up a new accoun"
type textarea "x"
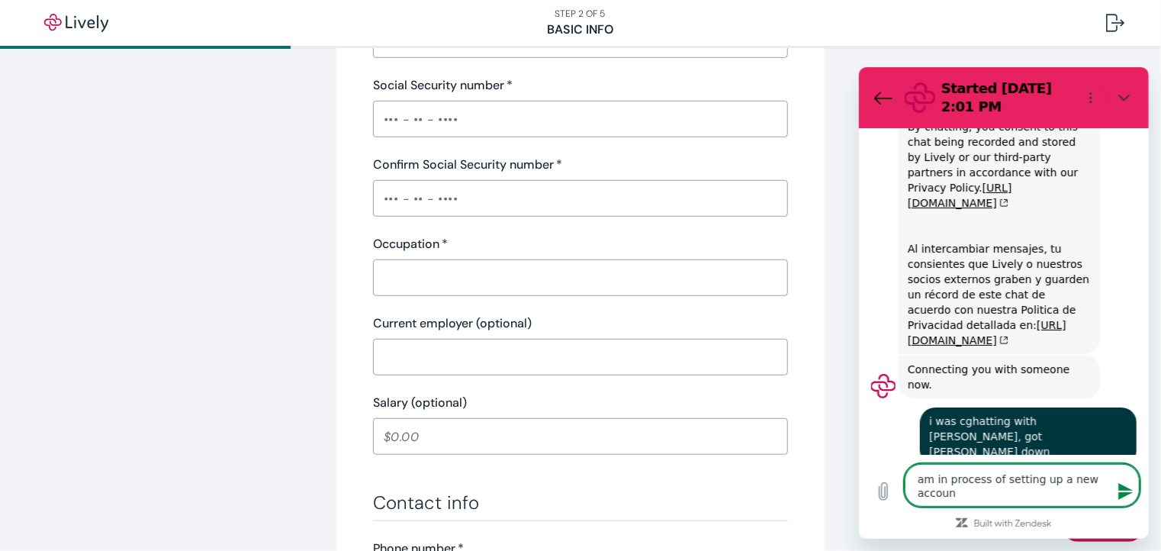
type textarea "am in process of setting up a new account"
type textarea "x"
type textarea "am in process of setting up a new account"
type textarea "x"
type textarea "am in process of setting up a new account a"
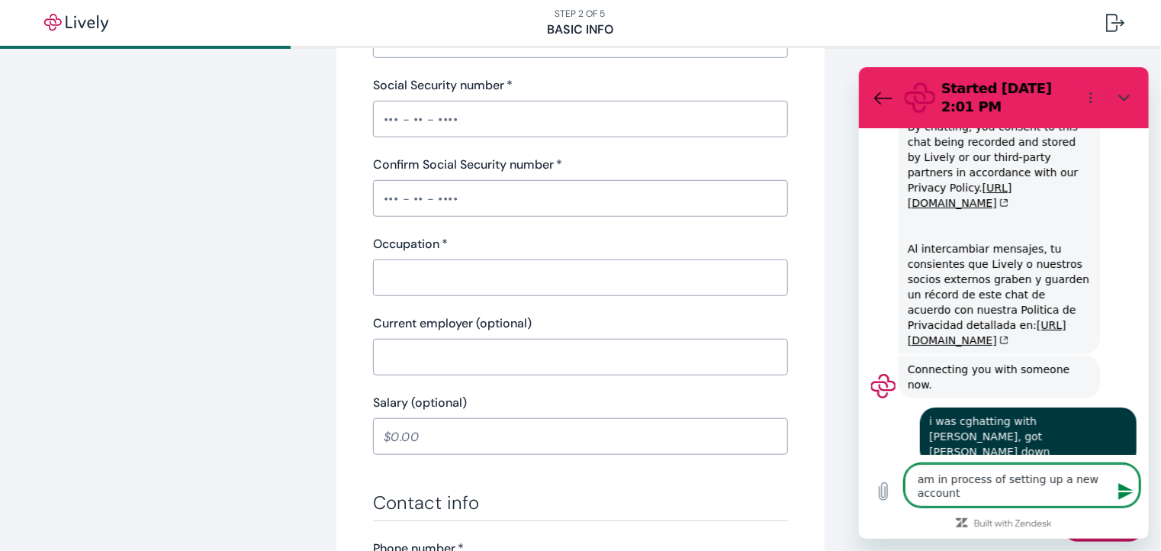
type textarea "x"
type textarea "am in process of setting up a new account an"
type textarea "x"
type textarea "am in process of setting up a new account and"
type textarea "x"
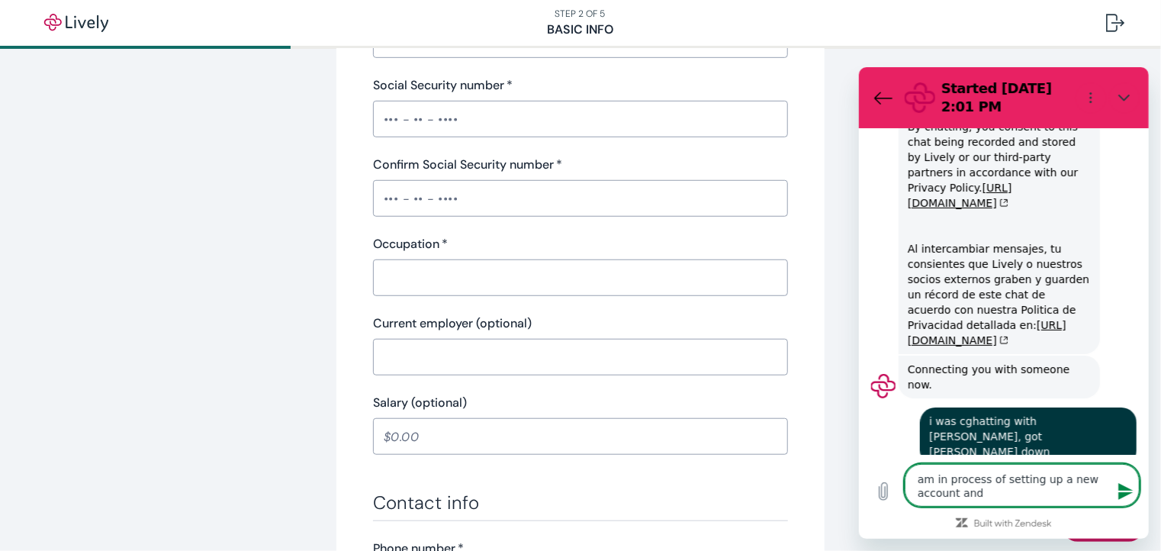
type textarea "am in process of setting up a new account and"
type textarea "x"
type textarea "am in process of setting up a new account and h"
type textarea "x"
type textarea "am in process of setting up a new account and ha"
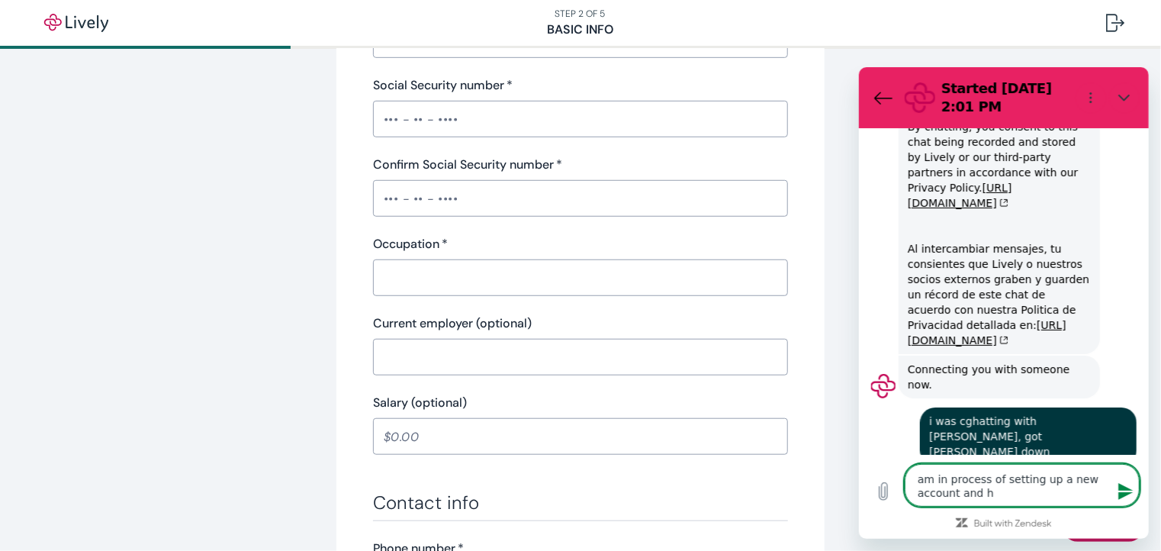
type textarea "x"
type textarea "am in process of setting up a new account and had"
type textarea "x"
type textarea "am in process of setting up a new account and had"
type textarea "x"
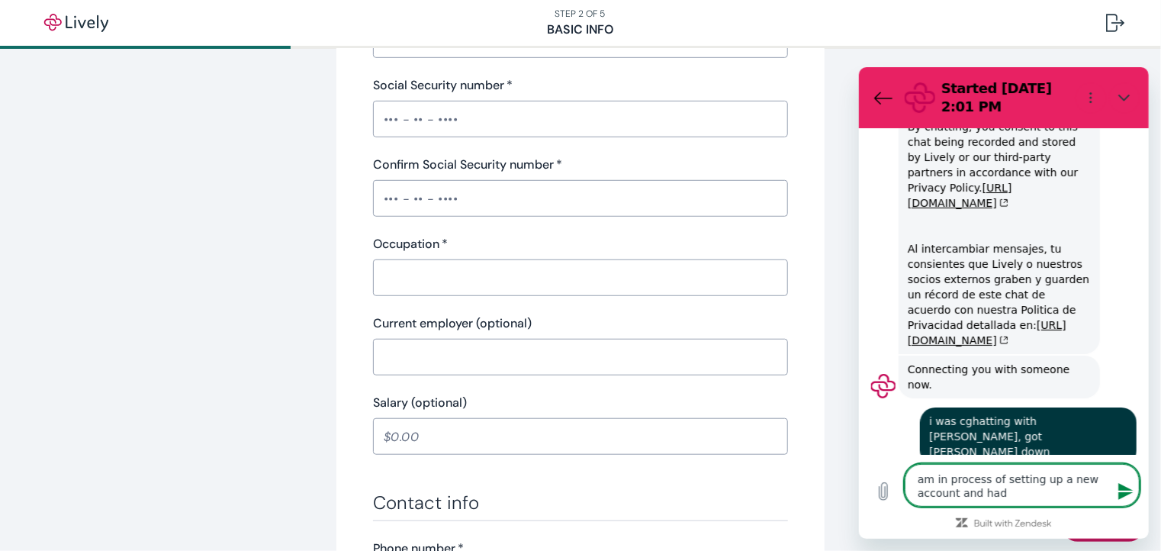
type textarea "am in process of setting up a new account and had a"
type textarea "x"
type textarea "am in process of setting up a new account and had a"
type textarea "x"
type textarea "am in process of setting up a new account and had a t"
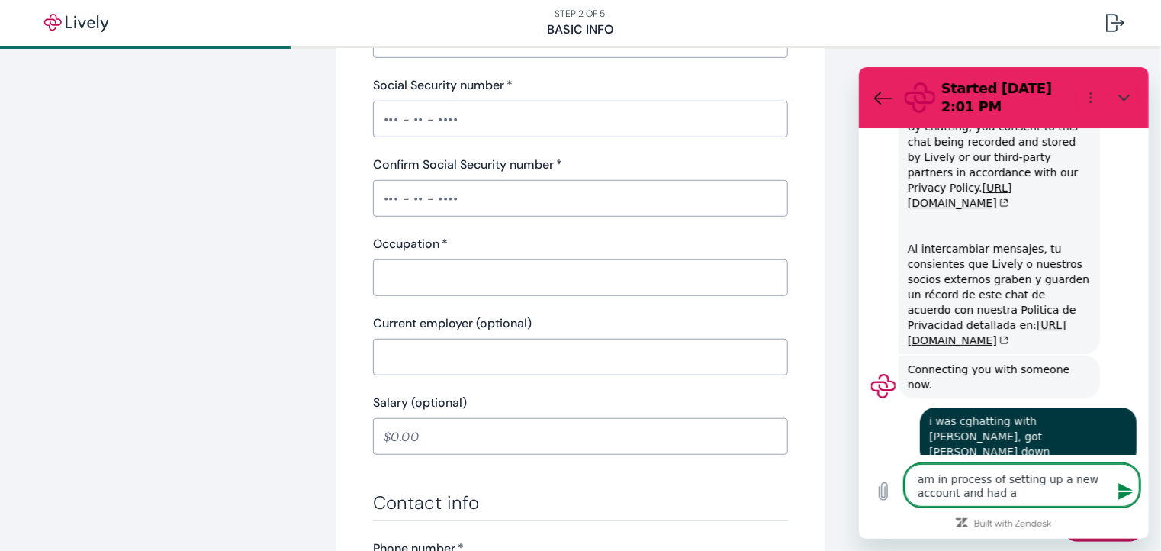
type textarea "x"
type textarea "am in process of setting up a new account and had a ty"
type textarea "x"
type textarea "am in process of setting up a new account and had a typ"
type textarea "x"
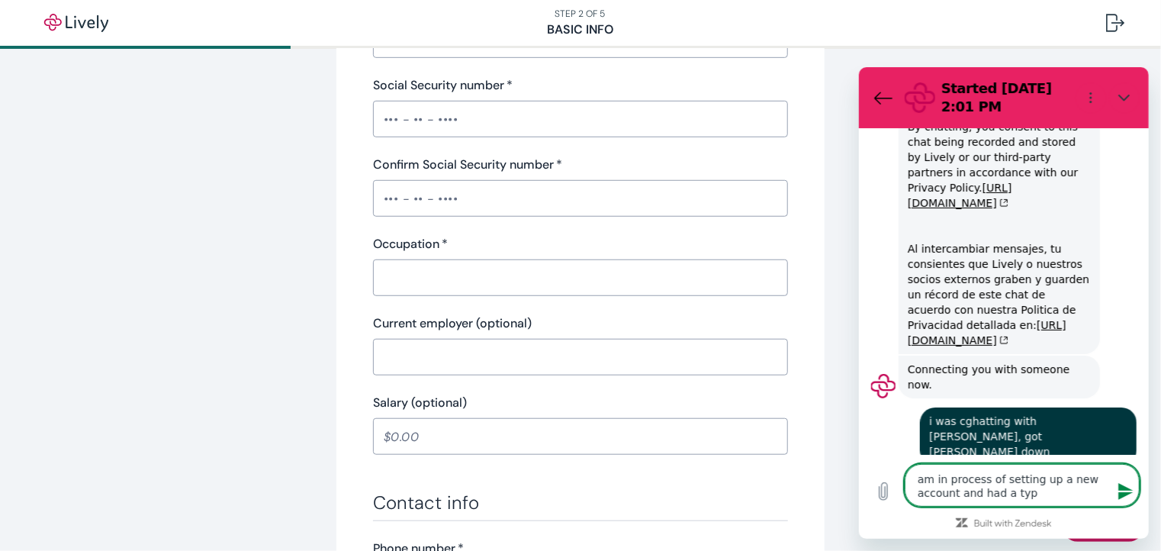
type textarea "am in process of setting up a new account and had a typo"
type textarea "x"
type textarea "am in process of setting up a new account and had a typo"
type textarea "x"
type textarea "am in process of setting up a new account and had a typo i"
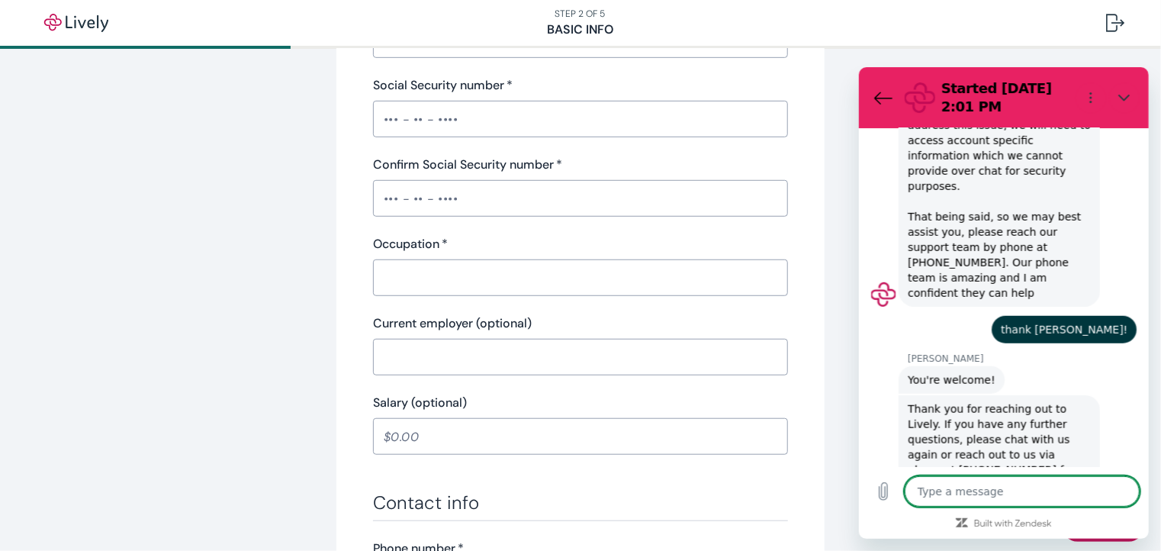
scroll to position [558, 0]
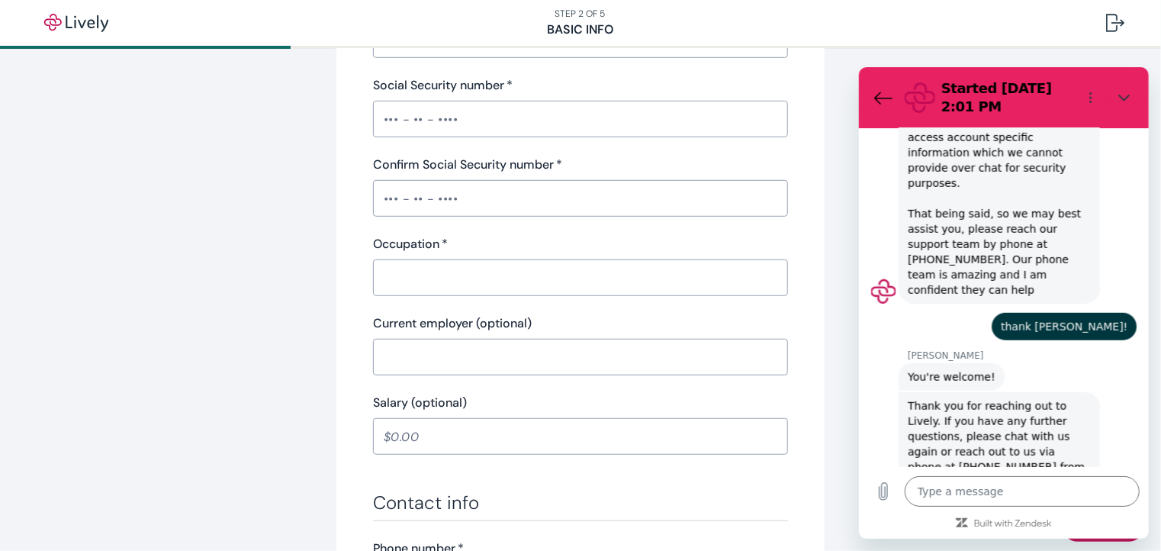
click at [222, 133] on div "Tell us about yourself Personal info First name   * ​ Required Middle name (opt…" at bounding box center [580, 327] width 732 height 1443
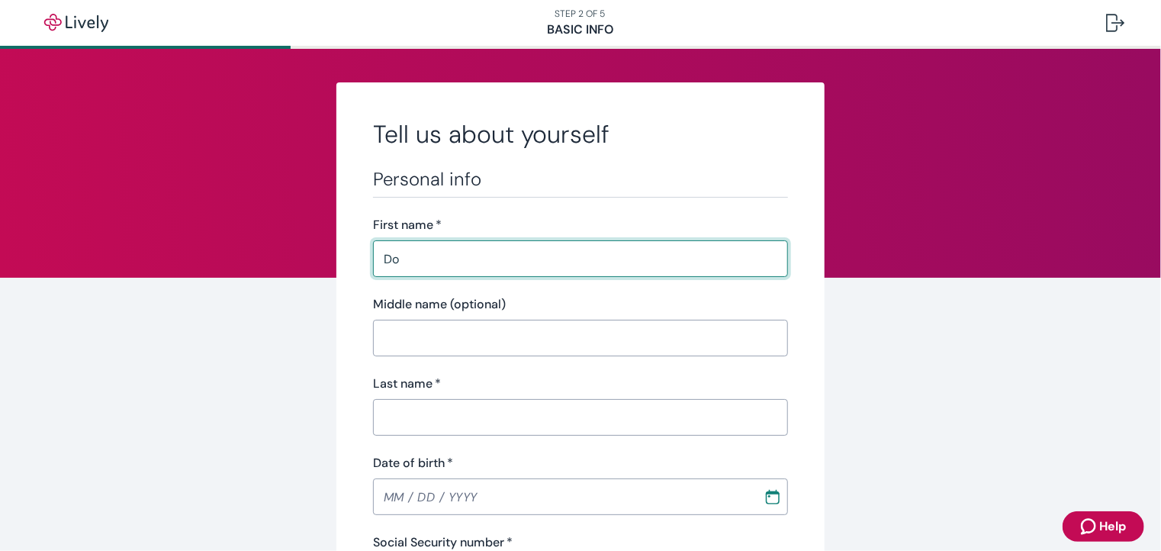
type input "D"
type input "Do"
click at [1112, 18] on div at bounding box center [1115, 23] width 18 height 18
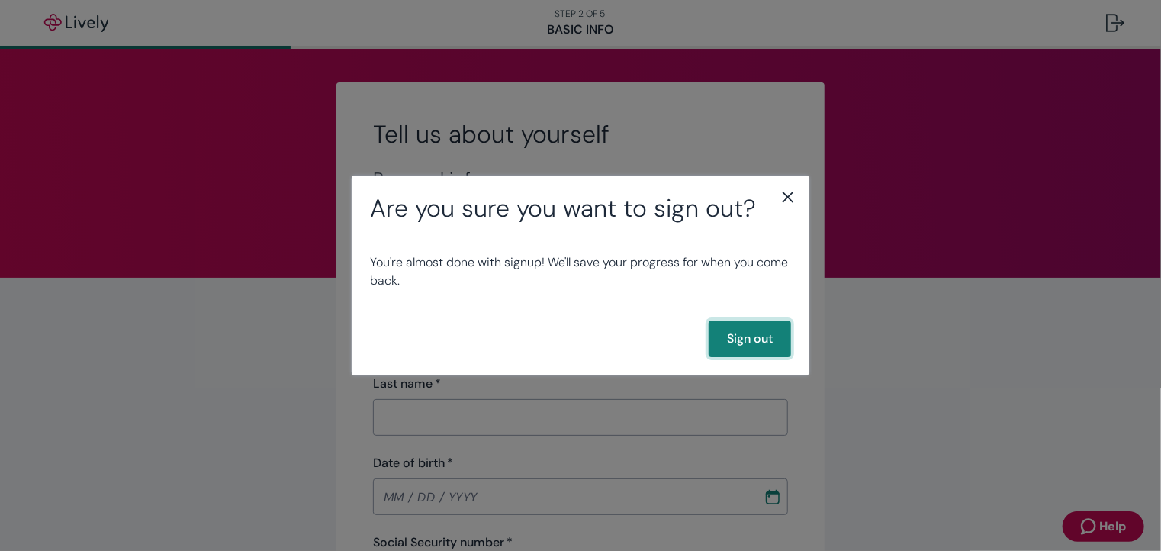
click at [745, 338] on button "Sign out" at bounding box center [749, 338] width 82 height 37
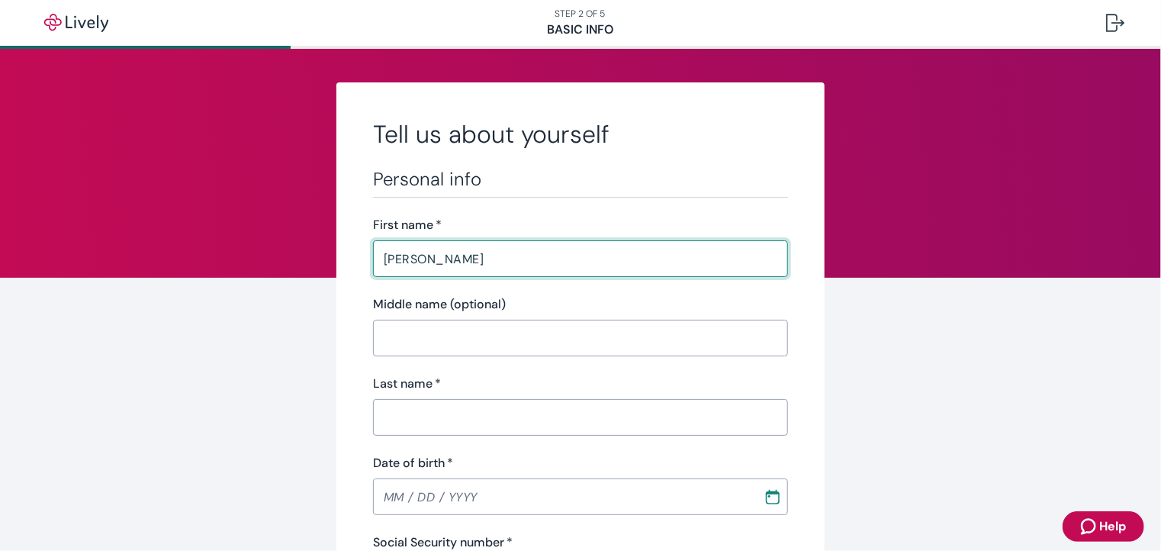
type input "Donna"
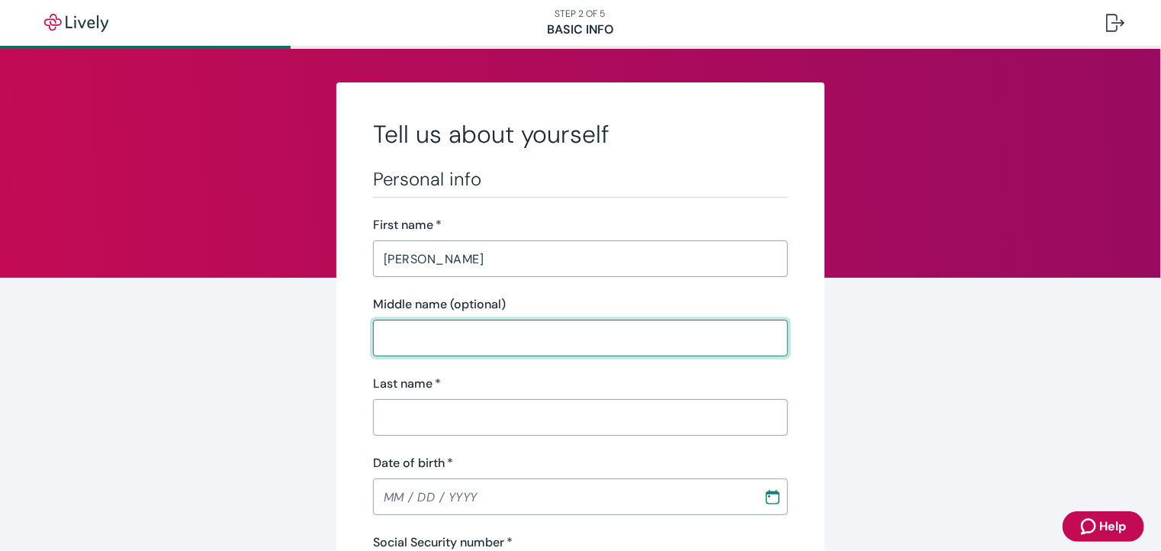
click at [427, 338] on input "Middle name (optional)" at bounding box center [580, 338] width 415 height 31
type input "Sue"
click at [408, 415] on input "Last name   *" at bounding box center [580, 417] width 415 height 31
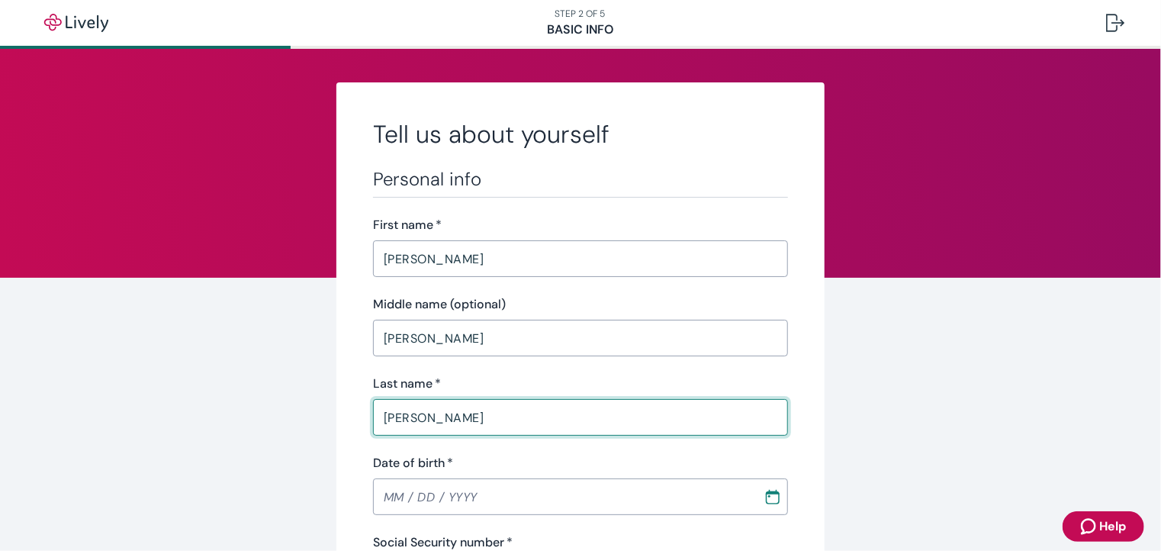
scroll to position [229, 0]
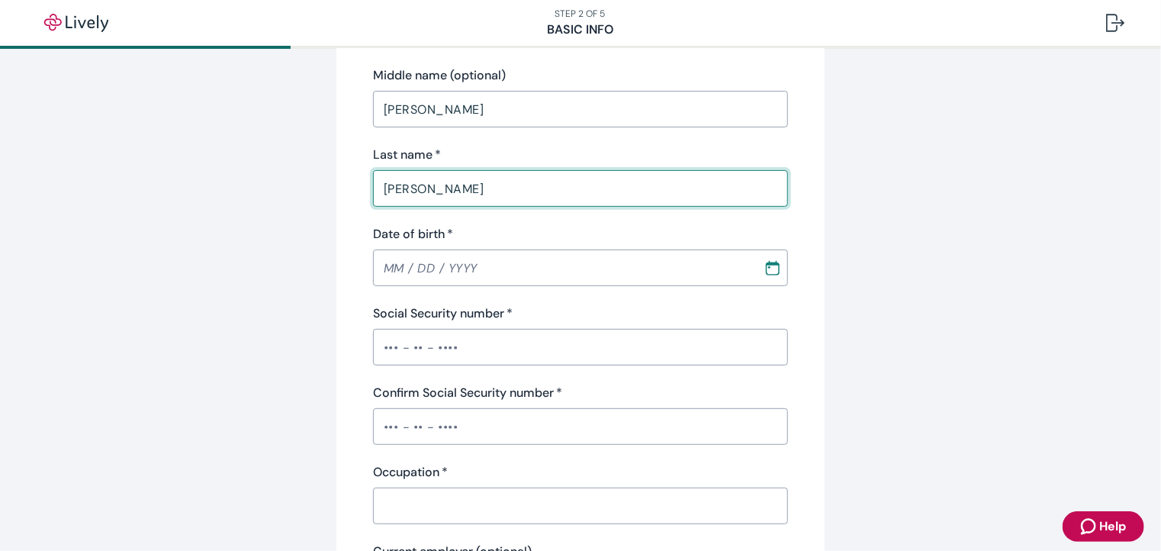
type input "Kersey"
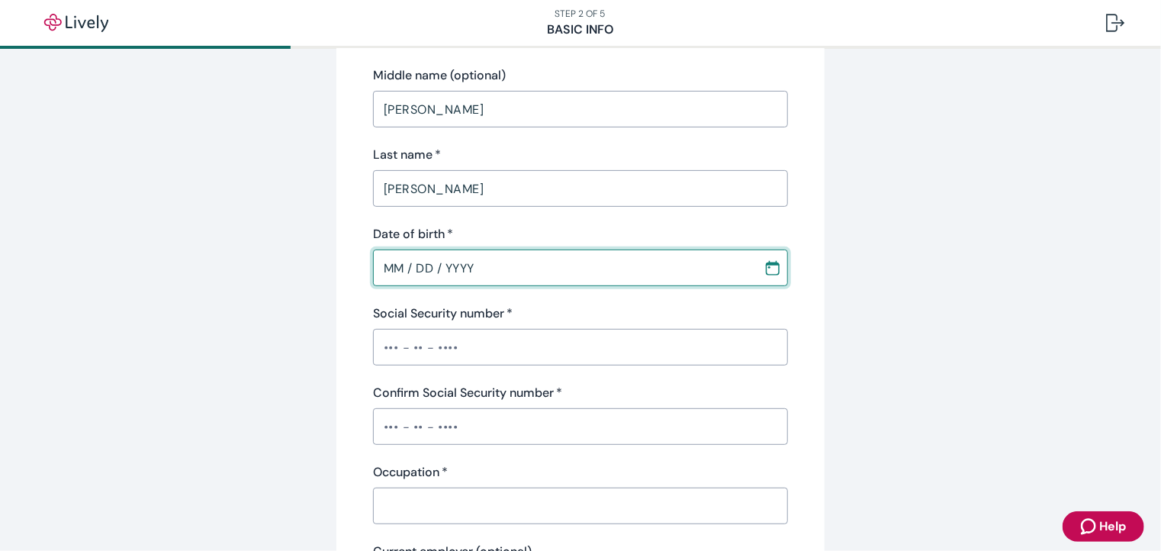
click at [383, 275] on input "MM / DD / YYYY" at bounding box center [563, 267] width 380 height 31
type input "12 / 24 / 1953"
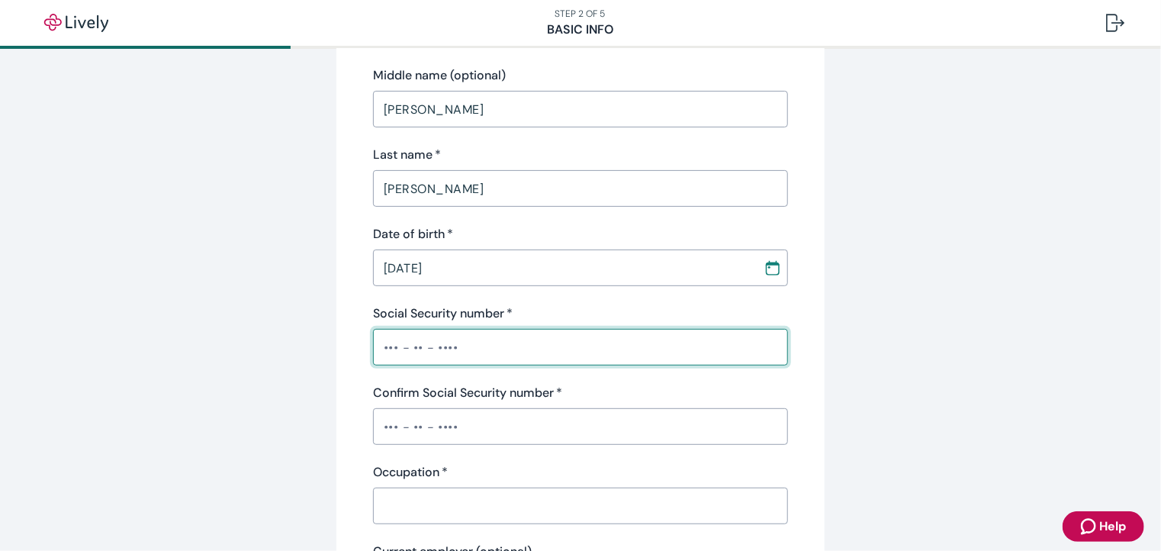
click at [404, 345] on input "Social Security number   *" at bounding box center [580, 347] width 415 height 31
type input "•••-••-5854"
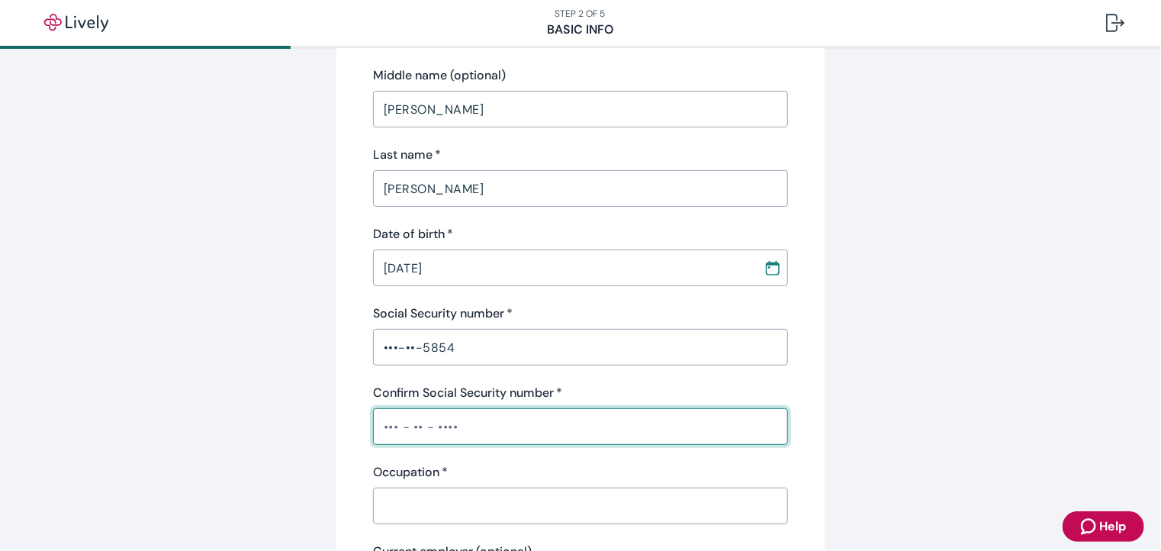
click at [383, 430] on input "Confirm Social Security number   *" at bounding box center [580, 426] width 415 height 31
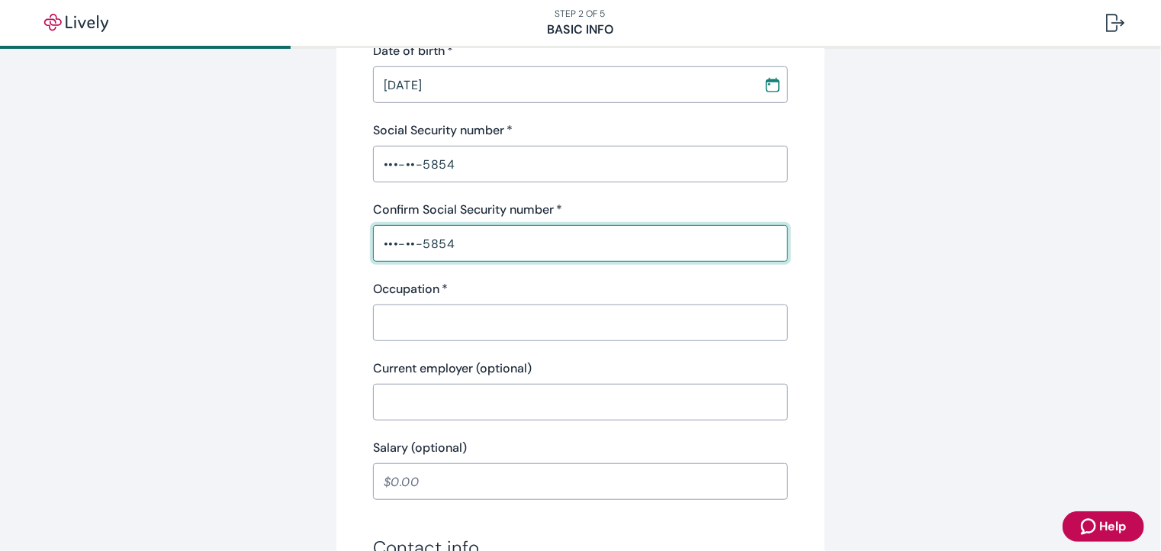
scroll to position [458, 0]
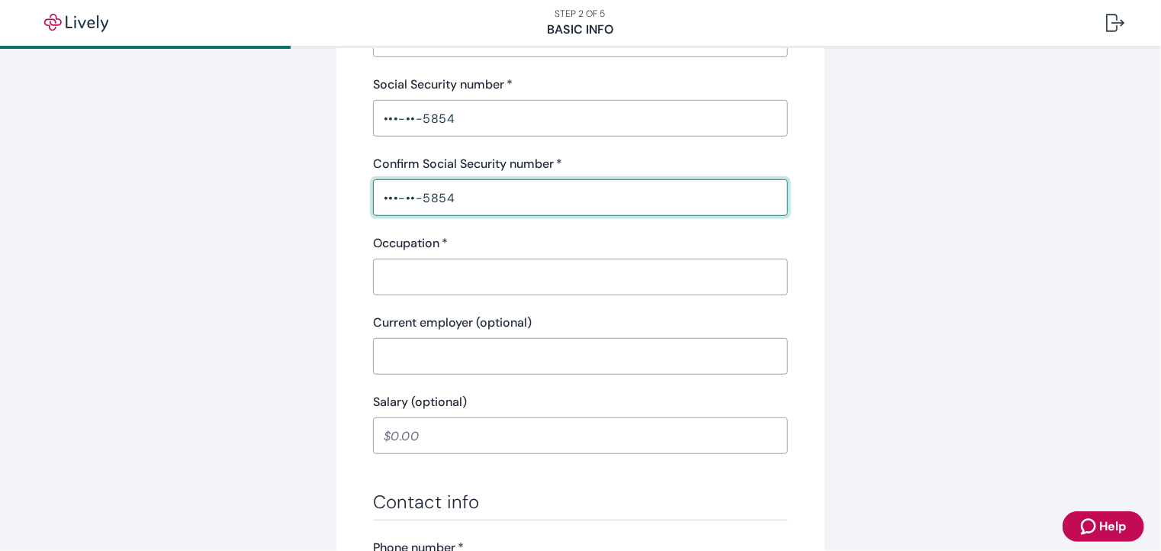
type input "•••-••-5854"
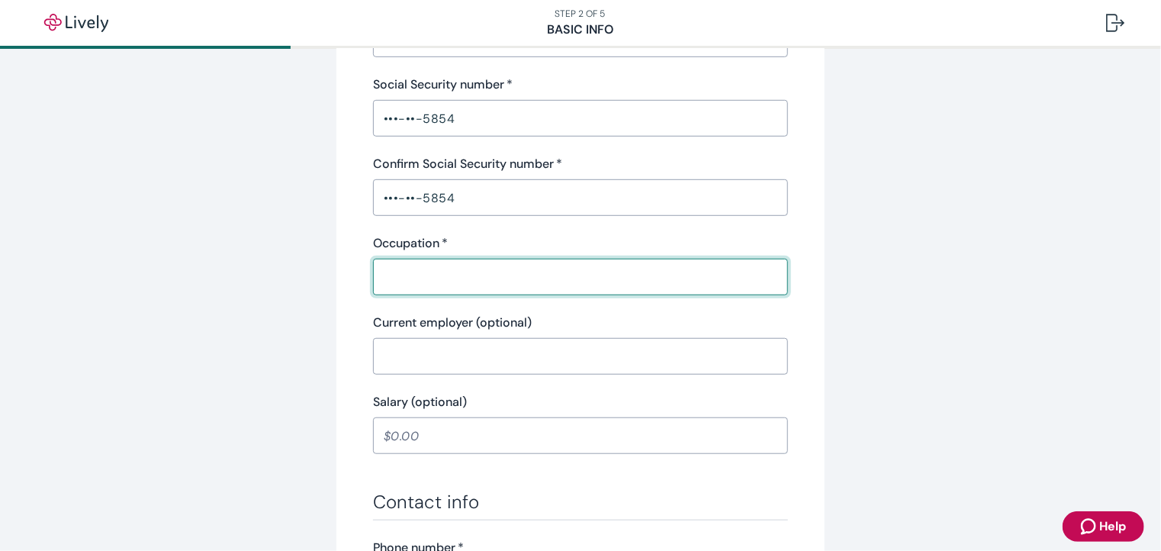
click at [401, 281] on input "Occupation   *" at bounding box center [580, 277] width 415 height 31
type input "5"
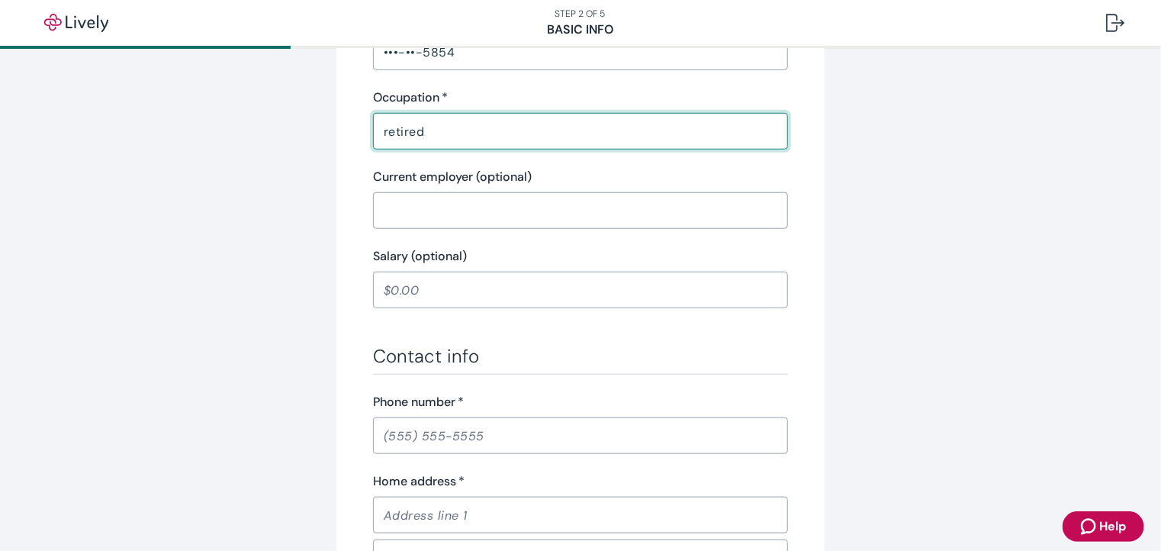
scroll to position [686, 0]
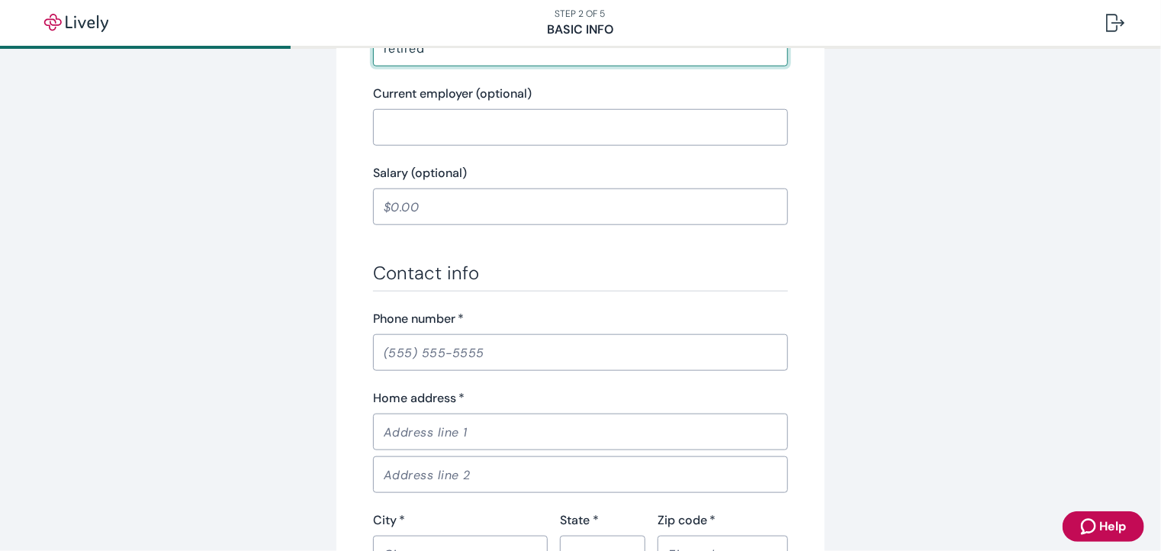
type input "retired"
click at [402, 352] on input "Phone number   *" at bounding box center [580, 352] width 415 height 31
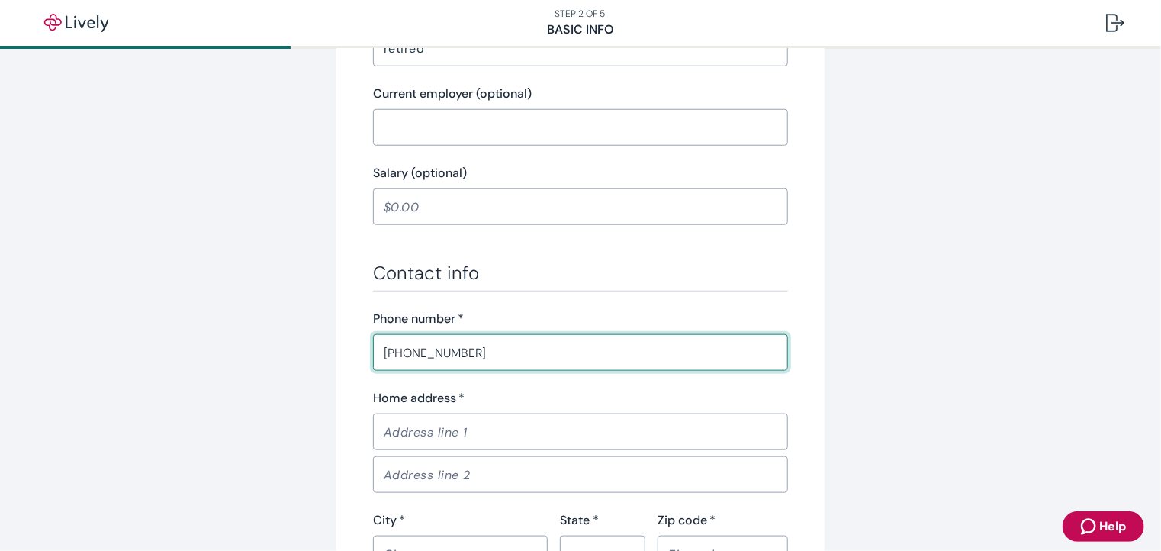
type input "(708) 228-6625"
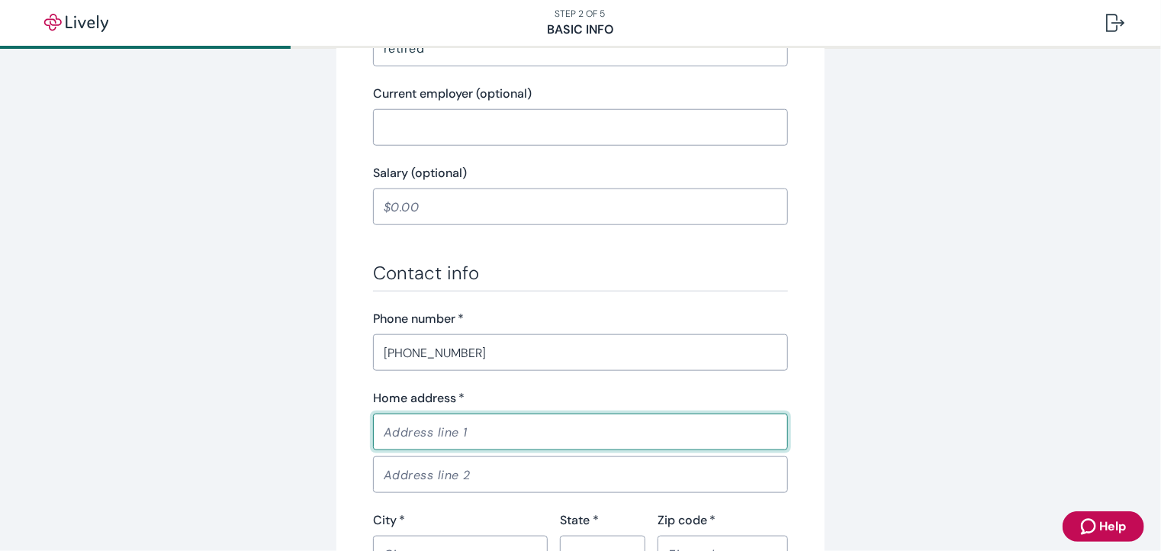
click at [403, 433] on input "Home address   *" at bounding box center [580, 431] width 415 height 31
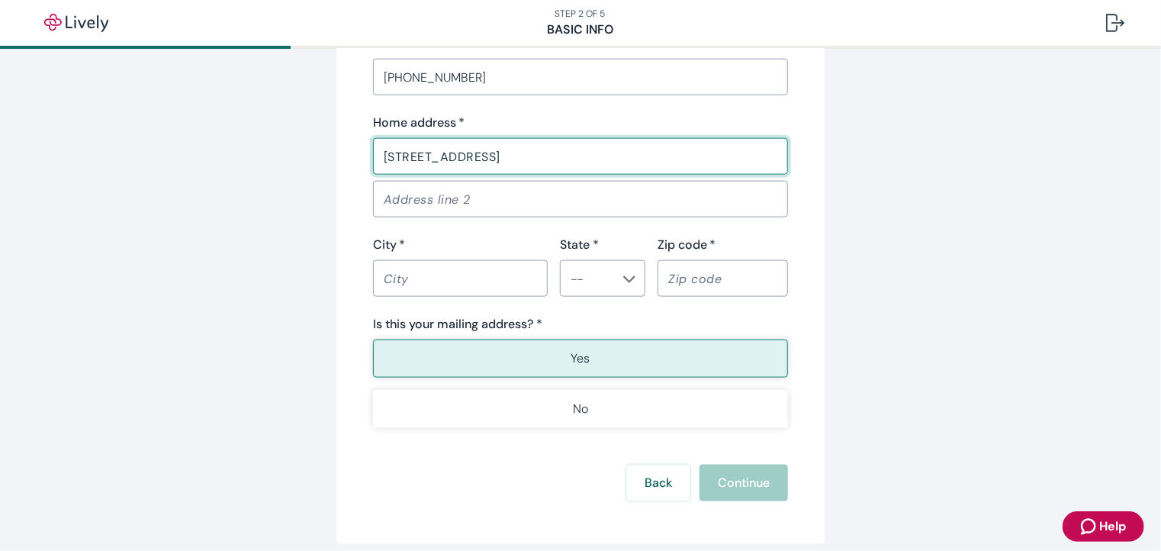
scroll to position [991, 0]
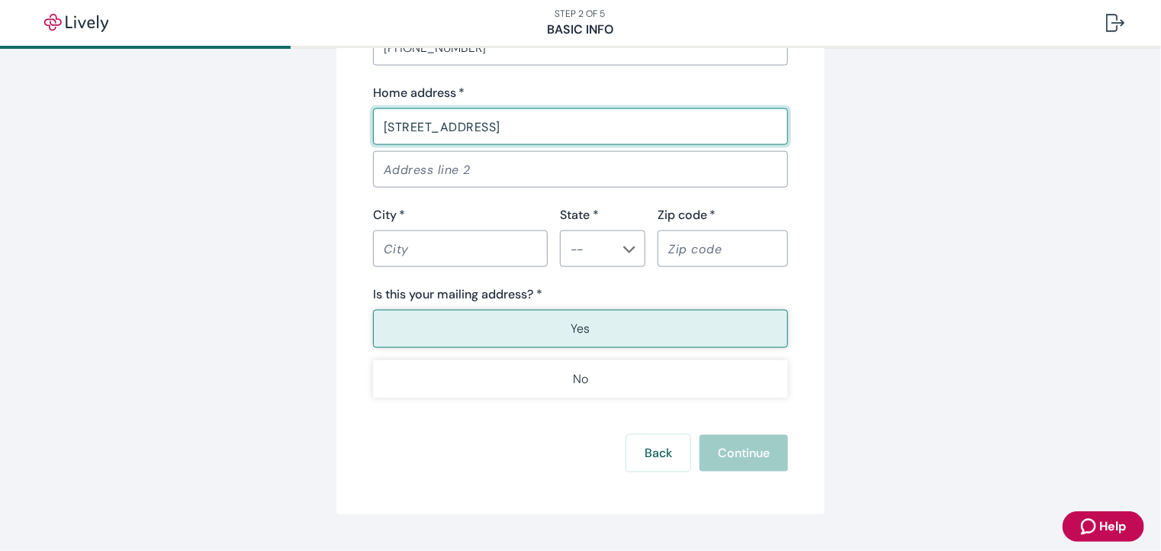
type input "702 N Oak Park Ave"
click at [397, 264] on div "​" at bounding box center [460, 248] width 175 height 37
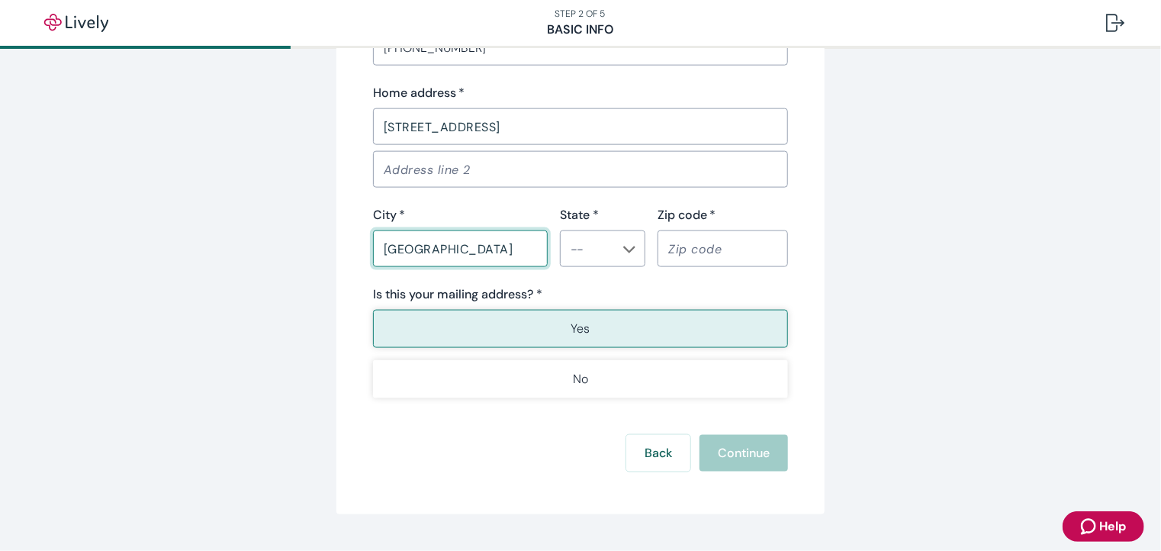
click at [623, 254] on icon "Chevron icon" at bounding box center [629, 249] width 12 height 12
type input "Oak Park"
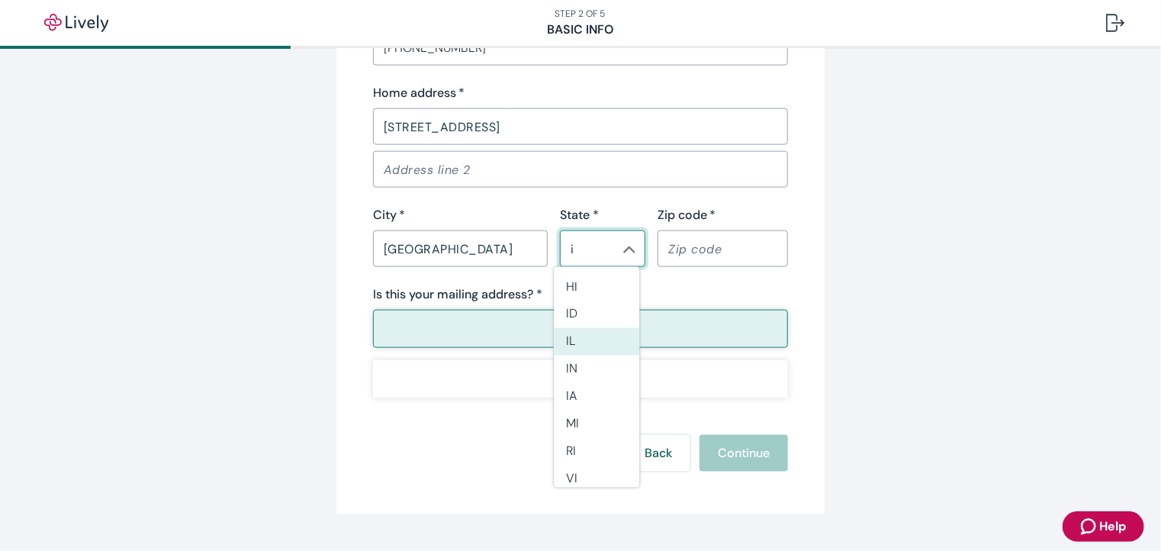
click at [593, 334] on li "IL" at bounding box center [596, 341] width 85 height 27
type input "IL"
click at [672, 257] on input "Zip code   *" at bounding box center [722, 248] width 130 height 31
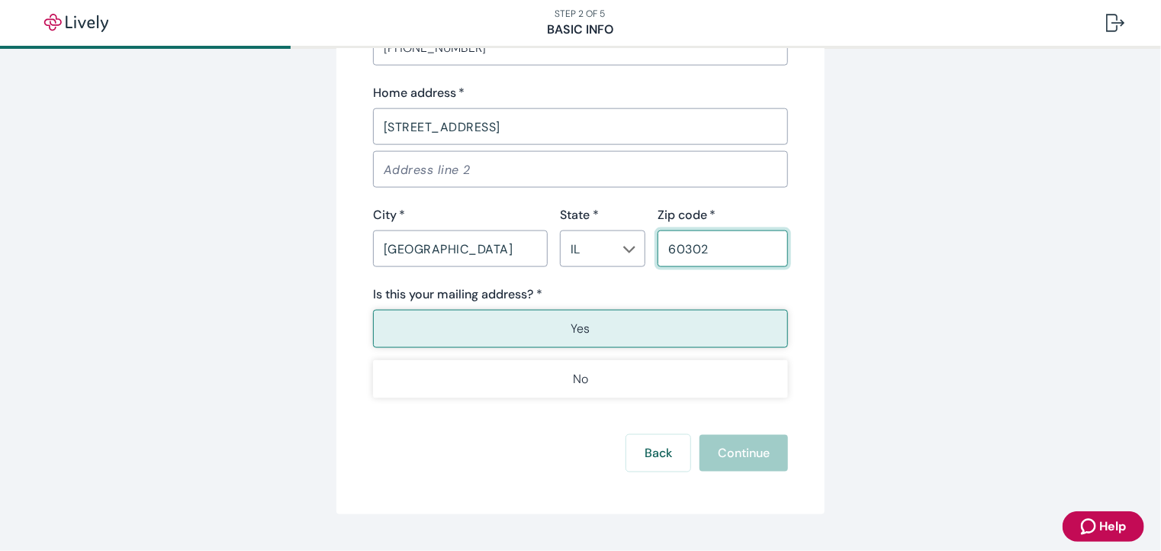
type input "60302"
click at [631, 322] on button "Yes" at bounding box center [580, 329] width 415 height 38
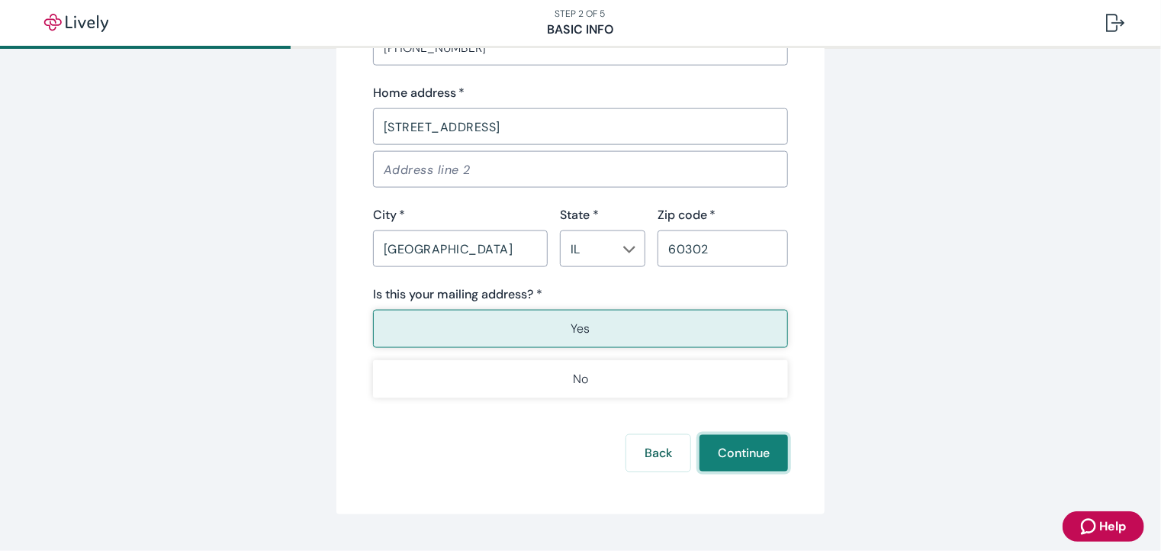
click at [720, 443] on button "Continue" at bounding box center [743, 453] width 88 height 37
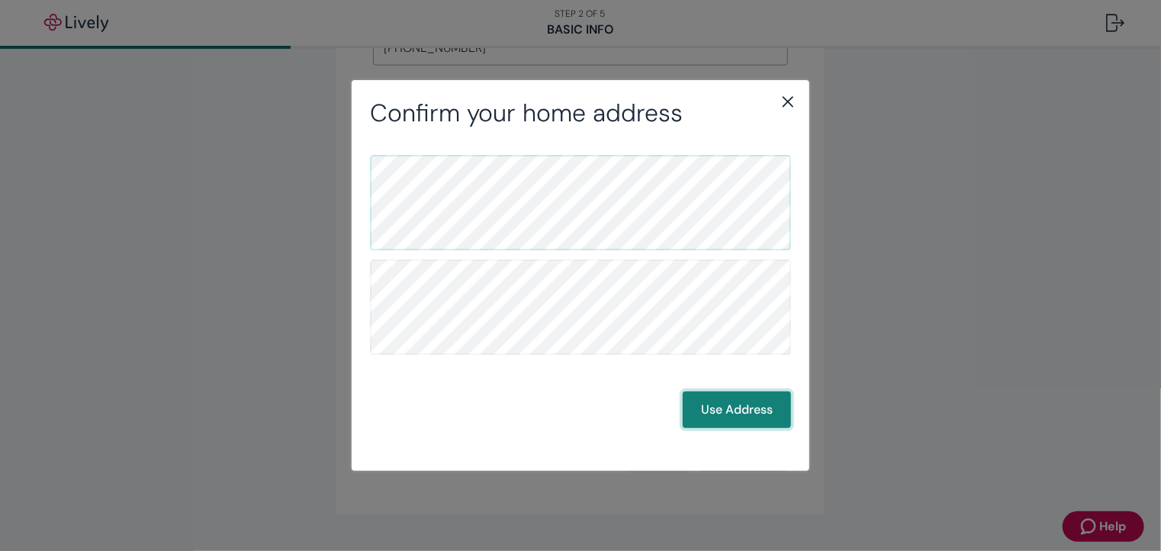
click at [747, 410] on button "Use Address" at bounding box center [737, 409] width 108 height 37
click at [723, 411] on button "Use Address" at bounding box center [737, 409] width 108 height 37
click at [735, 410] on button "Use Address" at bounding box center [737, 409] width 108 height 37
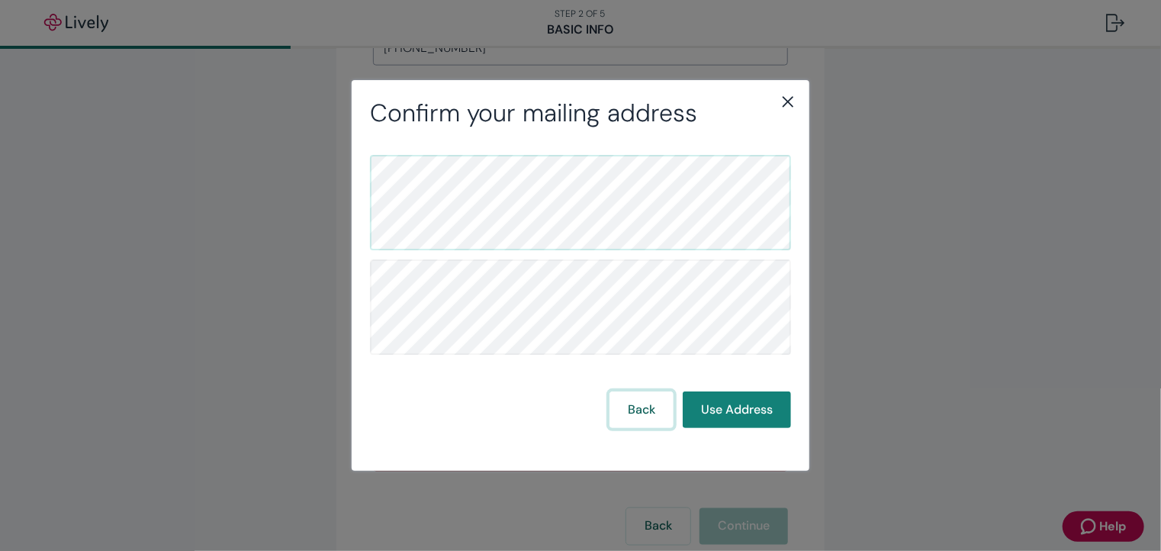
click at [637, 416] on button "Back" at bounding box center [641, 409] width 64 height 37
click at [723, 411] on button "Use Address" at bounding box center [737, 409] width 108 height 37
click at [787, 100] on icon "close" at bounding box center [788, 101] width 18 height 18
